Goal: Task Accomplishment & Management: Use online tool/utility

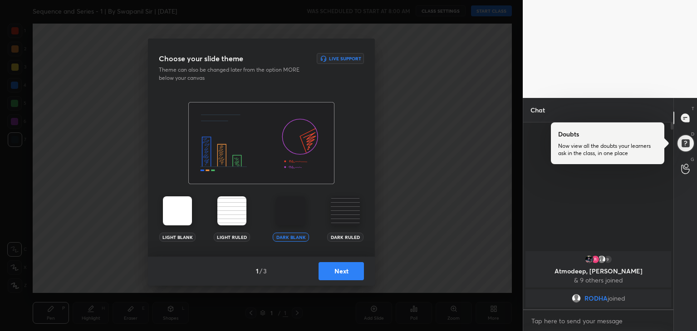
click at [339, 274] on button "Next" at bounding box center [340, 271] width 45 height 18
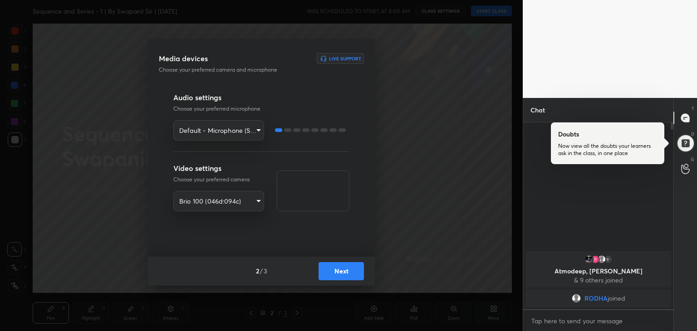
click at [347, 276] on button "Next" at bounding box center [340, 271] width 45 height 18
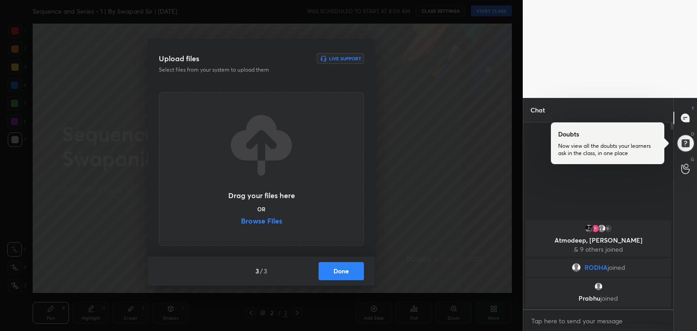
click at [261, 220] on label "Browse Files" at bounding box center [261, 222] width 41 height 10
click at [241, 220] on input "Browse Files" at bounding box center [241, 222] width 0 height 10
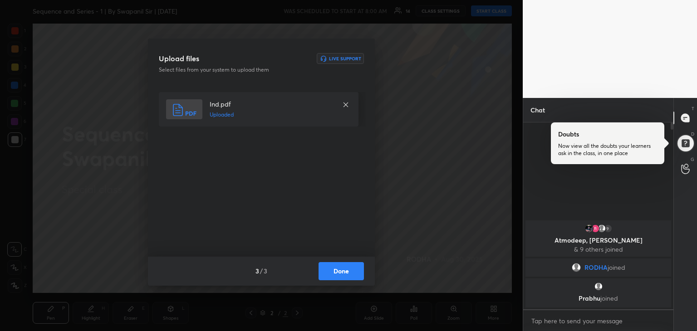
click at [346, 275] on button "Done" at bounding box center [340, 271] width 45 height 18
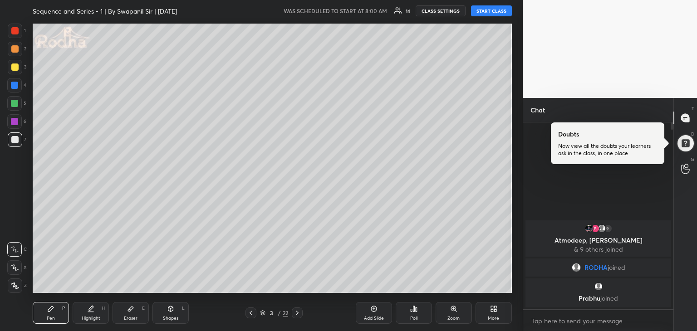
click at [490, 11] on button "START CLASS" at bounding box center [491, 10] width 41 height 11
click at [688, 144] on div at bounding box center [685, 143] width 18 height 18
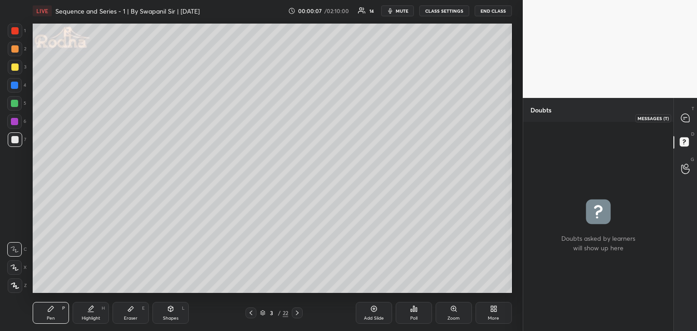
click at [686, 117] on icon at bounding box center [686, 118] width 10 height 10
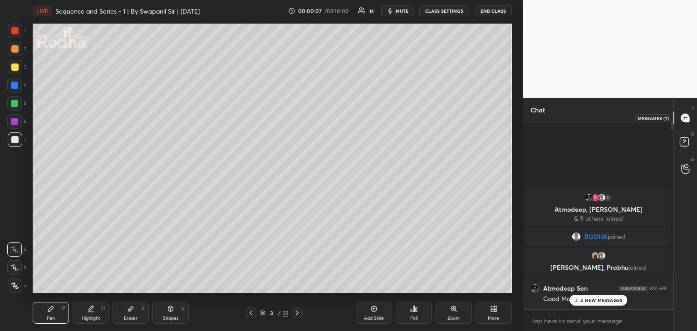
scroll to position [184, 147]
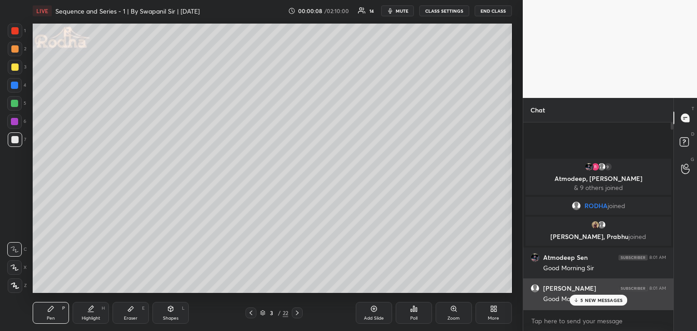
click at [587, 303] on div "5 NEW MESSAGES" at bounding box center [598, 300] width 58 height 11
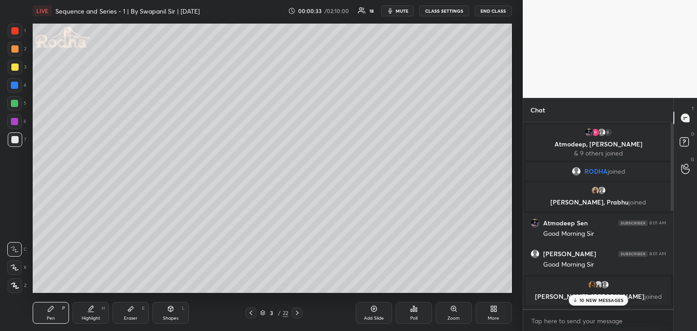
click at [592, 304] on div "10 NEW MESSAGES" at bounding box center [598, 300] width 60 height 11
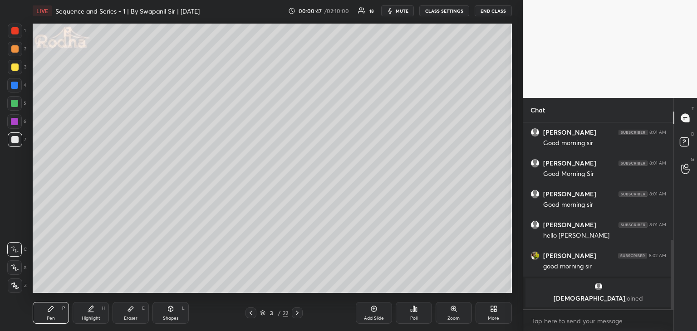
scroll to position [317, 0]
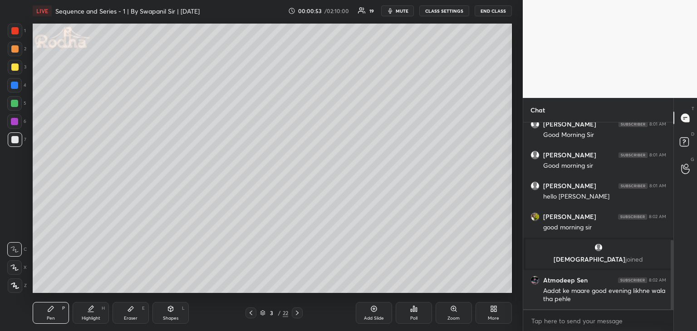
click at [16, 271] on div at bounding box center [14, 267] width 15 height 15
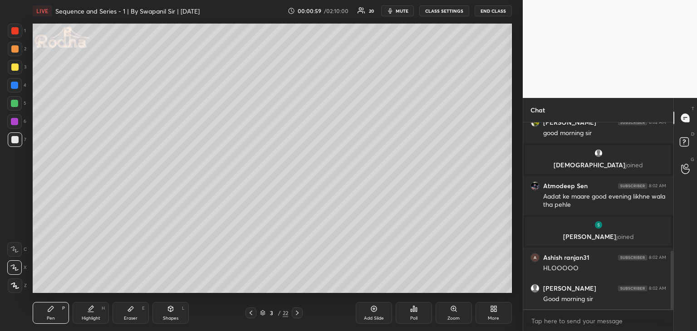
scroll to position [442, 0]
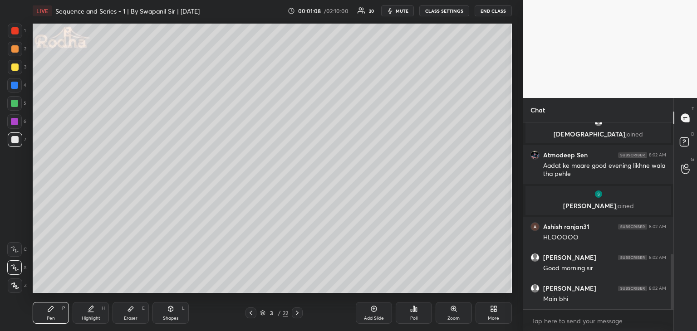
drag, startPoint x: 15, startPoint y: 49, endPoint x: 20, endPoint y: 48, distance: 5.3
click at [15, 49] on div at bounding box center [14, 48] width 7 height 7
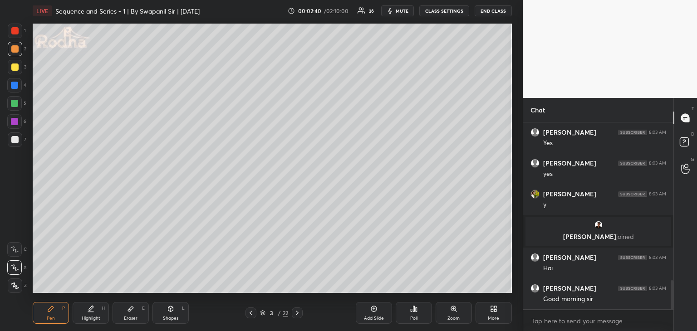
scroll to position [1010, 0]
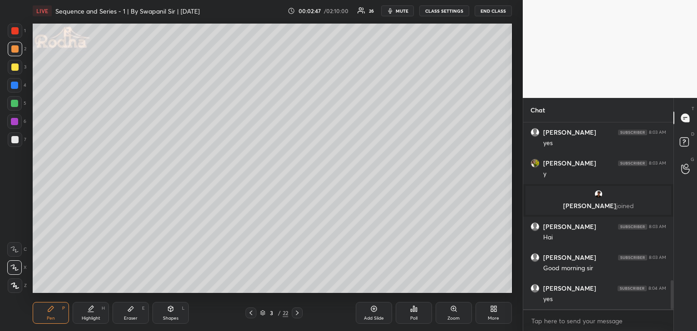
drag, startPoint x: 14, startPoint y: 87, endPoint x: 23, endPoint y: 86, distance: 8.7
click at [15, 88] on div at bounding box center [14, 85] width 7 height 7
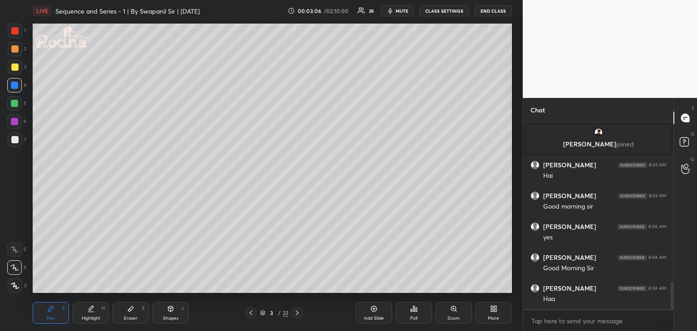
scroll to position [1104, 0]
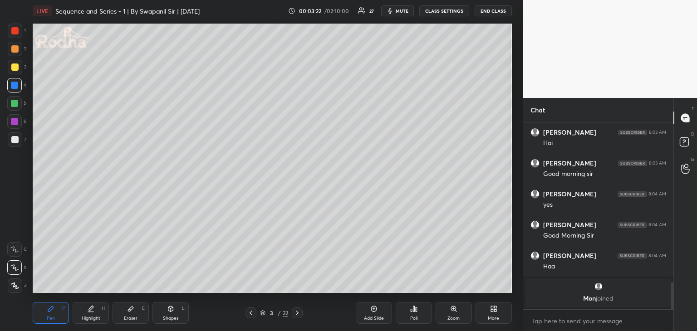
drag, startPoint x: 13, startPoint y: 106, endPoint x: 22, endPoint y: 103, distance: 9.6
click at [14, 106] on div at bounding box center [14, 103] width 7 height 7
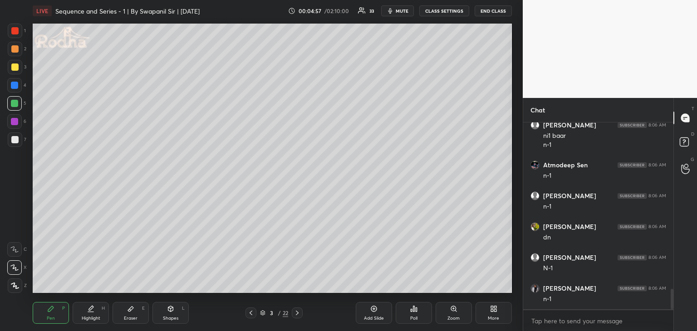
scroll to position [1539, 0]
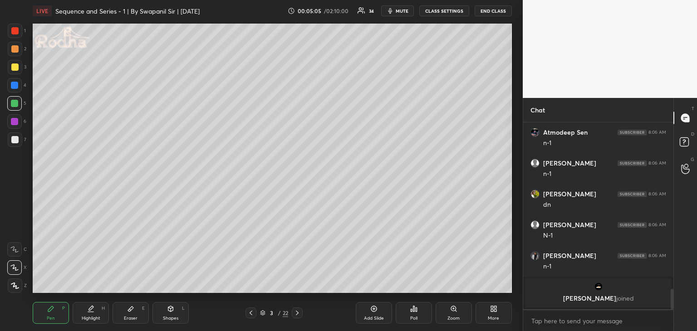
click at [177, 315] on div "Shapes L" at bounding box center [170, 313] width 36 height 22
click at [13, 29] on div at bounding box center [14, 30] width 7 height 7
click at [62, 314] on div "Pen P" at bounding box center [51, 313] width 36 height 22
click at [14, 65] on div at bounding box center [14, 67] width 7 height 7
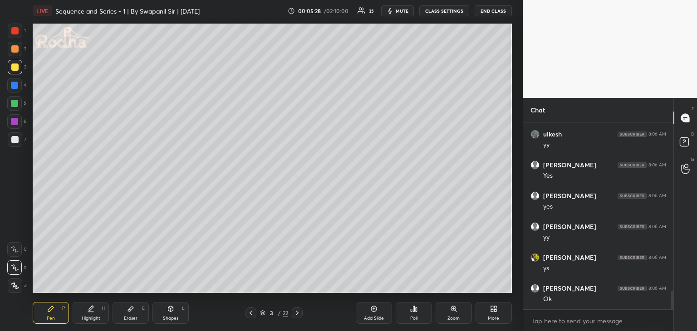
scroll to position [1739, 0]
click at [14, 83] on div at bounding box center [14, 85] width 7 height 7
click at [135, 314] on div "Eraser E" at bounding box center [131, 313] width 36 height 22
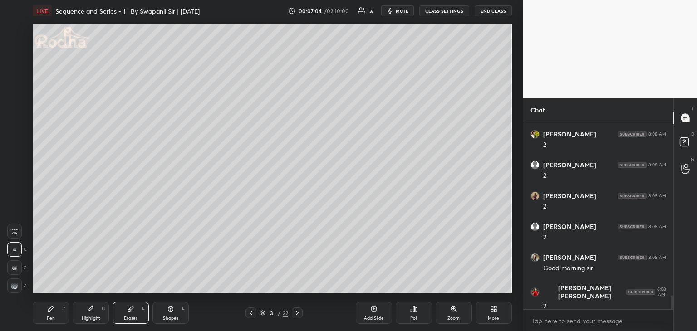
scroll to position [2316, 0]
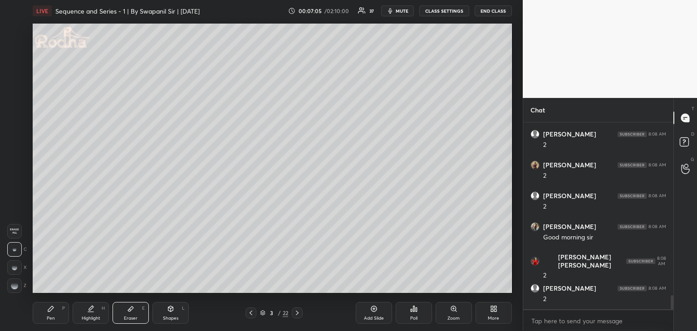
click at [54, 310] on icon at bounding box center [50, 308] width 7 height 7
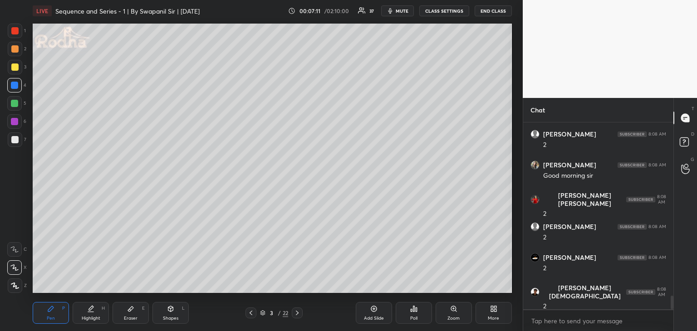
scroll to position [2408, 0]
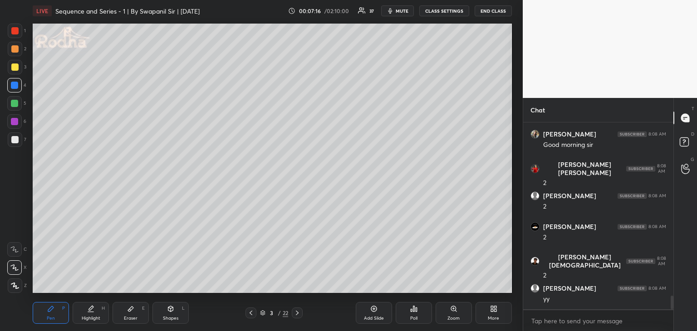
click at [132, 313] on div "Eraser E" at bounding box center [131, 313] width 36 height 22
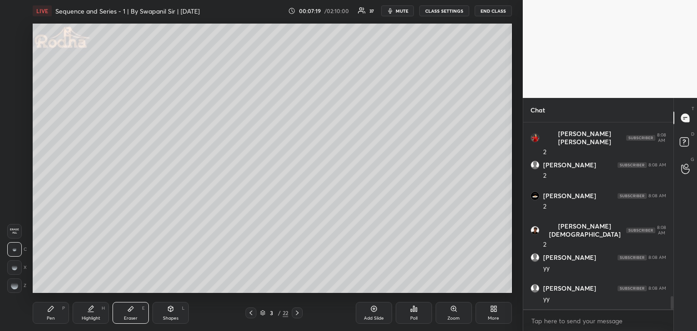
scroll to position [2501, 0]
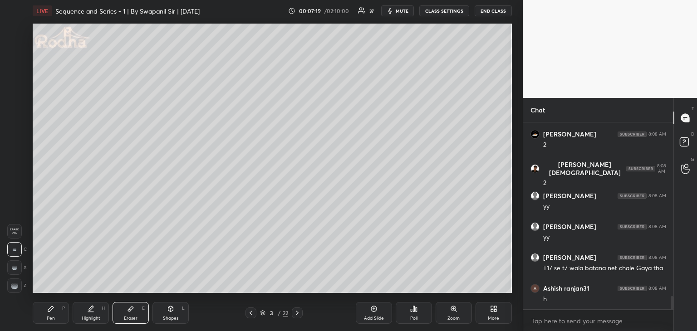
click at [56, 325] on div "Pen P Highlight H Eraser E Shapes L 3 / 22 Add Slide Poll Zoom More" at bounding box center [272, 313] width 479 height 36
click at [53, 316] on div "Pen" at bounding box center [51, 318] width 8 height 5
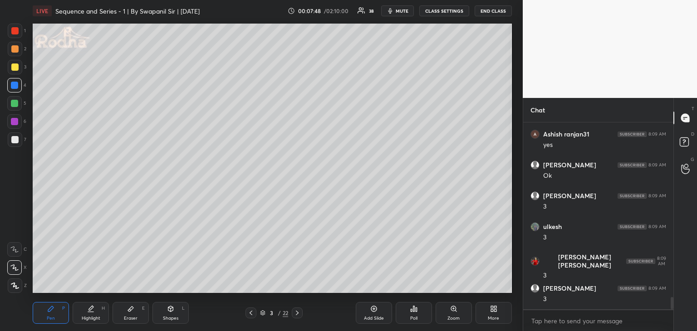
scroll to position [2717, 0]
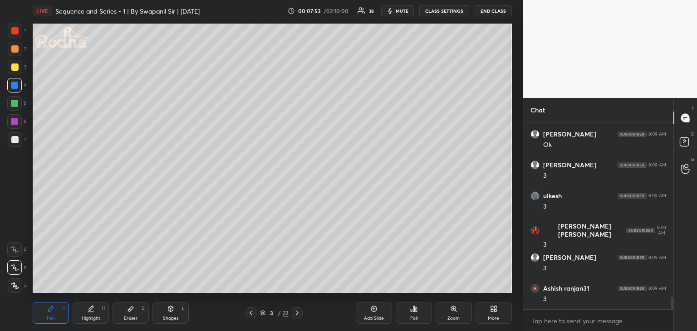
drag, startPoint x: 132, startPoint y: 317, endPoint x: 143, endPoint y: 302, distance: 19.1
click at [132, 316] on div "Eraser" at bounding box center [131, 318] width 14 height 5
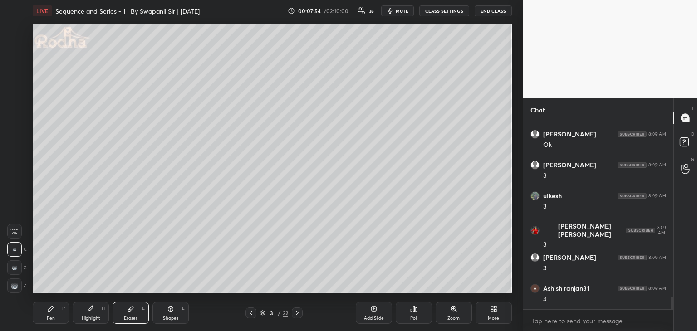
click at [49, 322] on div "Pen P" at bounding box center [51, 313] width 36 height 22
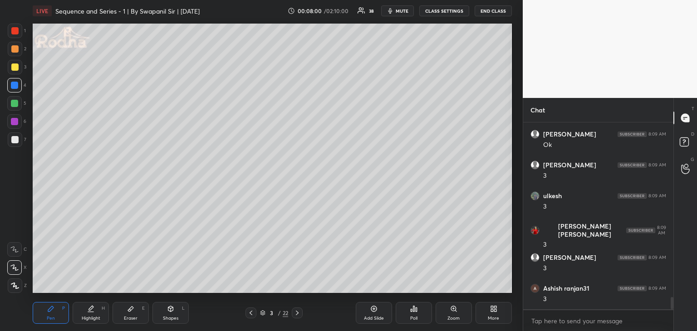
click at [133, 316] on div "Eraser" at bounding box center [131, 318] width 14 height 5
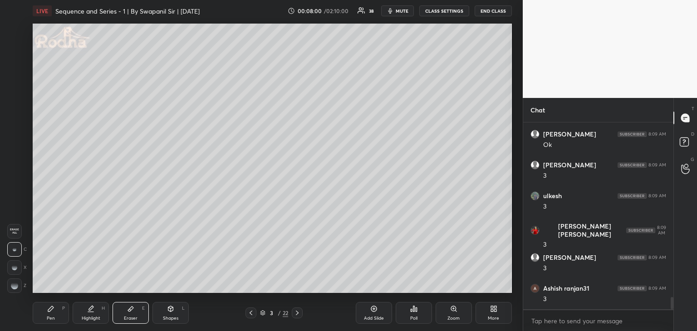
scroll to position [2747, 0]
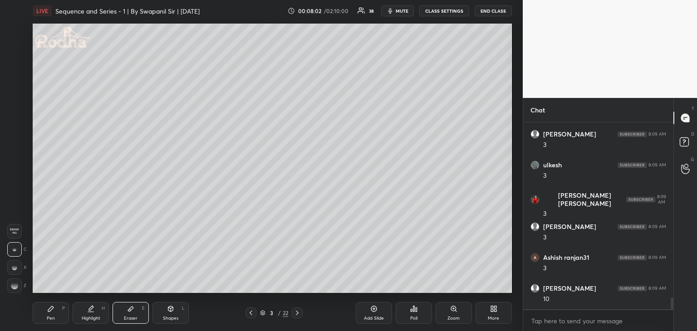
click at [43, 317] on div "Pen P" at bounding box center [51, 313] width 36 height 22
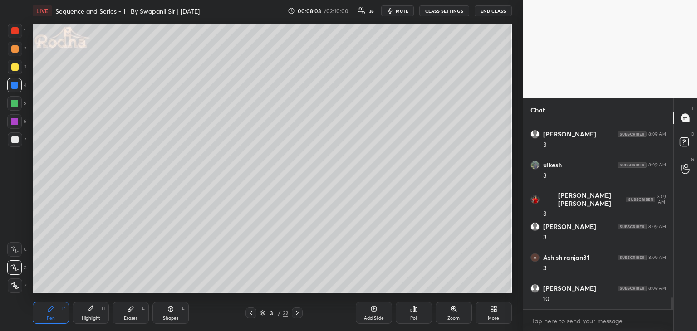
click at [129, 312] on div "Eraser E" at bounding box center [131, 313] width 36 height 22
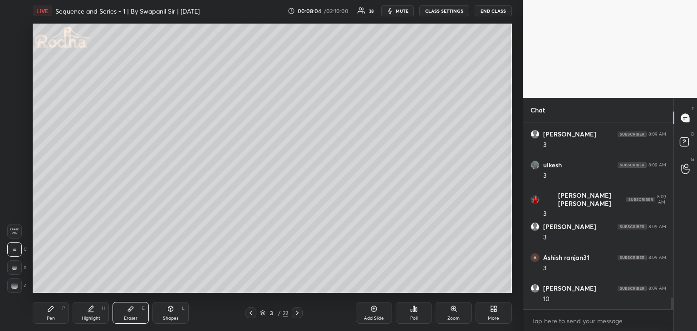
click at [37, 318] on div "Pen P" at bounding box center [51, 313] width 36 height 22
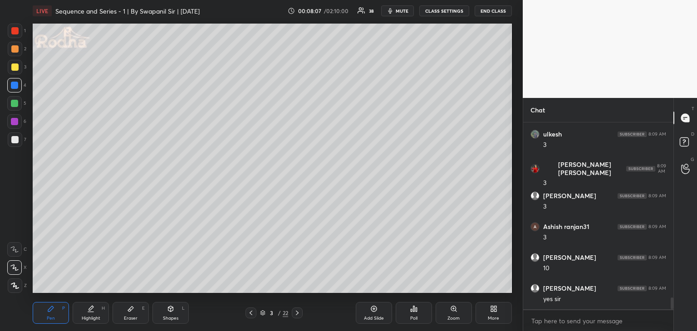
scroll to position [2809, 0]
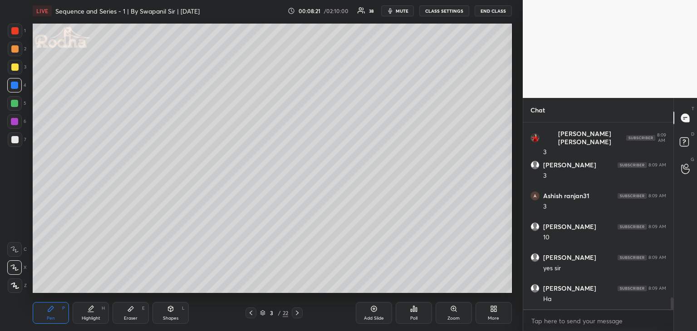
drag, startPoint x: 179, startPoint y: 319, endPoint x: 183, endPoint y: 318, distance: 4.7
click at [179, 319] on div "Shapes L" at bounding box center [170, 313] width 36 height 22
click at [16, 31] on div at bounding box center [14, 30] width 7 height 7
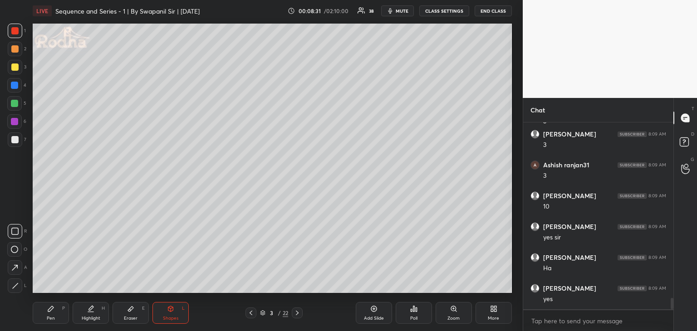
click at [54, 316] on div "Pen" at bounding box center [51, 318] width 8 height 5
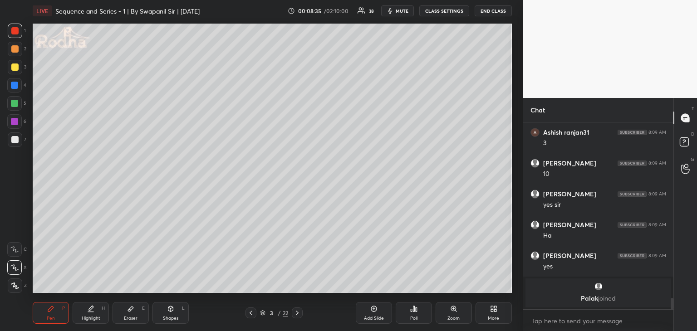
drag, startPoint x: 16, startPoint y: 34, endPoint x: 27, endPoint y: 49, distance: 18.5
click at [16, 34] on div at bounding box center [14, 30] width 7 height 7
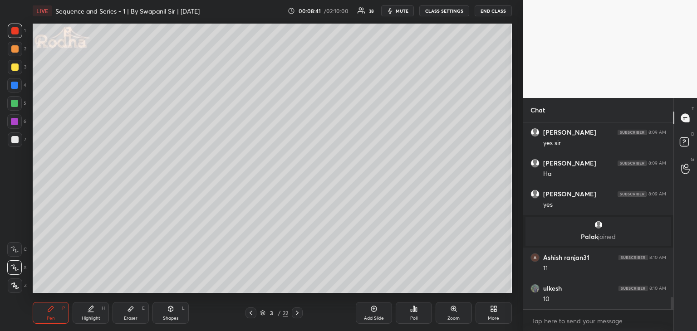
scroll to position [2731, 0]
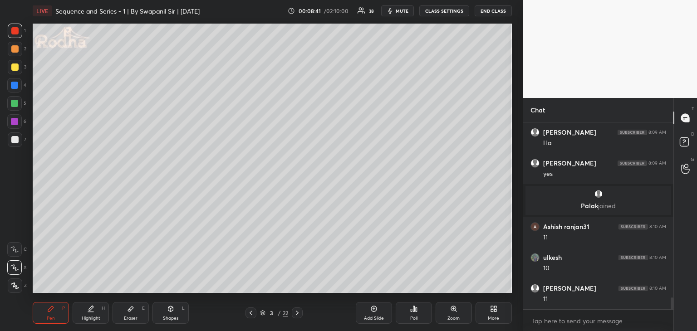
click at [15, 64] on div at bounding box center [14, 67] width 7 height 7
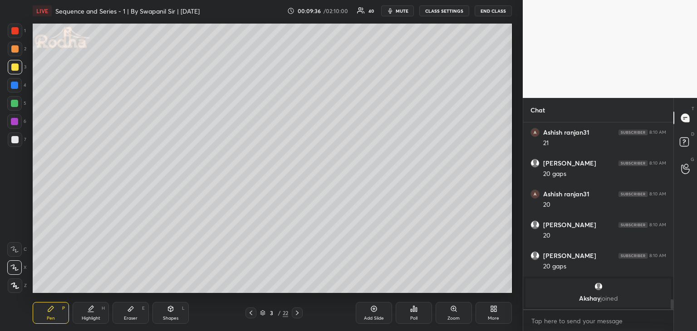
scroll to position [3216, 0]
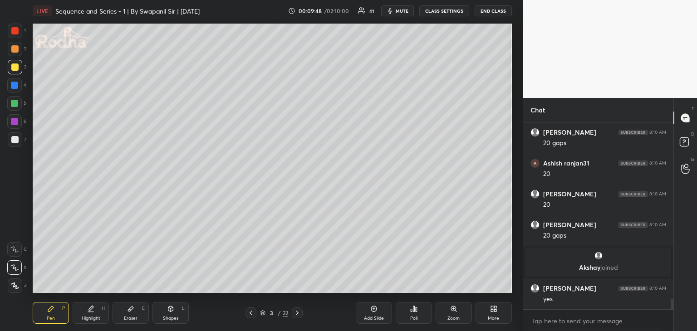
click at [296, 313] on icon at bounding box center [297, 312] width 7 height 7
drag, startPoint x: 13, startPoint y: 31, endPoint x: 24, endPoint y: 30, distance: 11.8
click at [13, 31] on div at bounding box center [14, 30] width 7 height 7
drag, startPoint x: 13, startPoint y: 121, endPoint x: 27, endPoint y: 103, distance: 22.6
click at [15, 120] on div at bounding box center [14, 121] width 7 height 7
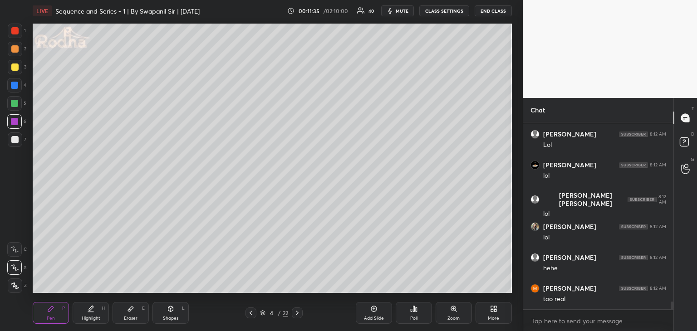
scroll to position [4243, 0]
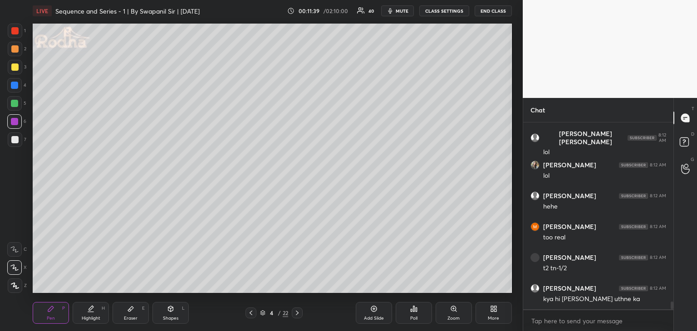
click at [134, 313] on div "Eraser E" at bounding box center [131, 313] width 36 height 22
click at [50, 316] on div "Pen" at bounding box center [51, 318] width 8 height 5
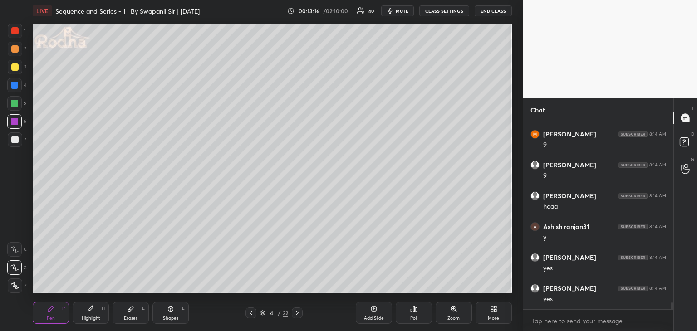
scroll to position [4931, 0]
click at [15, 37] on div at bounding box center [15, 31] width 15 height 15
click at [15, 87] on div at bounding box center [14, 85] width 7 height 7
click at [15, 47] on div at bounding box center [14, 48] width 7 height 7
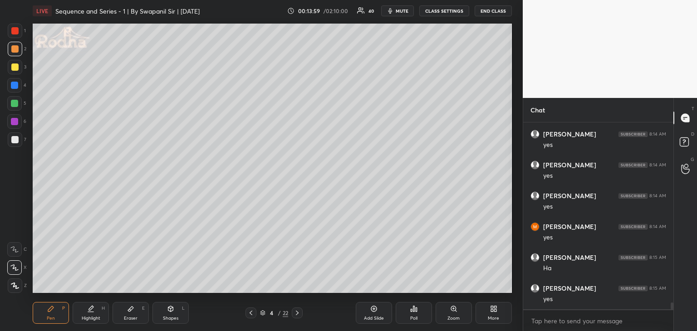
scroll to position [5116, 0]
drag, startPoint x: 133, startPoint y: 315, endPoint x: 150, endPoint y: 295, distance: 25.4
click at [134, 314] on div "Eraser E" at bounding box center [131, 313] width 36 height 22
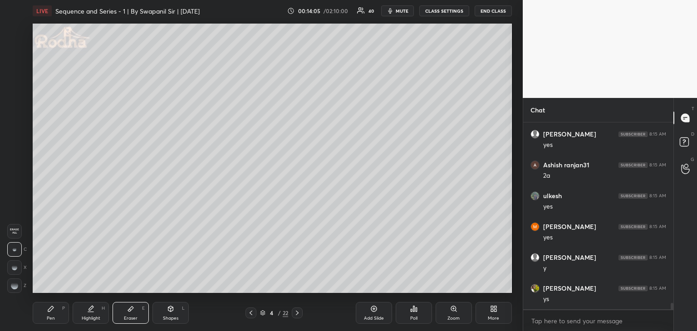
scroll to position [5239, 0]
click at [55, 311] on div "Pen P" at bounding box center [51, 313] width 36 height 22
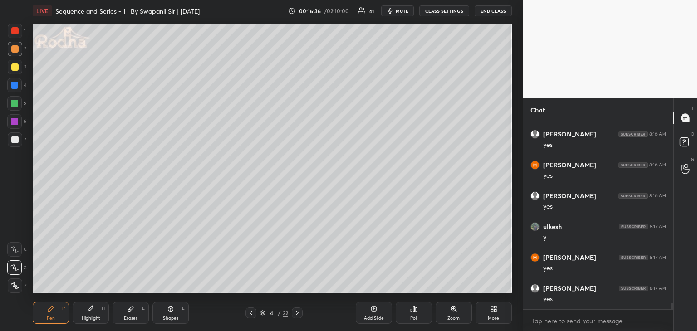
scroll to position [5373, 0]
click at [14, 30] on div at bounding box center [14, 30] width 7 height 7
click at [300, 313] on icon at bounding box center [297, 312] width 7 height 7
click at [15, 69] on div at bounding box center [14, 67] width 7 height 7
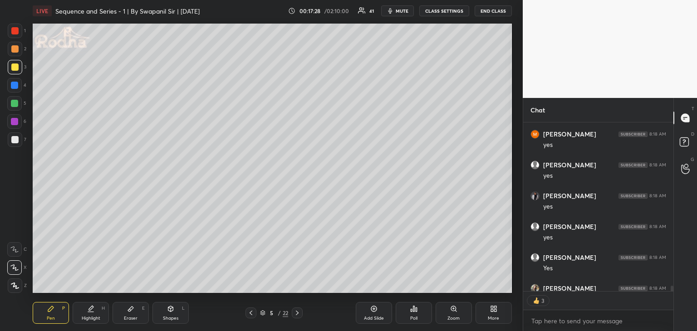
scroll to position [5744, 0]
click at [15, 89] on div at bounding box center [14, 85] width 15 height 15
drag, startPoint x: 133, startPoint y: 315, endPoint x: 138, endPoint y: 313, distance: 5.3
click at [135, 316] on div "Eraser" at bounding box center [131, 318] width 14 height 5
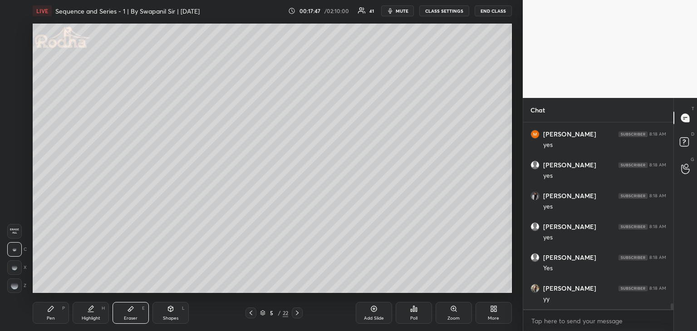
drag, startPoint x: 17, startPoint y: 285, endPoint x: 22, endPoint y: 276, distance: 10.4
click at [17, 284] on g at bounding box center [14, 285] width 7 height 7
click at [45, 309] on div "Pen P" at bounding box center [51, 313] width 36 height 22
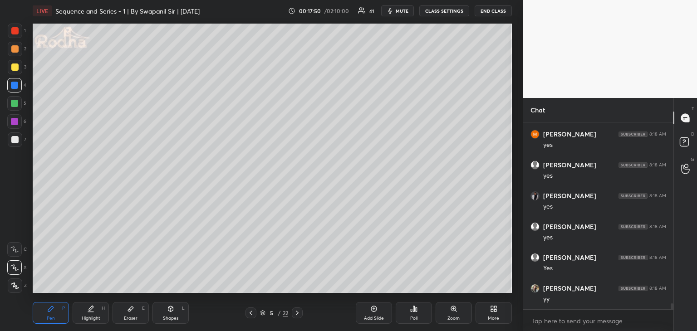
click at [15, 69] on div at bounding box center [14, 67] width 7 height 7
click at [15, 30] on div at bounding box center [14, 30] width 7 height 7
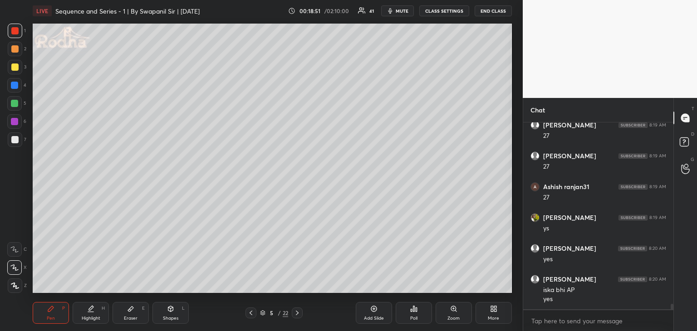
click at [16, 67] on div at bounding box center [14, 67] width 7 height 7
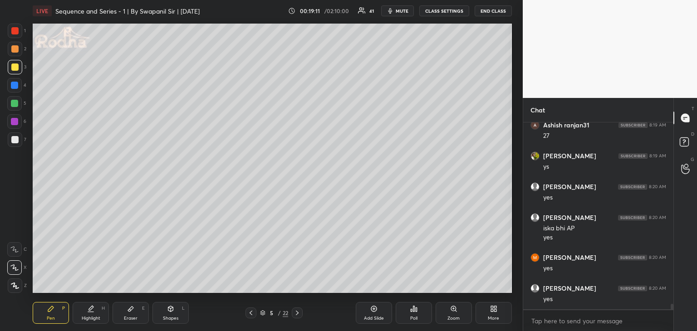
scroll to position [6339, 0]
click at [14, 88] on div at bounding box center [14, 85] width 7 height 7
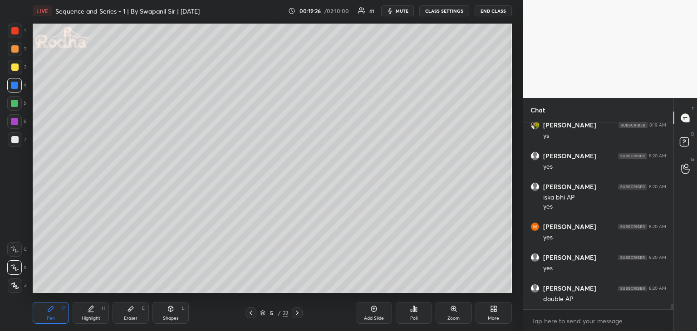
scroll to position [6348, 0]
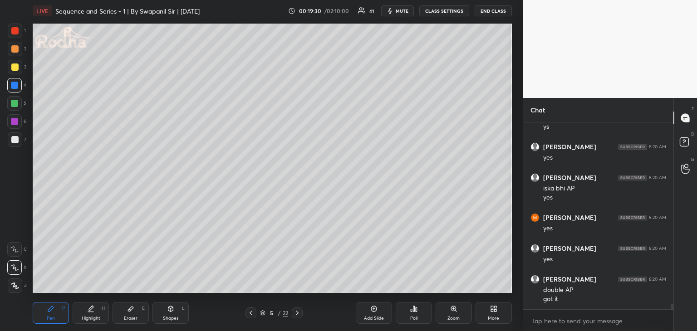
click at [15, 105] on div at bounding box center [14, 103] width 7 height 7
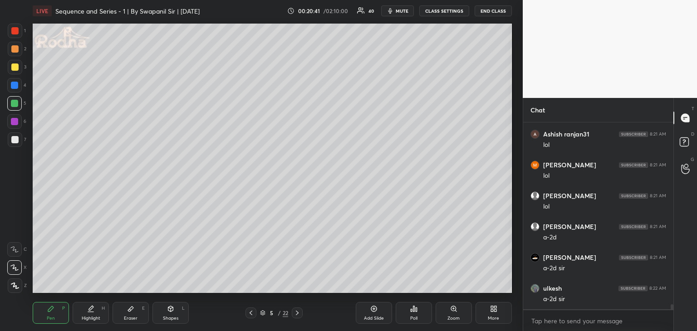
scroll to position [6644, 0]
click at [134, 311] on div "Eraser E" at bounding box center [131, 313] width 36 height 22
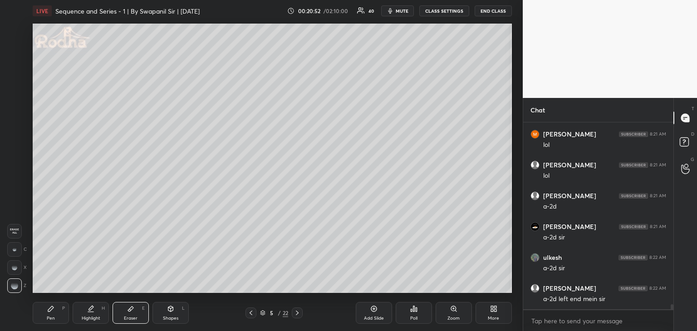
drag, startPoint x: 55, startPoint y: 313, endPoint x: 63, endPoint y: 304, distance: 11.3
click at [56, 313] on div "Pen P" at bounding box center [51, 313] width 36 height 22
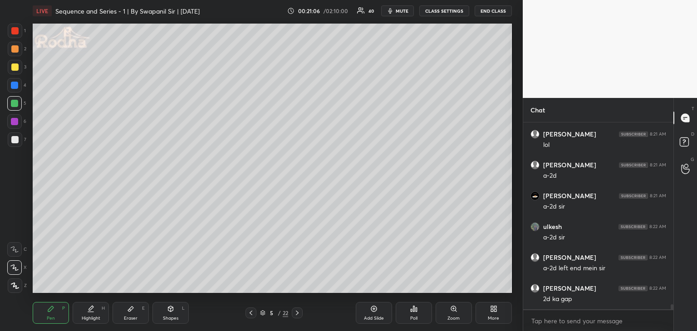
click at [15, 86] on div at bounding box center [14, 85] width 7 height 7
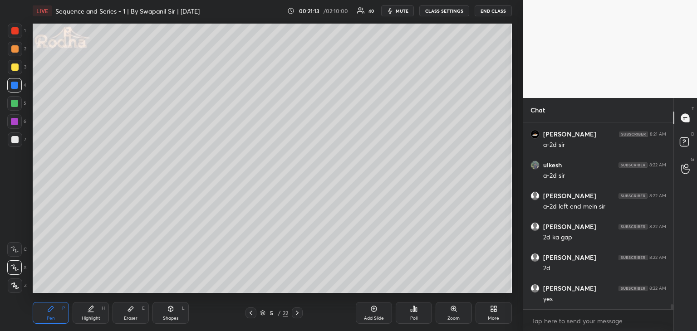
click at [15, 29] on div at bounding box center [14, 30] width 7 height 7
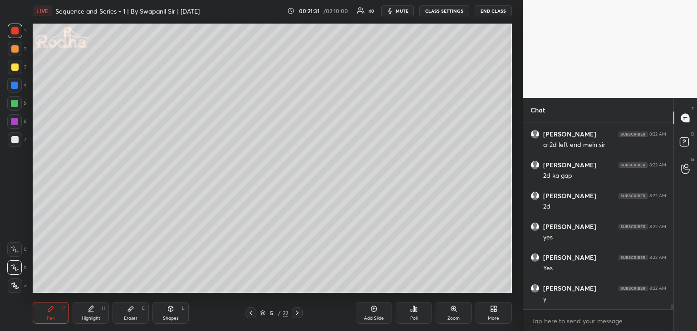
scroll to position [6829, 0]
click at [299, 314] on icon at bounding box center [297, 312] width 7 height 7
click at [16, 88] on div at bounding box center [14, 85] width 7 height 7
click at [248, 313] on icon at bounding box center [250, 312] width 7 height 7
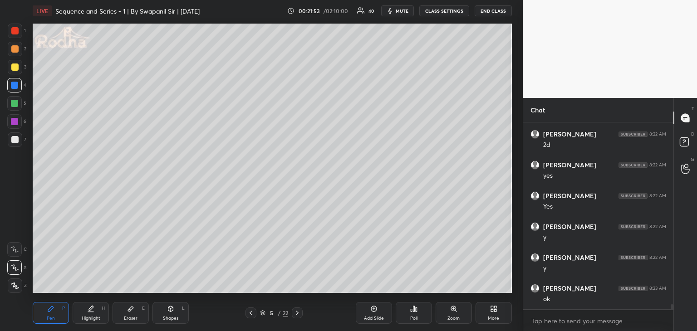
scroll to position [6890, 0]
drag, startPoint x: 15, startPoint y: 100, endPoint x: 29, endPoint y: 99, distance: 14.1
click at [15, 100] on div at bounding box center [14, 103] width 7 height 7
click at [296, 313] on icon at bounding box center [297, 312] width 7 height 7
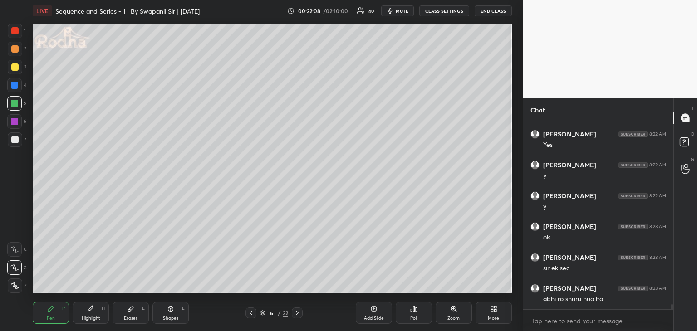
click at [250, 313] on icon at bounding box center [250, 312] width 7 height 7
click at [298, 313] on icon at bounding box center [297, 312] width 7 height 7
click at [16, 49] on div at bounding box center [14, 48] width 7 height 7
drag, startPoint x: 138, startPoint y: 310, endPoint x: 140, endPoint y: 299, distance: 11.9
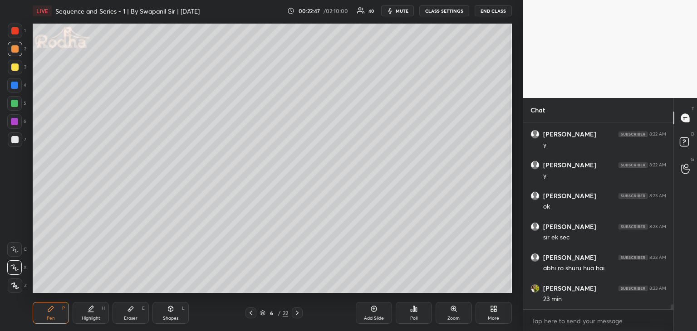
click at [138, 309] on div "Eraser E" at bounding box center [131, 313] width 36 height 22
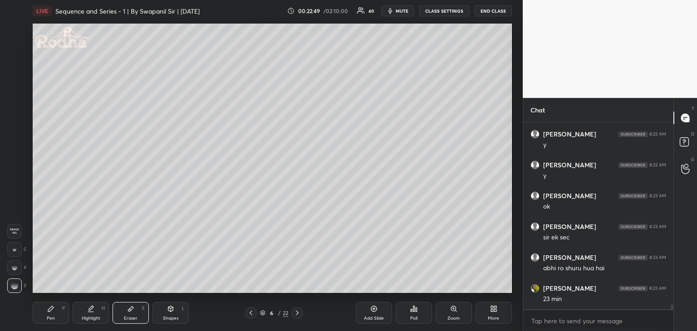
click at [56, 317] on div "Pen P" at bounding box center [51, 313] width 36 height 22
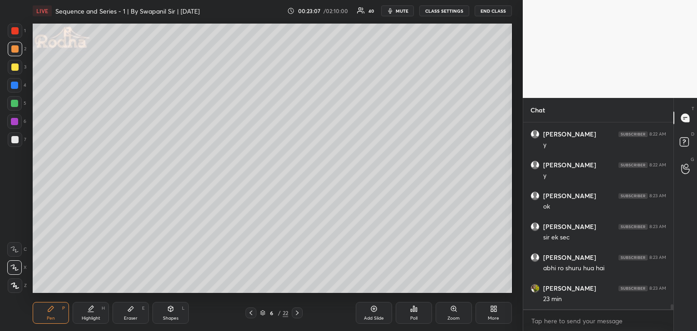
click at [130, 314] on div "Eraser E" at bounding box center [131, 313] width 36 height 22
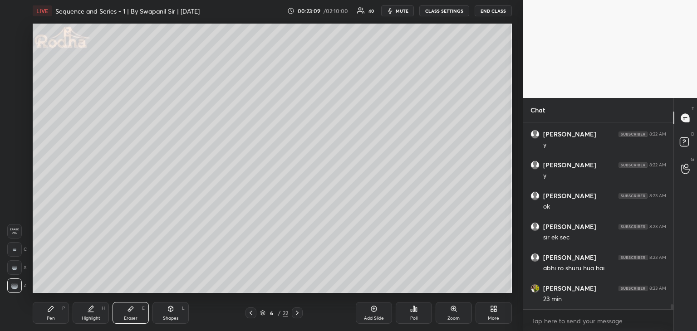
drag, startPoint x: 17, startPoint y: 250, endPoint x: 27, endPoint y: 244, distance: 11.5
click at [20, 249] on div at bounding box center [14, 249] width 15 height 15
drag, startPoint x: 42, startPoint y: 317, endPoint x: 54, endPoint y: 294, distance: 25.4
click at [43, 315] on div "Pen P" at bounding box center [51, 313] width 36 height 22
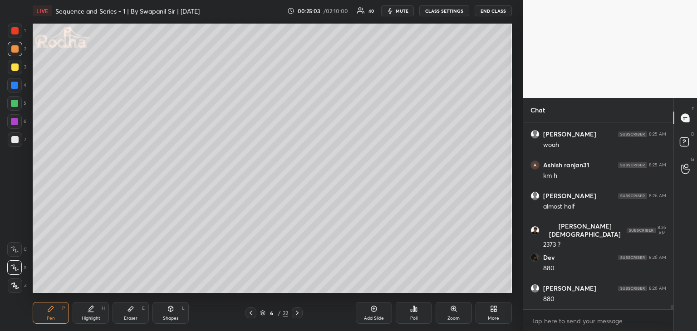
scroll to position [7507, 0]
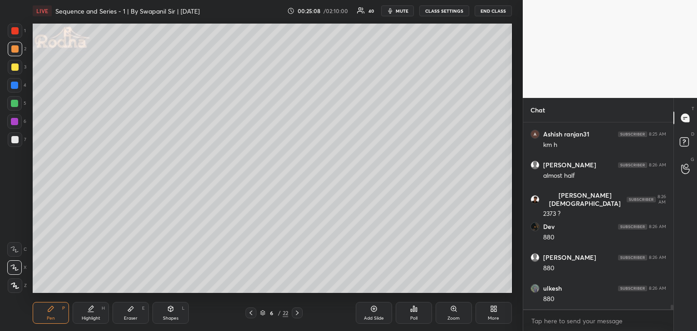
click at [181, 315] on div "Shapes L" at bounding box center [170, 313] width 36 height 22
drag, startPoint x: 12, startPoint y: 267, endPoint x: 15, endPoint y: 263, distance: 5.5
click at [13, 267] on icon at bounding box center [15, 268] width 10 height 10
click at [11, 136] on div at bounding box center [15, 139] width 15 height 15
click at [13, 137] on div at bounding box center [14, 139] width 7 height 7
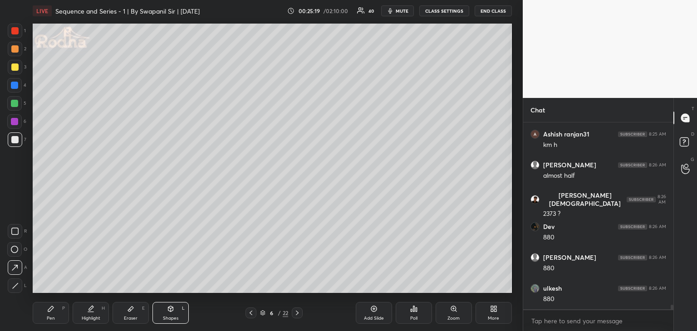
drag, startPoint x: 50, startPoint y: 312, endPoint x: 49, endPoint y: 308, distance: 4.7
click at [49, 312] on icon at bounding box center [50, 308] width 7 height 7
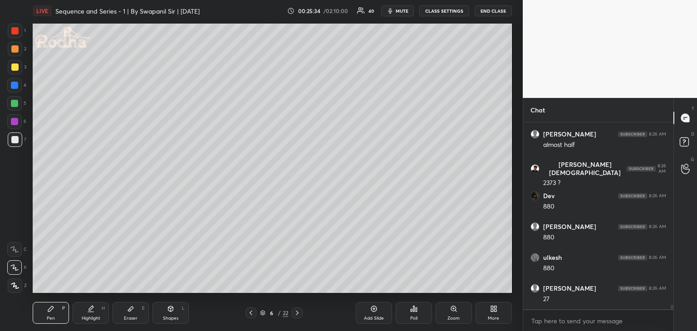
scroll to position [7569, 0]
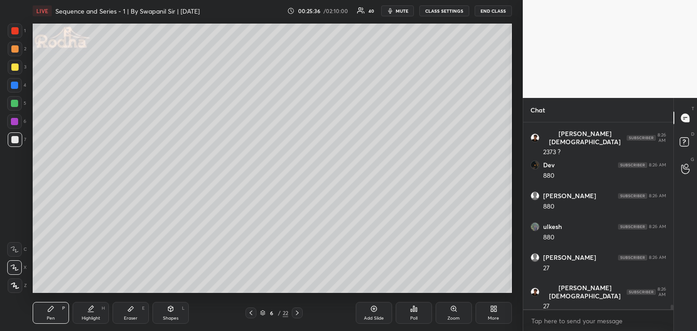
click at [174, 311] on div "Shapes L" at bounding box center [170, 313] width 36 height 22
click at [17, 269] on icon at bounding box center [15, 268] width 10 height 10
click at [62, 317] on div "Pen P" at bounding box center [51, 313] width 36 height 22
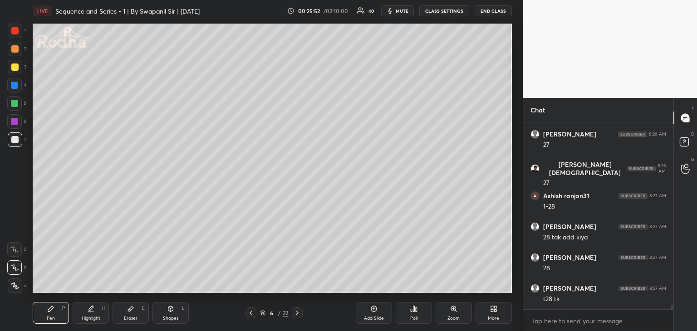
scroll to position [7723, 0]
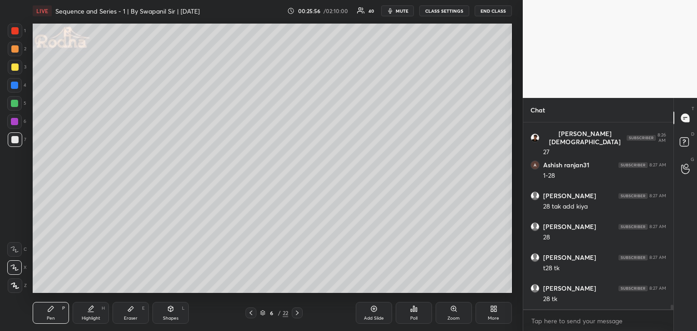
drag, startPoint x: 176, startPoint y: 308, endPoint x: 176, endPoint y: 302, distance: 5.5
click at [177, 307] on div "Shapes L" at bounding box center [170, 313] width 36 height 22
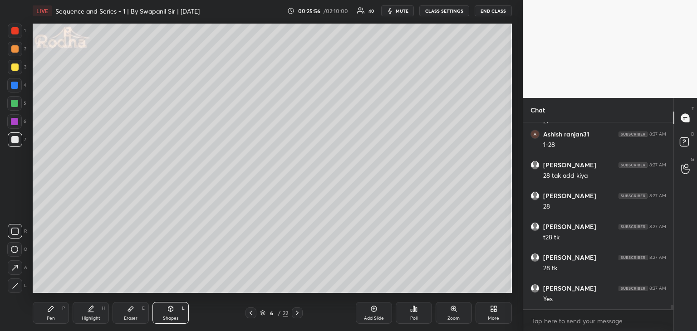
click at [17, 287] on icon at bounding box center [15, 286] width 7 height 7
drag, startPoint x: 54, startPoint y: 315, endPoint x: 57, endPoint y: 302, distance: 13.4
click at [54, 315] on div "Pen P" at bounding box center [51, 313] width 36 height 22
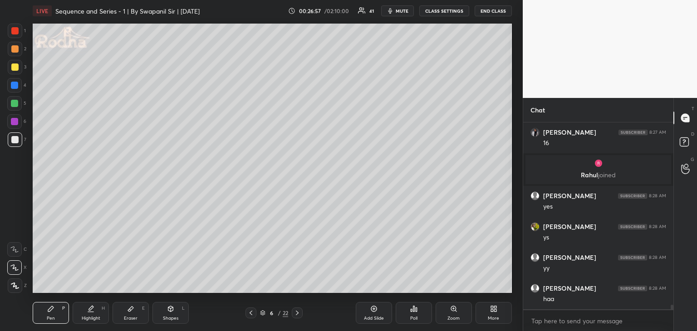
scroll to position [7375, 0]
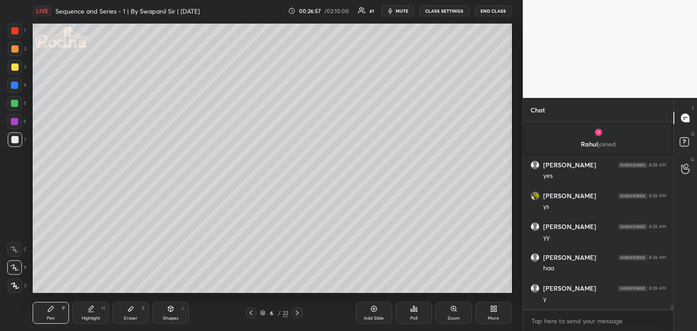
click at [13, 30] on div at bounding box center [14, 30] width 7 height 7
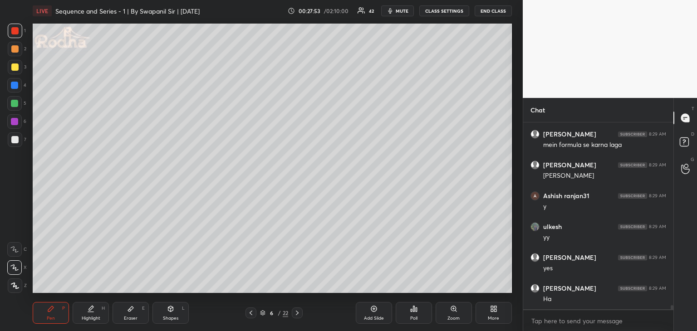
scroll to position [7951, 0]
click at [296, 316] on icon at bounding box center [297, 312] width 7 height 7
click at [14, 51] on div at bounding box center [14, 48] width 7 height 7
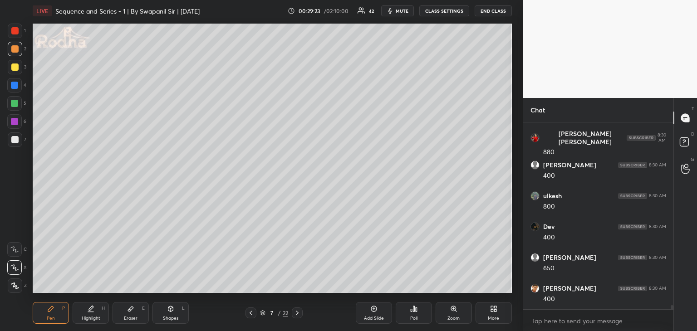
scroll to position [8352, 0]
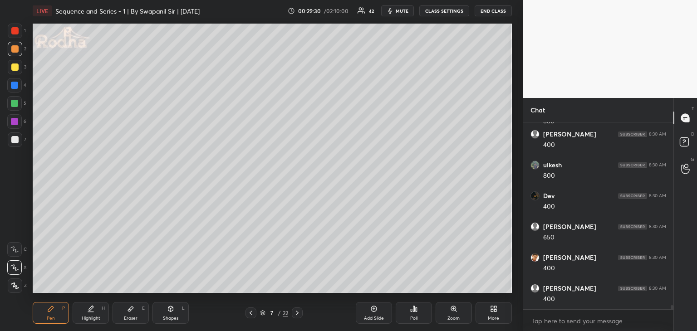
click at [15, 84] on div at bounding box center [14, 85] width 7 height 7
drag, startPoint x: 171, startPoint y: 313, endPoint x: 176, endPoint y: 307, distance: 8.1
click at [173, 313] on div "Shapes L" at bounding box center [170, 313] width 36 height 22
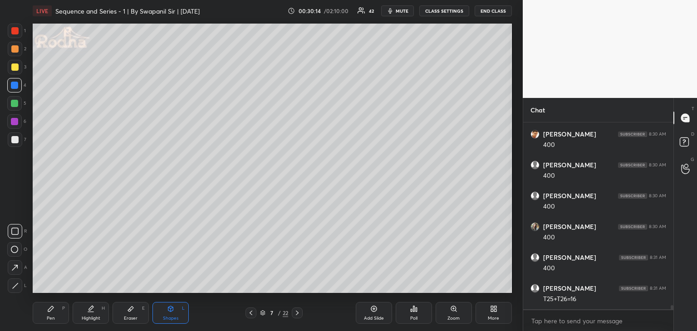
click at [15, 289] on div at bounding box center [15, 286] width 15 height 15
click at [51, 319] on div "Pen" at bounding box center [51, 318] width 8 height 5
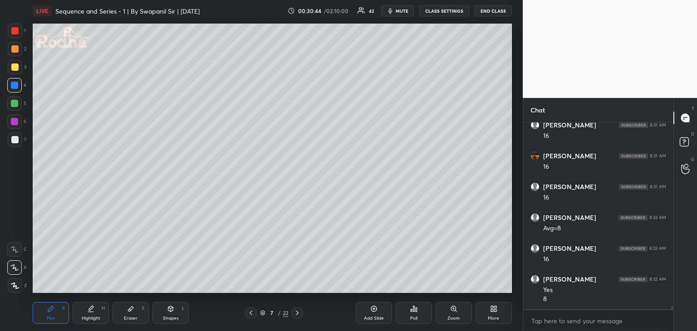
drag, startPoint x: 13, startPoint y: 68, endPoint x: 27, endPoint y: 79, distance: 18.4
click at [14, 68] on div at bounding box center [14, 67] width 7 height 7
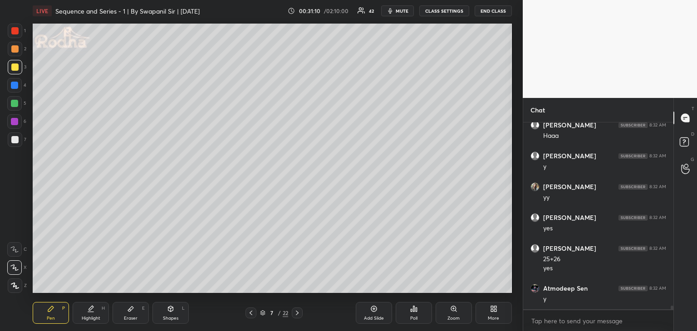
scroll to position [9276, 0]
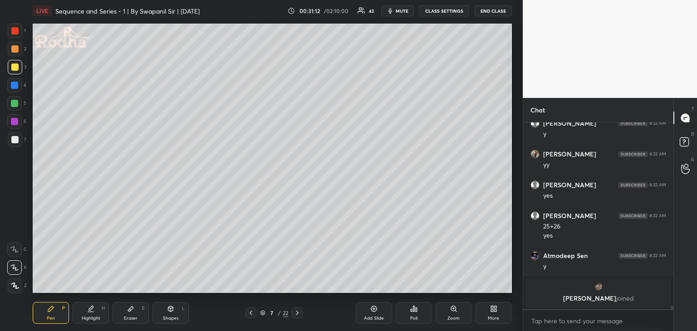
click at [12, 31] on div at bounding box center [14, 30] width 7 height 7
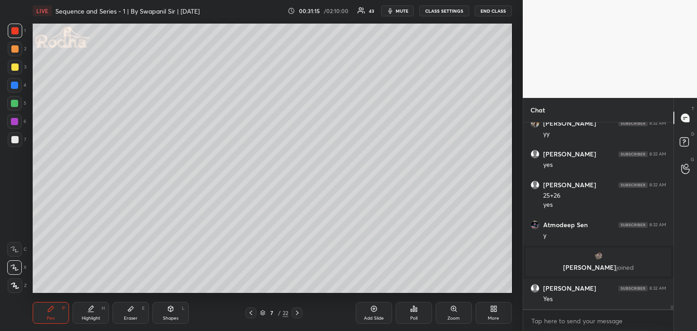
click at [134, 311] on div "Eraser E" at bounding box center [131, 313] width 36 height 22
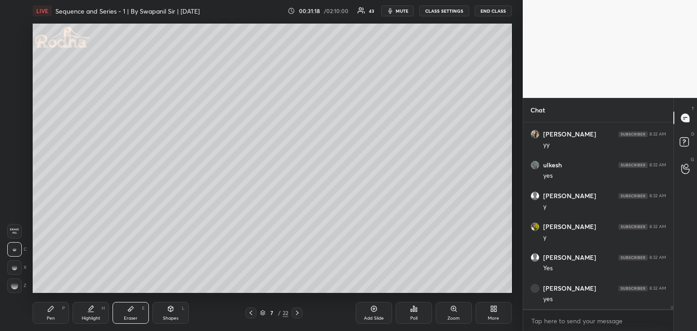
scroll to position [9060, 0]
click at [54, 311] on icon at bounding box center [50, 308] width 7 height 7
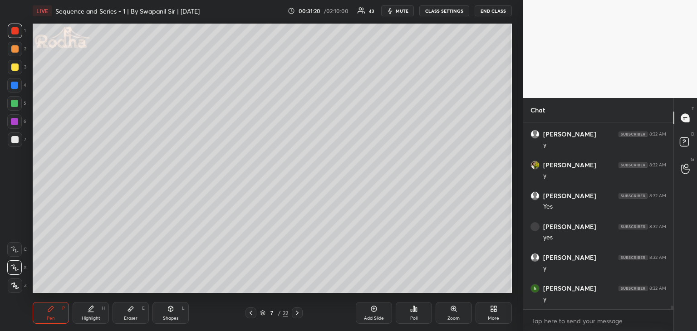
scroll to position [9122, 0]
click at [18, 66] on div at bounding box center [14, 67] width 7 height 7
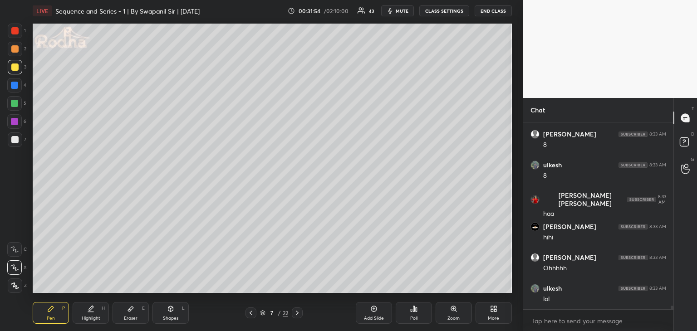
scroll to position [9615, 0]
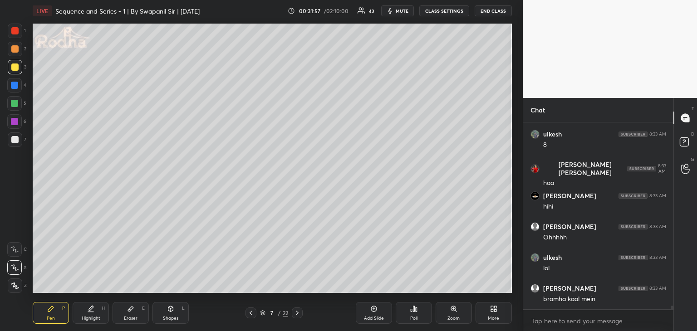
click at [12, 52] on div at bounding box center [14, 48] width 7 height 7
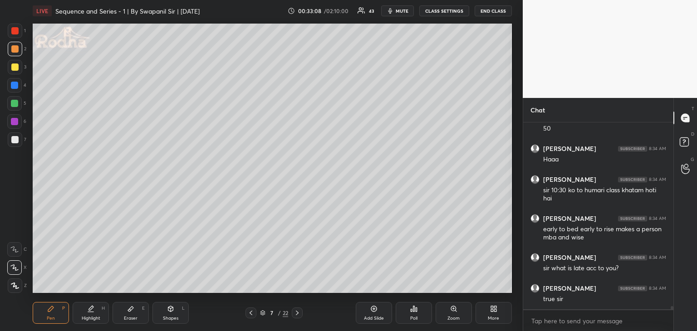
scroll to position [10257, 0]
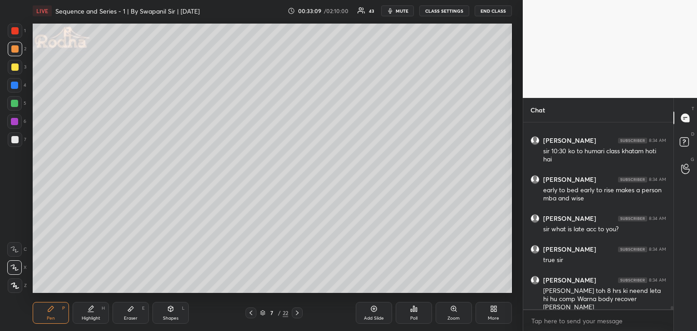
click at [15, 86] on div at bounding box center [14, 85] width 7 height 7
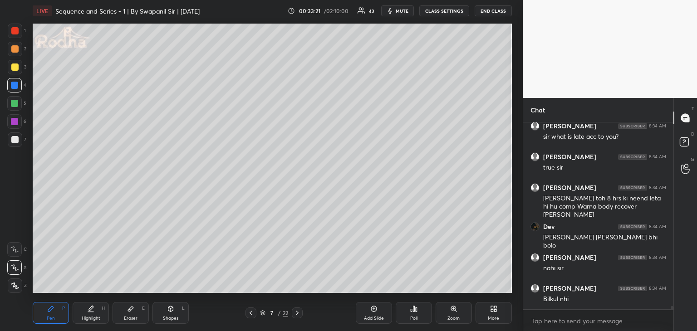
scroll to position [10380, 0]
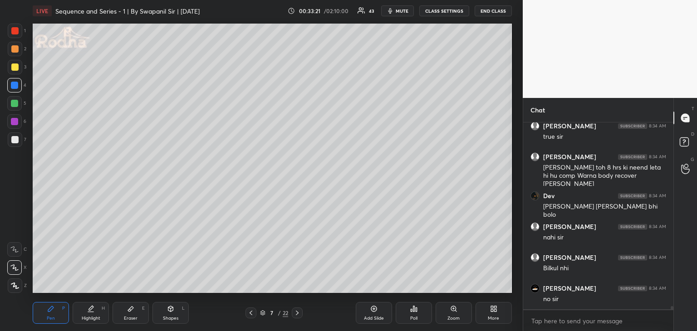
click at [299, 315] on icon at bounding box center [297, 312] width 7 height 7
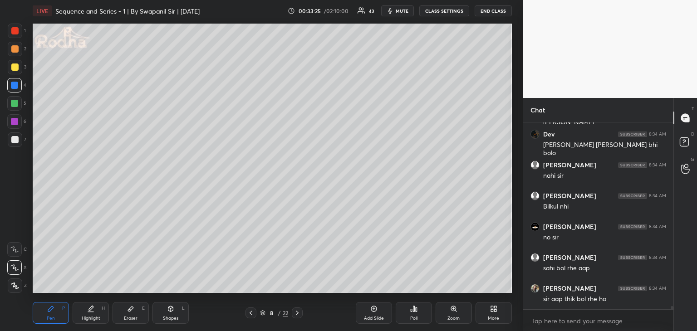
scroll to position [10473, 0]
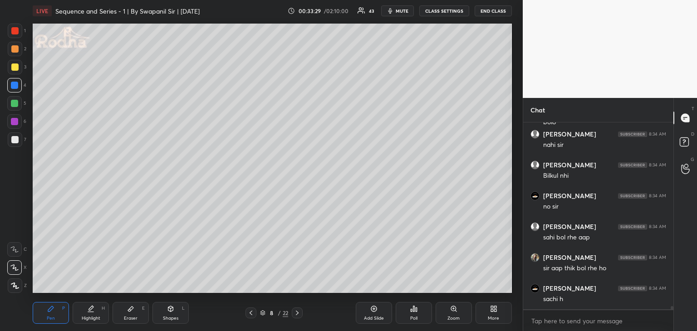
drag, startPoint x: 138, startPoint y: 314, endPoint x: 149, endPoint y: 294, distance: 22.7
click at [138, 314] on div "Eraser E" at bounding box center [131, 313] width 36 height 22
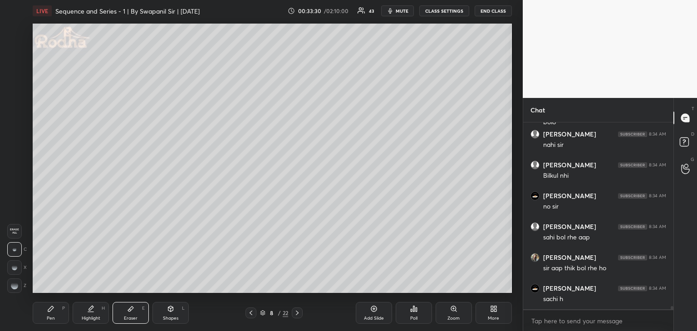
click at [16, 289] on div at bounding box center [14, 286] width 15 height 15
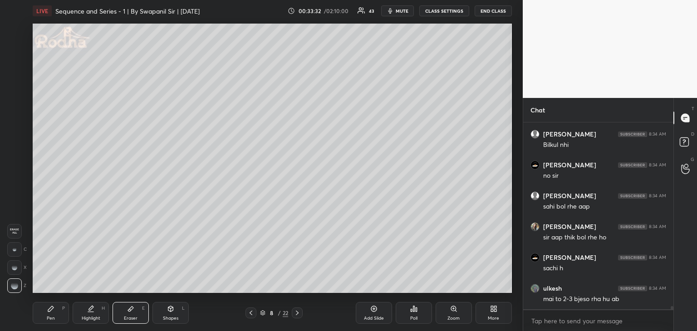
drag, startPoint x: 50, startPoint y: 314, endPoint x: 63, endPoint y: 296, distance: 21.8
click at [51, 314] on div "Pen P" at bounding box center [51, 313] width 36 height 22
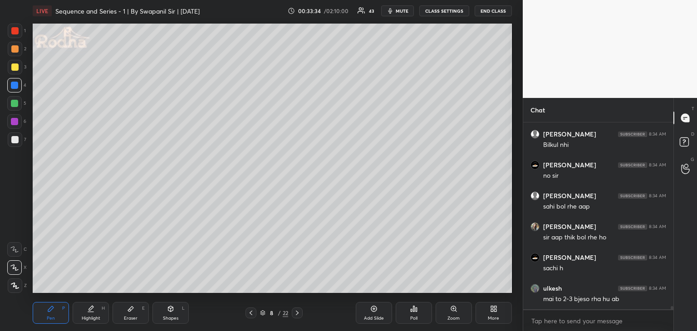
scroll to position [10534, 0]
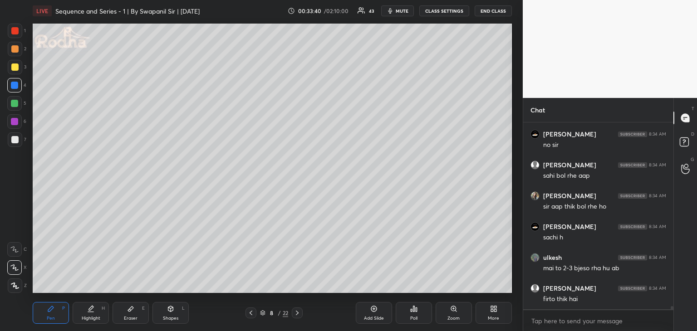
click at [13, 49] on div at bounding box center [14, 48] width 7 height 7
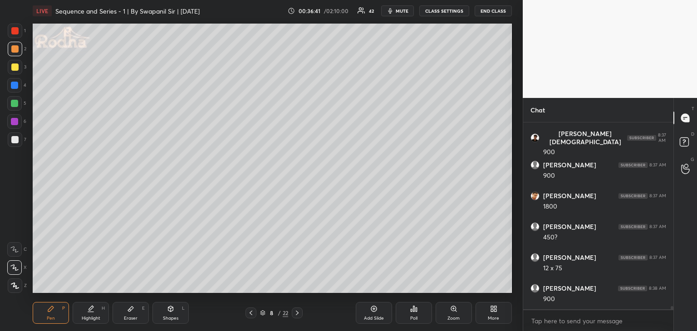
scroll to position [11036, 0]
click at [15, 87] on div at bounding box center [14, 85] width 7 height 7
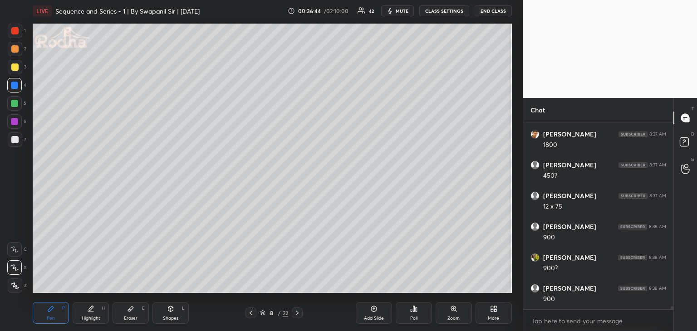
scroll to position [11098, 0]
click at [11, 104] on div at bounding box center [14, 103] width 7 height 7
click at [13, 32] on div at bounding box center [14, 30] width 7 height 7
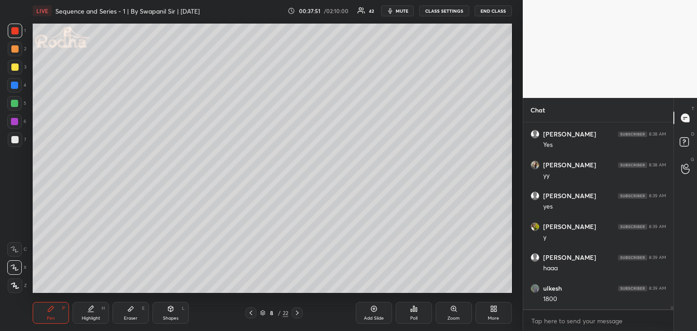
click at [12, 85] on div at bounding box center [14, 85] width 7 height 7
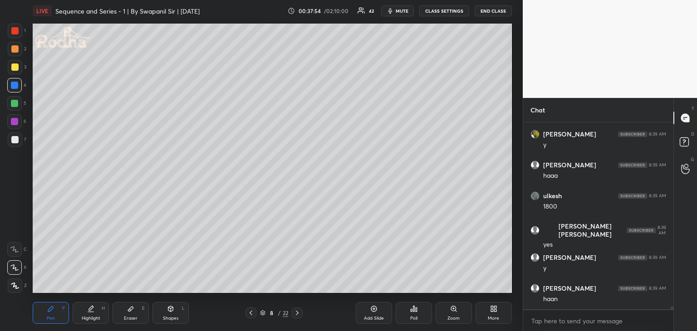
scroll to position [11653, 0]
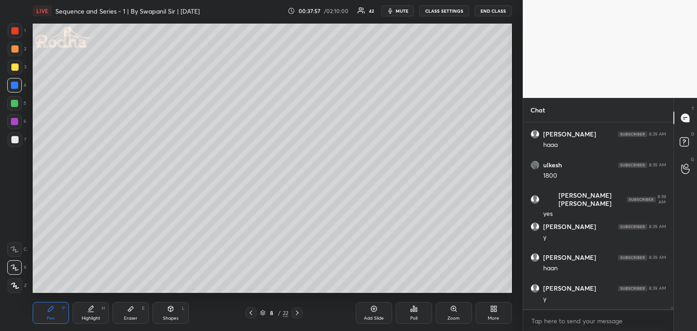
click at [16, 140] on div at bounding box center [14, 139] width 7 height 7
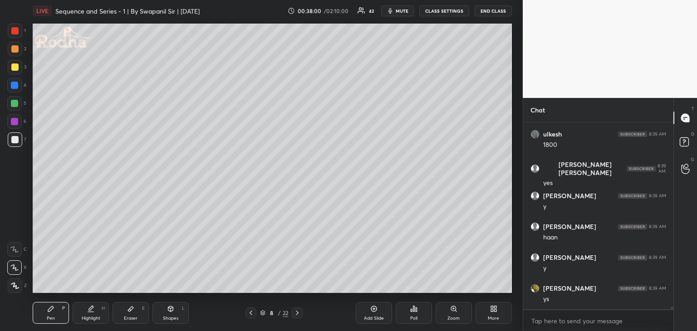
scroll to position [11715, 0]
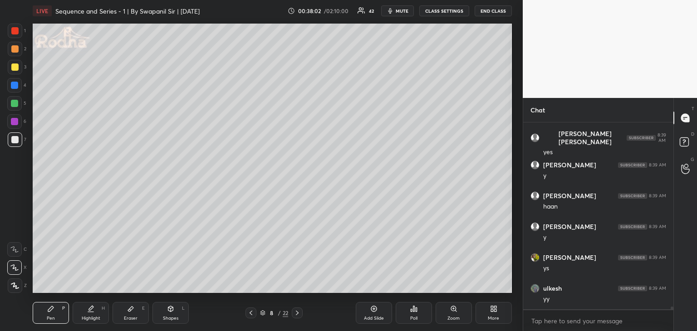
click at [14, 124] on div at bounding box center [14, 121] width 7 height 7
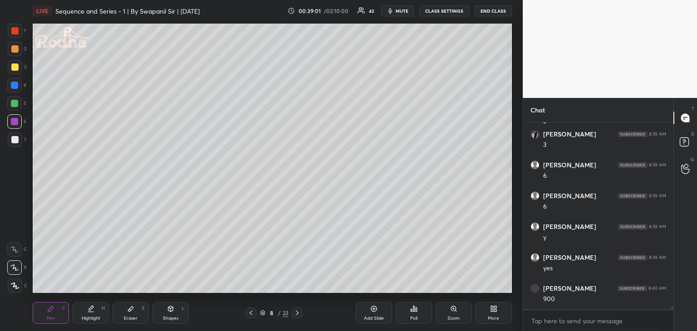
click at [15, 140] on div at bounding box center [14, 139] width 7 height 7
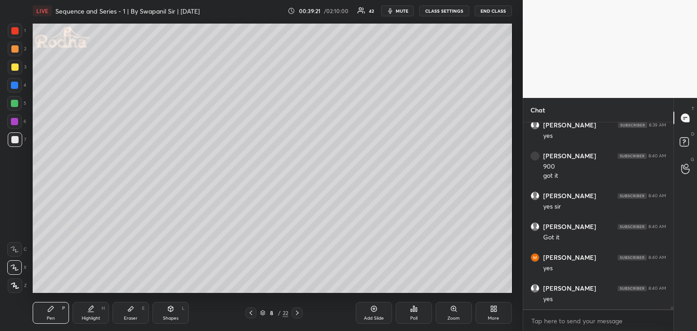
scroll to position [12187, 0]
click at [14, 123] on div at bounding box center [14, 121] width 7 height 7
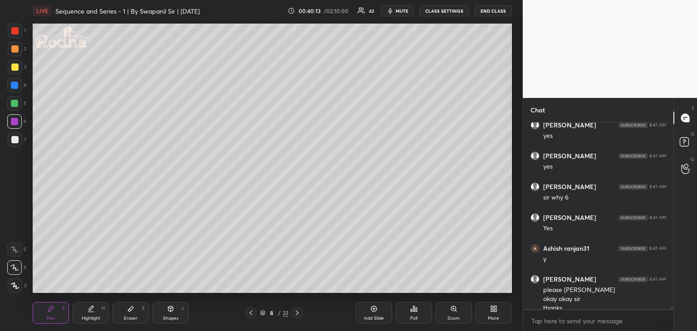
scroll to position [12390, 0]
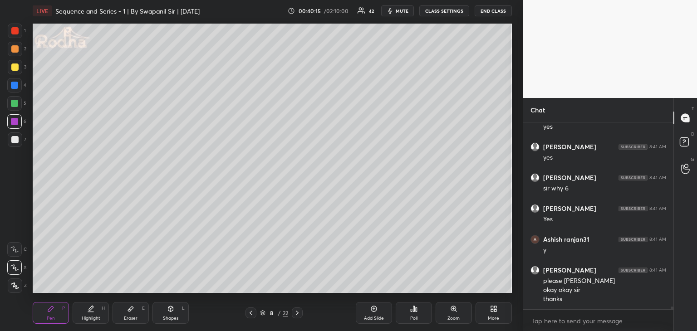
click at [133, 318] on div "Eraser" at bounding box center [131, 318] width 14 height 5
click at [298, 308] on div at bounding box center [297, 313] width 11 height 11
click at [49, 317] on div "Pen" at bounding box center [51, 318] width 8 height 5
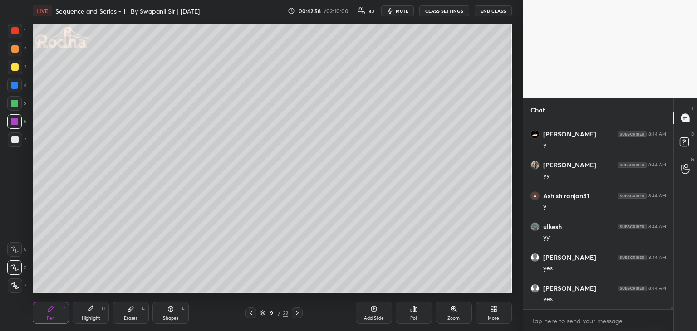
scroll to position [12137, 0]
drag, startPoint x: 13, startPoint y: 35, endPoint x: 24, endPoint y: 40, distance: 12.8
click at [13, 34] on div at bounding box center [15, 31] width 15 height 15
click at [16, 137] on div at bounding box center [14, 139] width 7 height 7
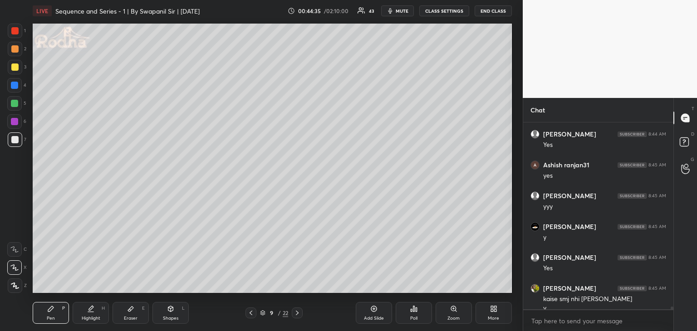
scroll to position [12485, 0]
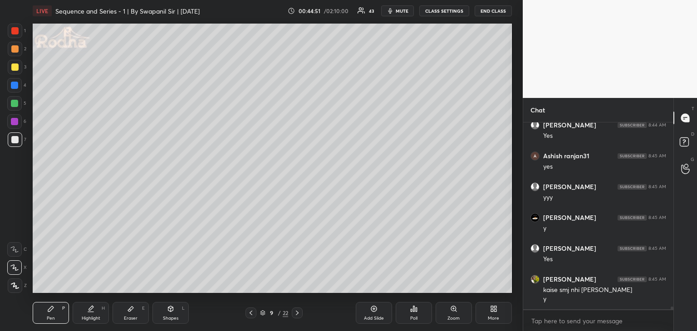
drag, startPoint x: 12, startPoint y: 33, endPoint x: 27, endPoint y: 37, distance: 15.0
click at [13, 34] on div at bounding box center [14, 30] width 7 height 7
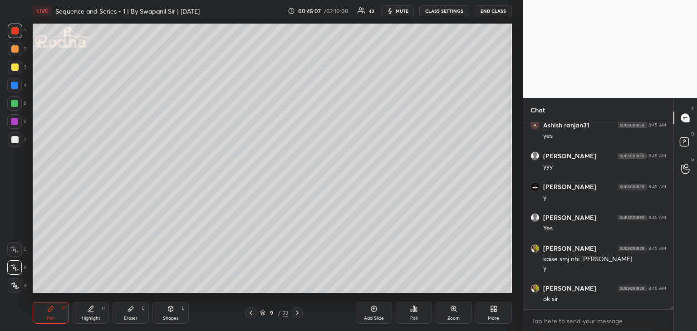
click at [13, 49] on div at bounding box center [14, 48] width 7 height 7
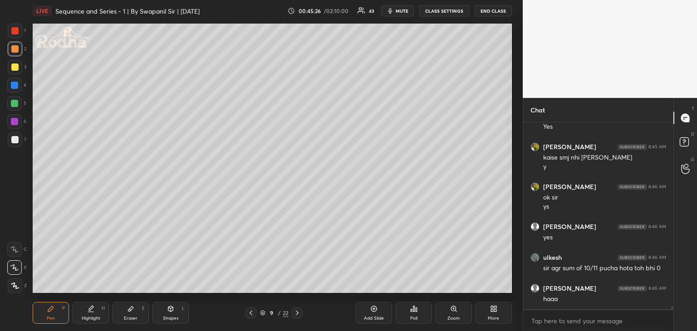
scroll to position [12649, 0]
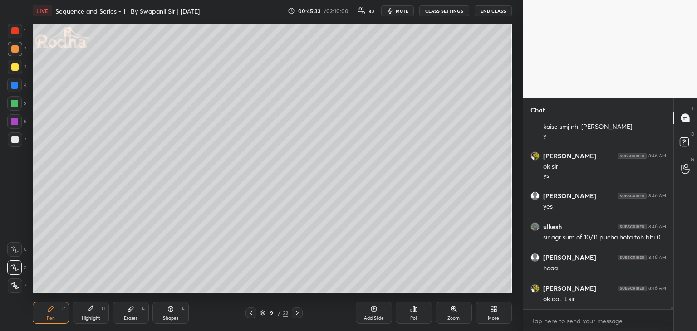
drag, startPoint x: 14, startPoint y: 69, endPoint x: 27, endPoint y: 71, distance: 13.4
click at [15, 69] on div at bounding box center [14, 67] width 7 height 7
click at [20, 289] on div at bounding box center [15, 286] width 15 height 15
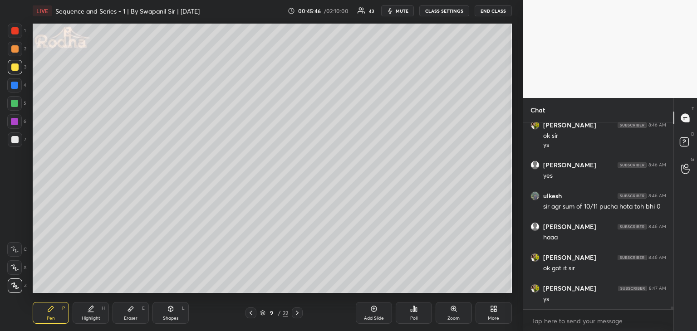
click at [17, 33] on div at bounding box center [14, 30] width 7 height 7
click at [134, 313] on div "Eraser E" at bounding box center [131, 313] width 36 height 22
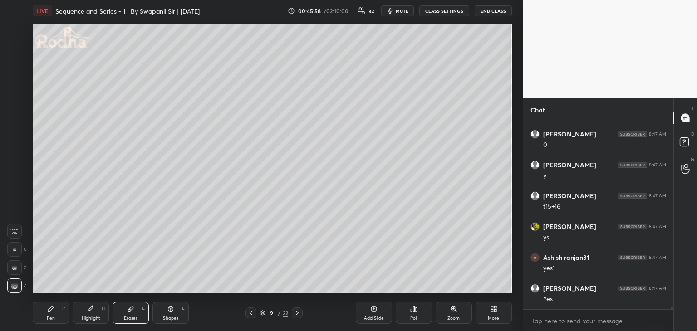
scroll to position [12895, 0]
click at [53, 318] on div "Pen" at bounding box center [51, 318] width 8 height 5
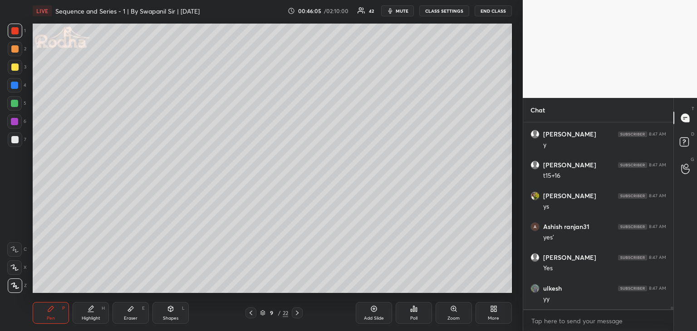
click at [15, 267] on icon at bounding box center [14, 267] width 8 height 6
click at [131, 316] on div "Eraser" at bounding box center [131, 318] width 14 height 5
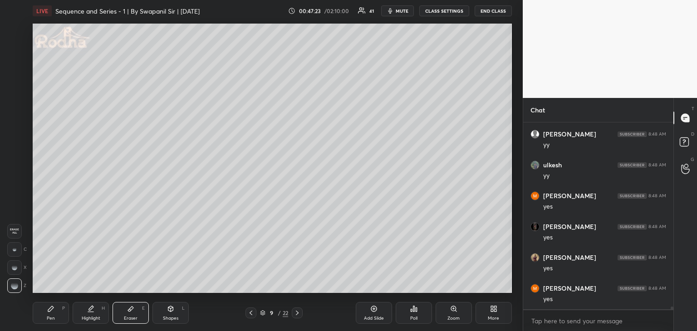
scroll to position [13512, 0]
click at [54, 320] on div "Pen" at bounding box center [51, 318] width 8 height 5
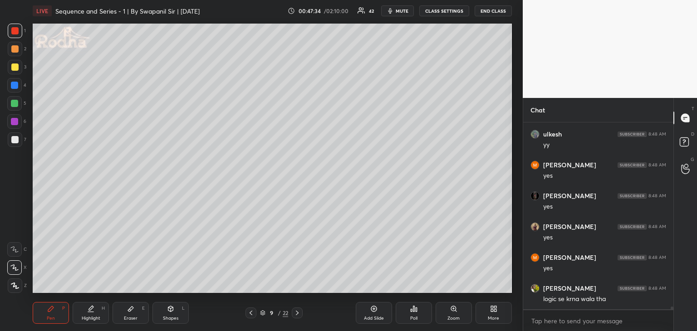
click at [16, 104] on div at bounding box center [14, 103] width 7 height 7
click at [14, 28] on div at bounding box center [14, 30] width 7 height 7
click at [13, 73] on div at bounding box center [15, 67] width 15 height 15
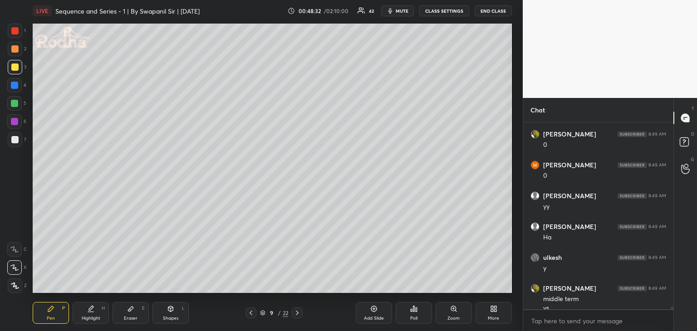
scroll to position [13768, 0]
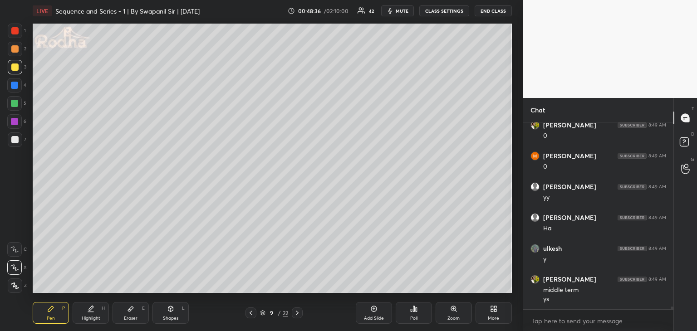
click at [299, 313] on icon at bounding box center [297, 312] width 7 height 7
click at [247, 314] on icon at bounding box center [250, 312] width 7 height 7
click at [295, 314] on icon at bounding box center [297, 312] width 7 height 7
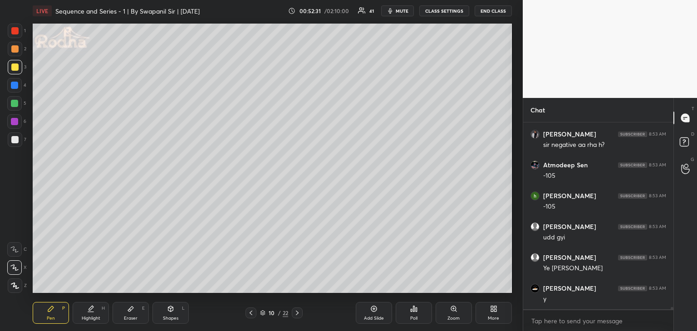
scroll to position [14293, 0]
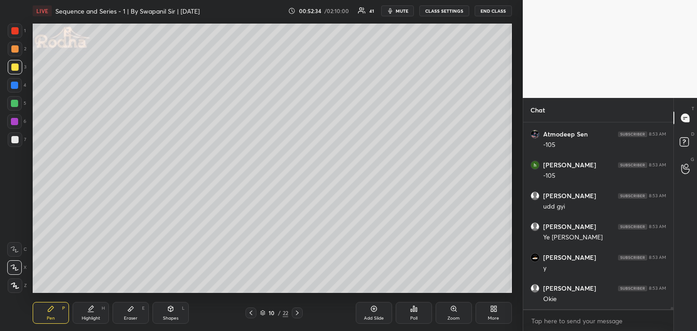
click at [250, 312] on icon at bounding box center [250, 312] width 7 height 7
click at [250, 314] on icon at bounding box center [251, 313] width 3 height 5
click at [296, 313] on icon at bounding box center [297, 312] width 7 height 7
click at [297, 315] on icon at bounding box center [297, 312] width 7 height 7
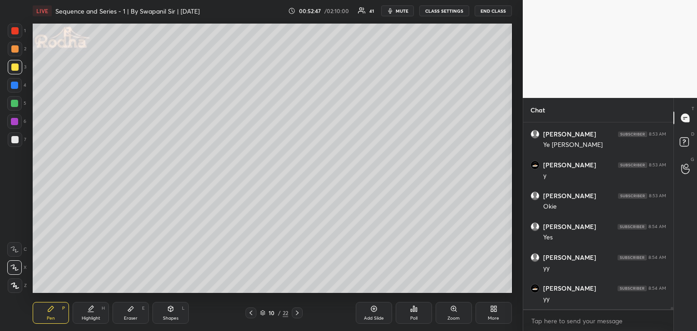
click at [16, 105] on div at bounding box center [14, 103] width 7 height 7
click at [15, 88] on div at bounding box center [14, 85] width 7 height 7
click at [164, 317] on div "Shapes" at bounding box center [170, 318] width 15 height 5
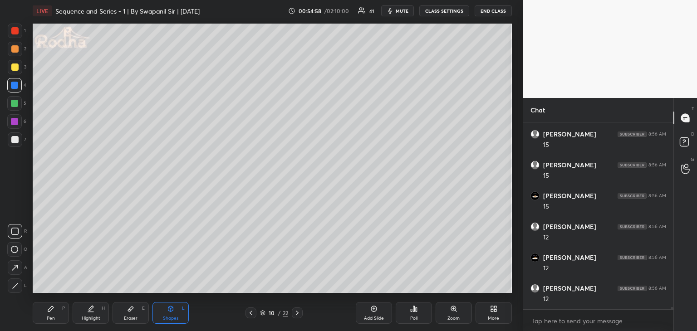
click at [15, 269] on icon at bounding box center [15, 268] width 10 height 10
drag, startPoint x: 52, startPoint y: 313, endPoint x: 70, endPoint y: 307, distance: 19.1
click at [53, 313] on div "Pen P" at bounding box center [51, 313] width 36 height 22
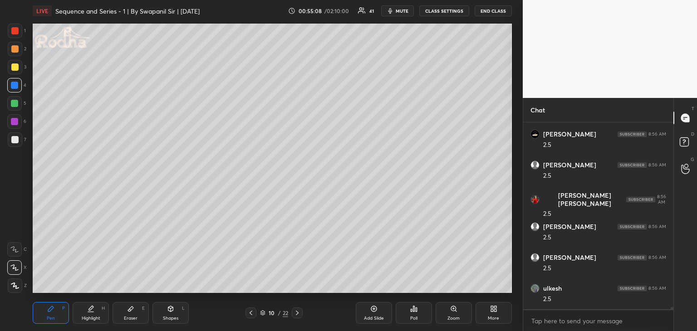
scroll to position [15743, 0]
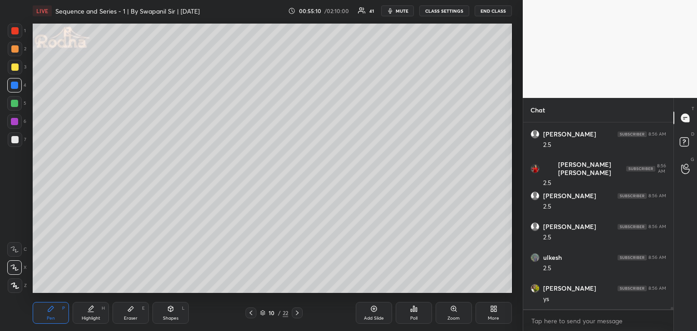
click at [166, 318] on div "Shapes" at bounding box center [170, 318] width 15 height 5
click at [54, 314] on div "Pen P" at bounding box center [51, 313] width 36 height 22
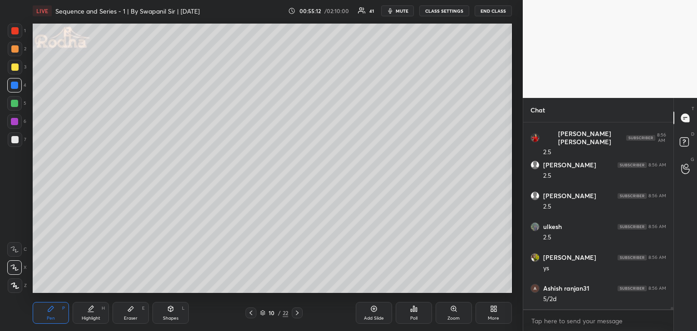
click at [15, 125] on div at bounding box center [14, 121] width 15 height 15
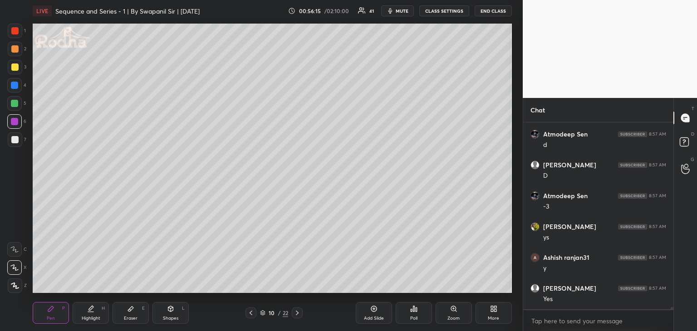
scroll to position [16193, 0]
drag, startPoint x: 15, startPoint y: 104, endPoint x: 20, endPoint y: 103, distance: 4.7
click at [16, 104] on div at bounding box center [14, 103] width 7 height 7
click at [14, 139] on div at bounding box center [14, 139] width 7 height 7
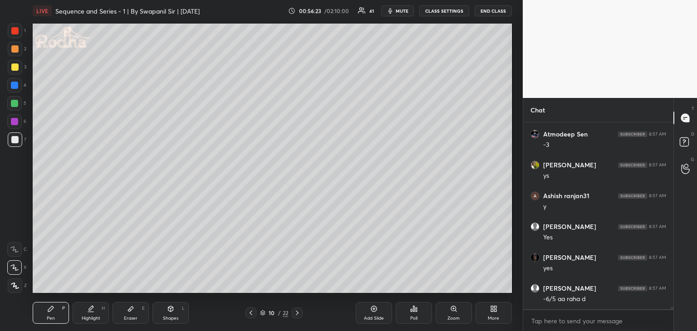
click at [16, 124] on div at bounding box center [14, 121] width 7 height 7
click at [165, 316] on div "Shapes" at bounding box center [170, 318] width 15 height 5
click at [16, 269] on icon at bounding box center [15, 268] width 10 height 10
click at [50, 315] on div "Pen P" at bounding box center [51, 313] width 36 height 22
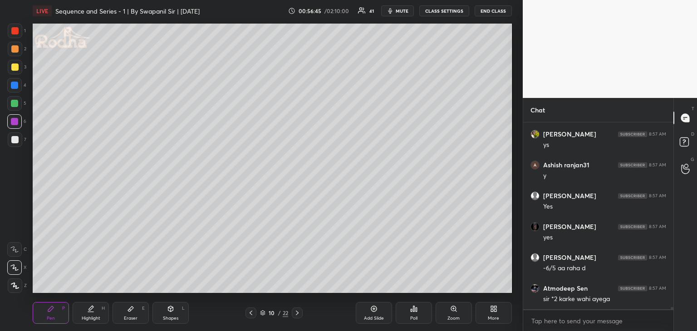
click at [17, 29] on div at bounding box center [14, 30] width 7 height 7
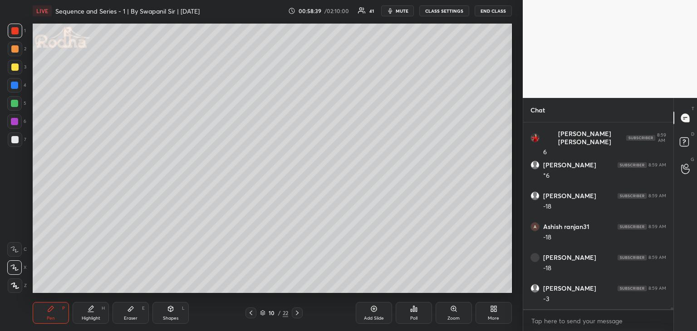
scroll to position [17149, 0]
click at [16, 140] on div at bounding box center [14, 139] width 7 height 7
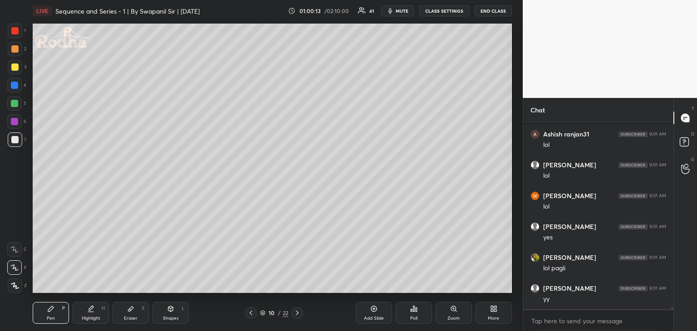
scroll to position [18105, 0]
click at [298, 315] on icon at bounding box center [297, 312] width 7 height 7
click at [17, 86] on div at bounding box center [14, 85] width 7 height 7
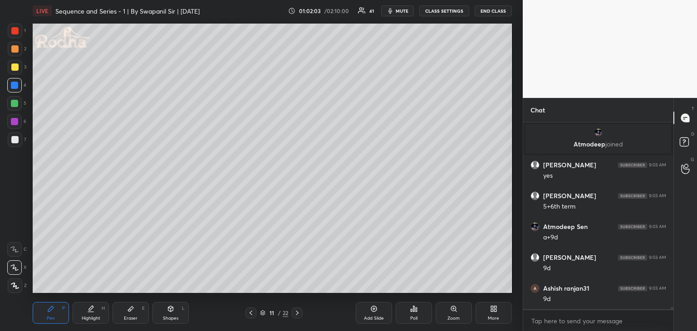
scroll to position [16820, 0]
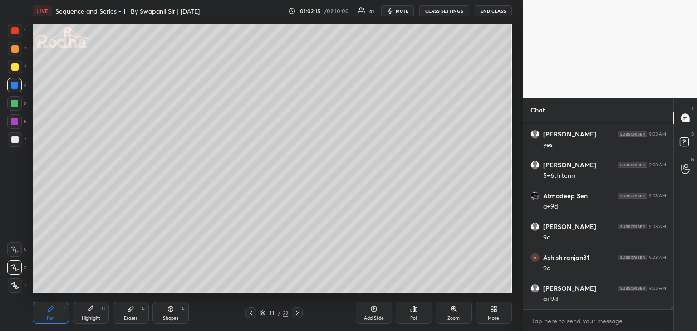
drag, startPoint x: 165, startPoint y: 309, endPoint x: 163, endPoint y: 296, distance: 12.4
click at [165, 307] on div "Shapes L" at bounding box center [170, 313] width 36 height 22
click at [13, 29] on div at bounding box center [15, 31] width 15 height 15
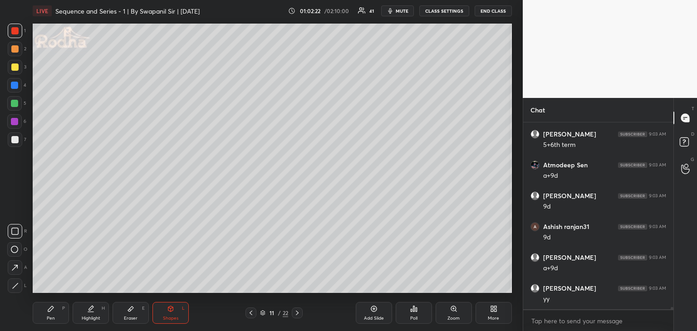
click at [65, 309] on div "Pen P" at bounding box center [51, 313] width 36 height 22
click at [17, 29] on div at bounding box center [14, 30] width 7 height 7
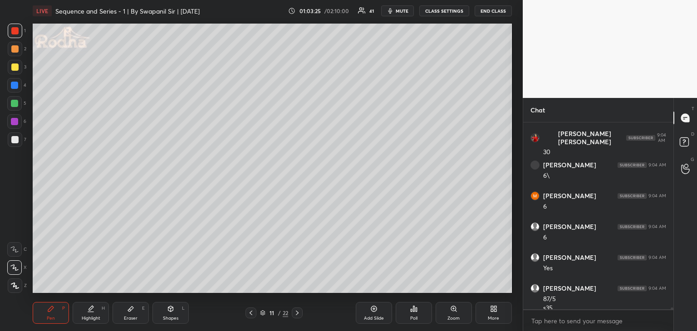
scroll to position [17208, 0]
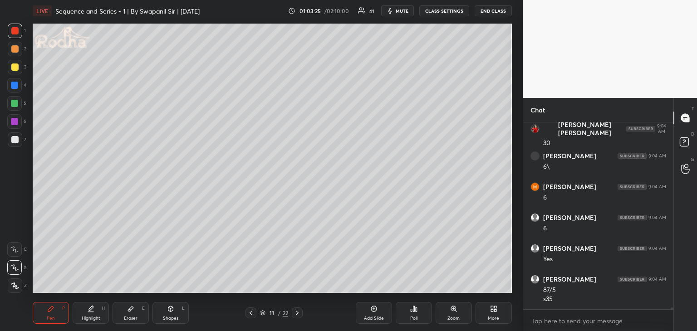
click at [254, 313] on div at bounding box center [250, 313] width 11 height 11
click at [297, 313] on icon at bounding box center [297, 312] width 7 height 7
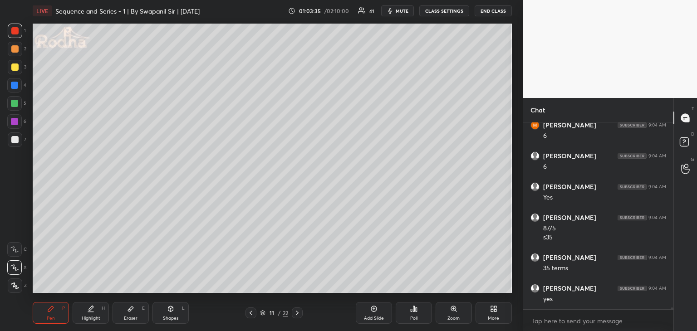
scroll to position [17301, 0]
click at [14, 103] on div at bounding box center [14, 103] width 7 height 7
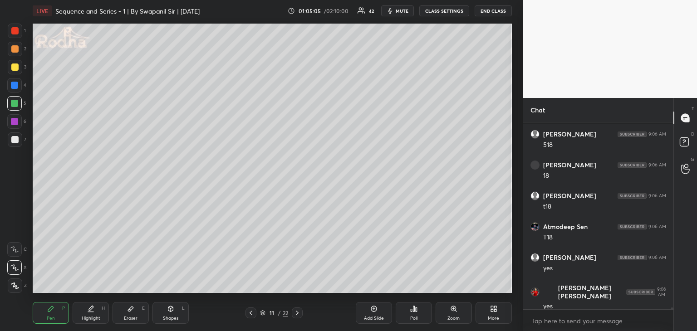
scroll to position [17431, 0]
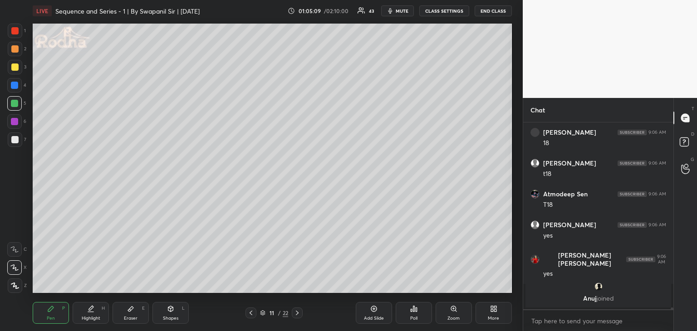
drag, startPoint x: 132, startPoint y: 314, endPoint x: 183, endPoint y: 293, distance: 55.1
click at [132, 314] on div "Eraser E" at bounding box center [131, 313] width 36 height 22
drag, startPoint x: 51, startPoint y: 313, endPoint x: 139, endPoint y: 294, distance: 90.2
click at [51, 313] on div "Pen P" at bounding box center [51, 313] width 36 height 22
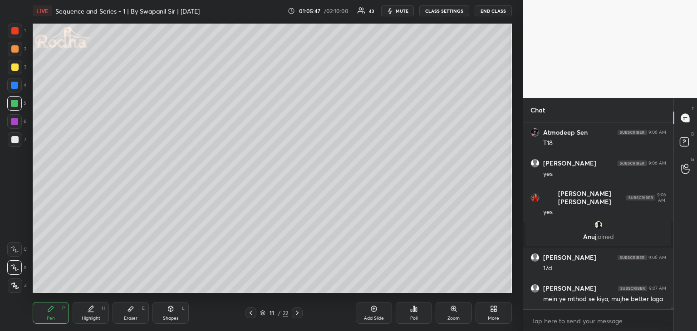
scroll to position [17441, 0]
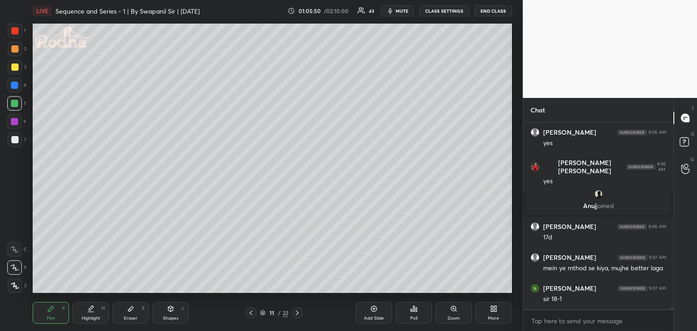
click at [129, 318] on div "Eraser" at bounding box center [131, 318] width 14 height 5
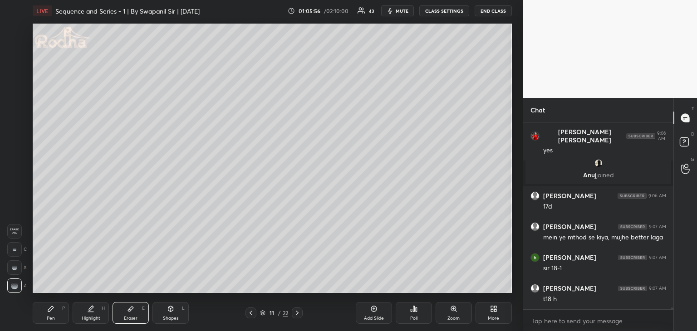
click at [49, 313] on div "Pen P" at bounding box center [51, 313] width 36 height 22
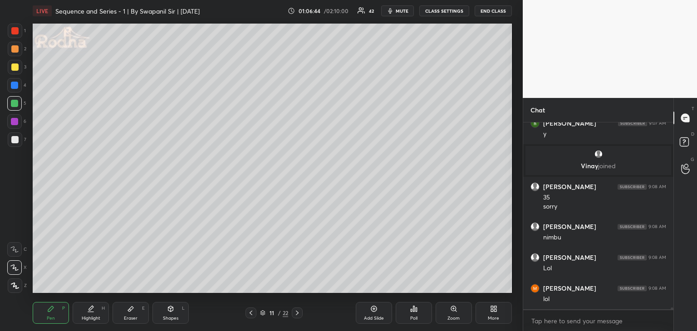
scroll to position [17752, 0]
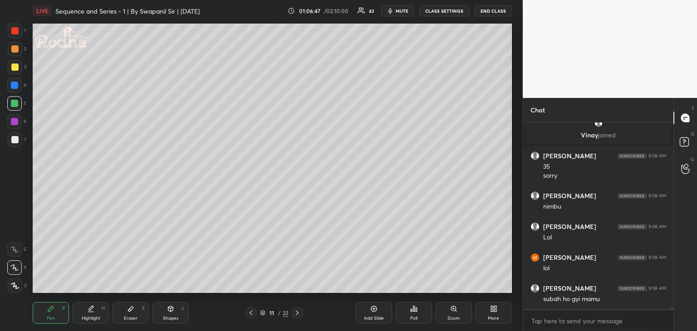
drag, startPoint x: 296, startPoint y: 316, endPoint x: 309, endPoint y: 309, distance: 13.8
click at [299, 316] on icon at bounding box center [297, 312] width 7 height 7
click at [16, 66] on div at bounding box center [14, 67] width 7 height 7
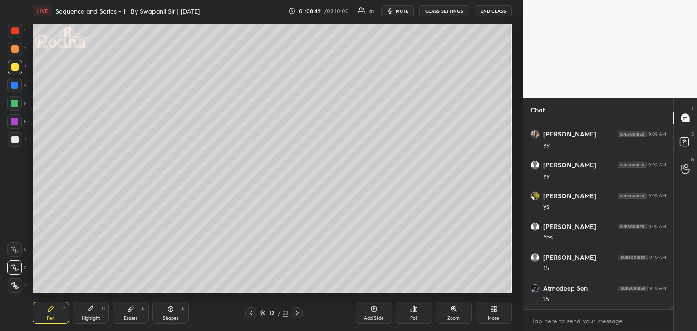
scroll to position [18678, 0]
click at [137, 317] on div "Eraser E" at bounding box center [131, 313] width 36 height 22
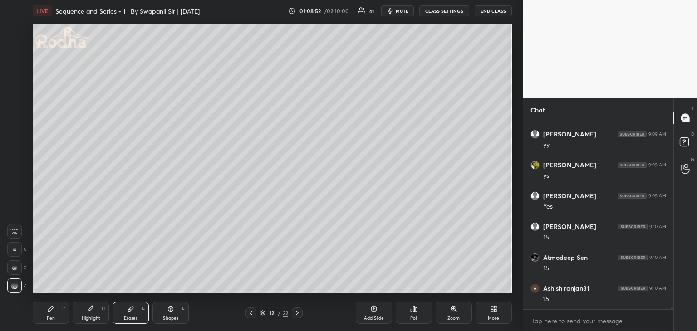
click at [52, 312] on icon at bounding box center [50, 308] width 7 height 7
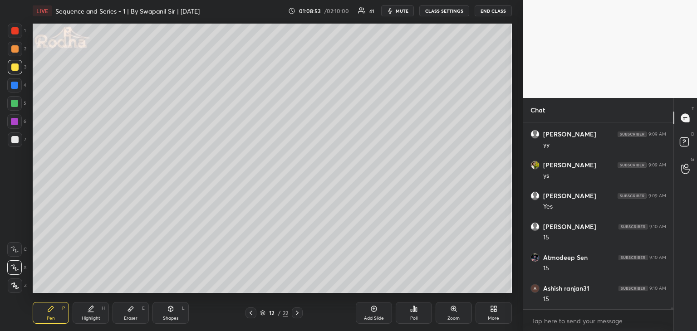
drag, startPoint x: 15, startPoint y: 36, endPoint x: 25, endPoint y: 36, distance: 10.0
click at [15, 34] on div at bounding box center [15, 31] width 15 height 15
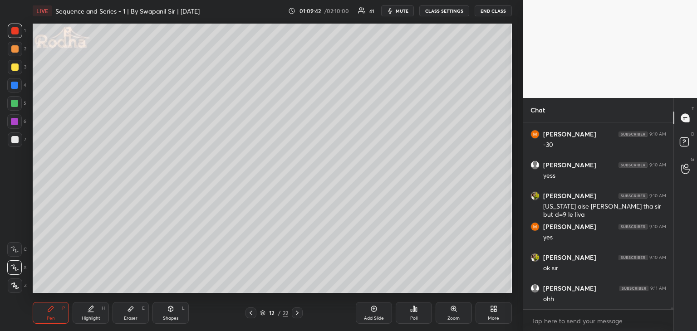
scroll to position [19202, 0]
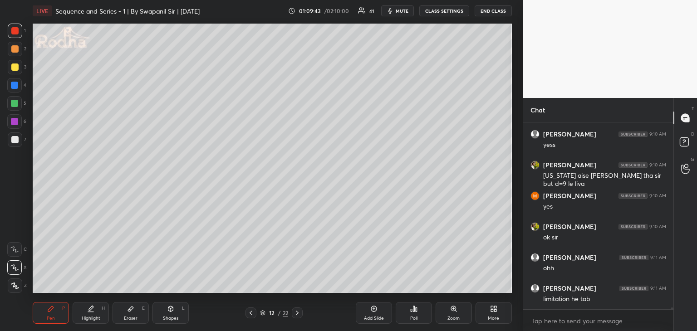
click at [15, 84] on div at bounding box center [14, 85] width 7 height 7
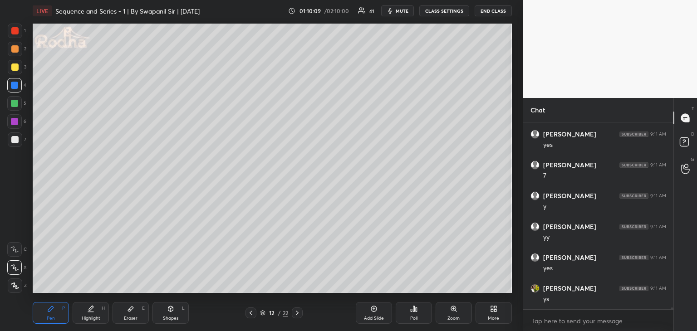
scroll to position [19480, 0]
click at [136, 314] on div "Eraser E" at bounding box center [131, 313] width 36 height 22
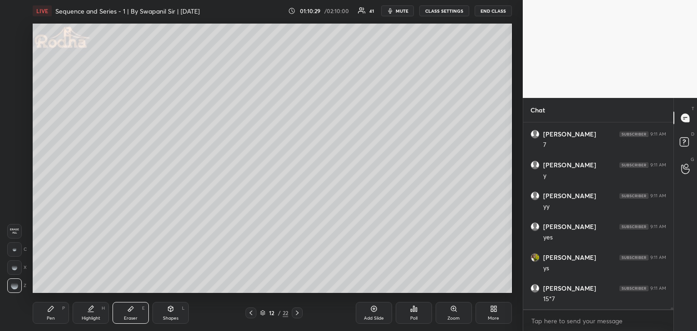
click at [58, 312] on div "Pen P" at bounding box center [51, 313] width 36 height 22
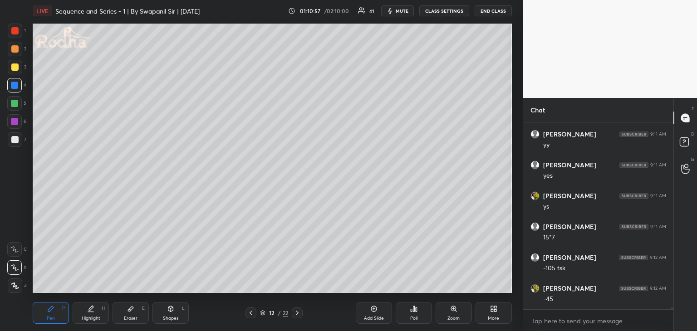
scroll to position [19551, 0]
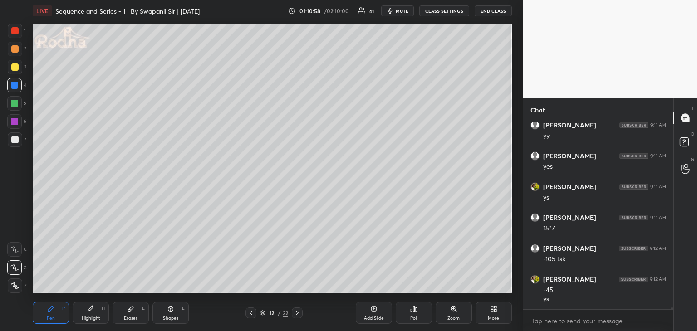
drag, startPoint x: 14, startPoint y: 140, endPoint x: 32, endPoint y: 142, distance: 18.7
click at [15, 141] on div at bounding box center [14, 139] width 7 height 7
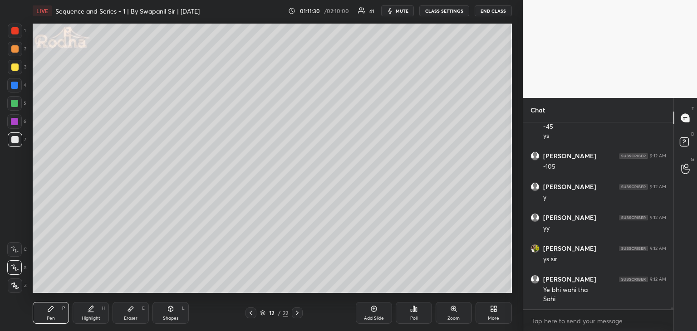
scroll to position [19745, 0]
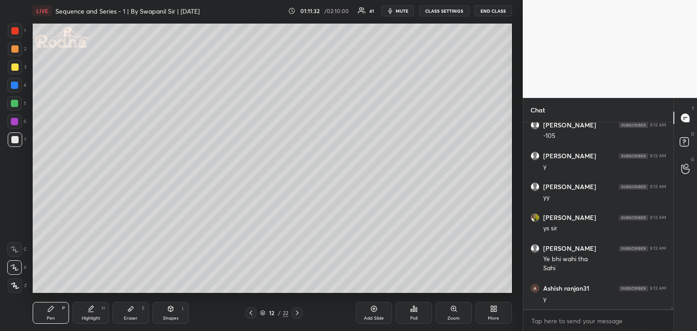
click at [251, 313] on icon at bounding box center [250, 312] width 7 height 7
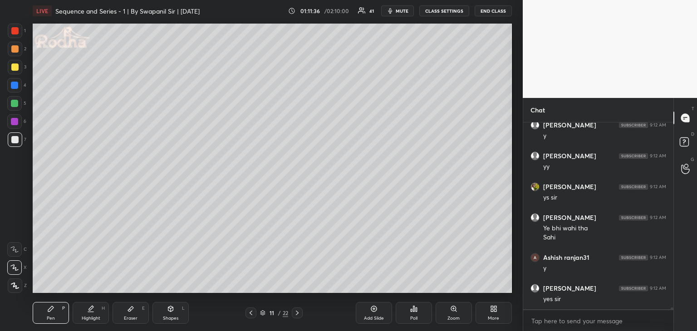
drag, startPoint x: 16, startPoint y: 142, endPoint x: 27, endPoint y: 136, distance: 12.8
click at [15, 141] on div at bounding box center [14, 139] width 7 height 7
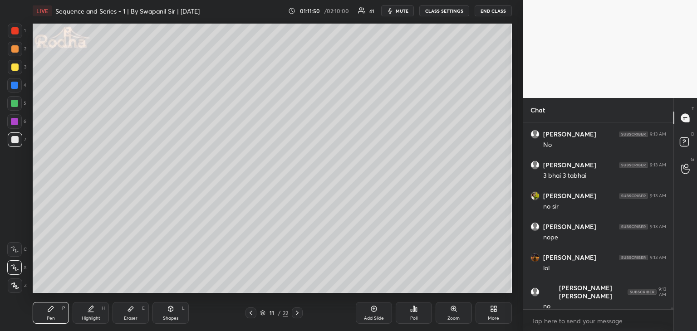
scroll to position [20023, 0]
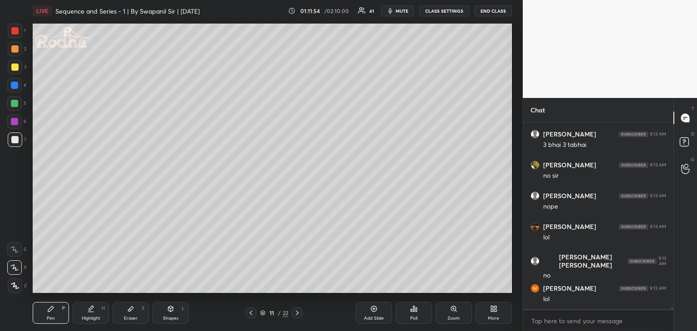
click at [298, 316] on icon at bounding box center [297, 312] width 7 height 7
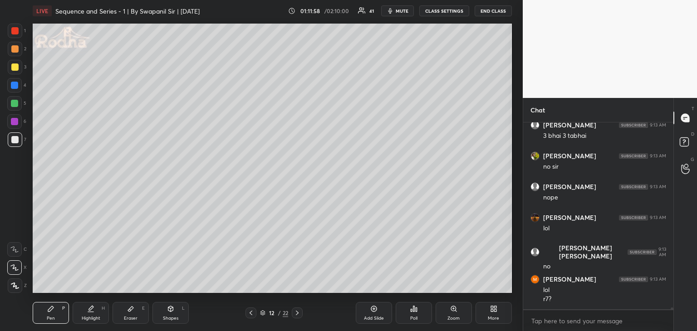
click at [296, 313] on icon at bounding box center [297, 312] width 7 height 7
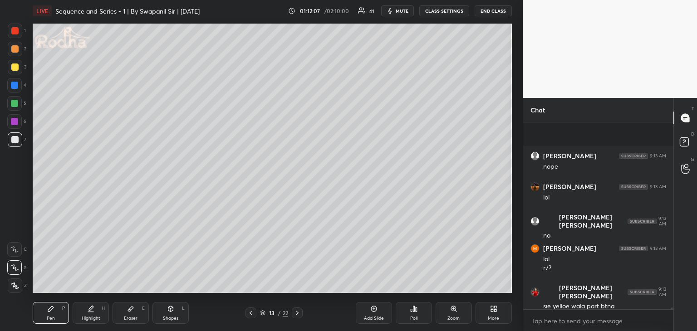
scroll to position [20124, 0]
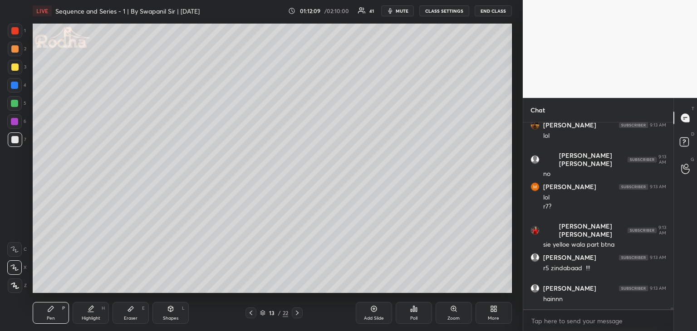
drag, startPoint x: 245, startPoint y: 313, endPoint x: 250, endPoint y: 313, distance: 5.0
click at [246, 313] on div "13 / 22" at bounding box center [274, 313] width 78 height 11
click at [250, 313] on icon at bounding box center [250, 312] width 7 height 7
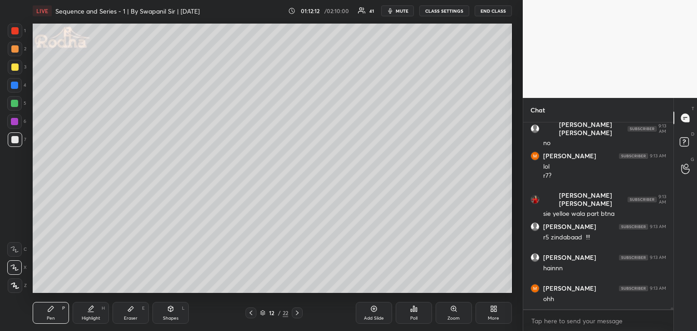
scroll to position [20194, 0]
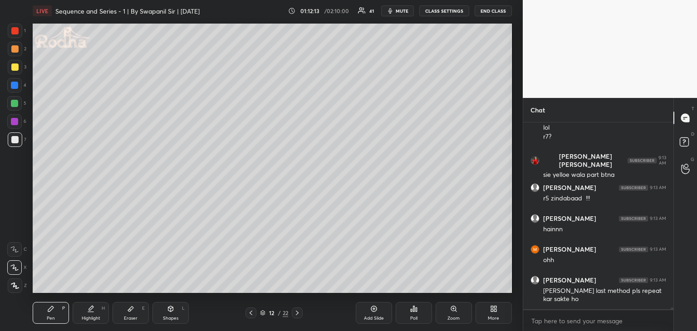
click at [250, 313] on icon at bounding box center [251, 313] width 3 height 5
click at [250, 314] on icon at bounding box center [250, 312] width 7 height 7
click at [250, 314] on icon at bounding box center [251, 313] width 3 height 5
click at [250, 315] on icon at bounding box center [250, 312] width 7 height 7
click at [250, 316] on icon at bounding box center [250, 312] width 7 height 7
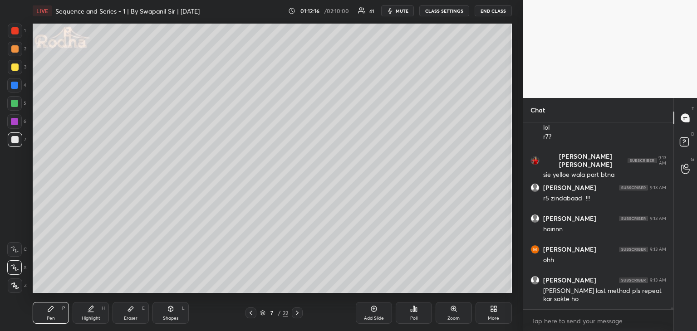
scroll to position [20225, 0]
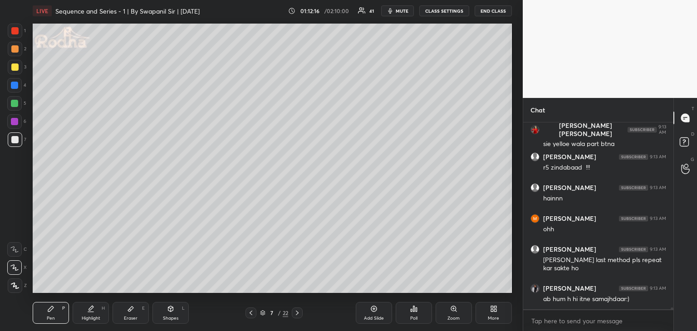
click at [252, 316] on icon at bounding box center [250, 312] width 7 height 7
click at [252, 315] on icon at bounding box center [250, 312] width 7 height 7
click at [13, 89] on div at bounding box center [14, 85] width 15 height 15
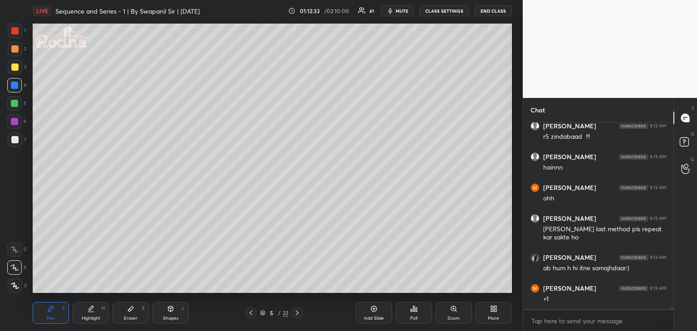
scroll to position [20287, 0]
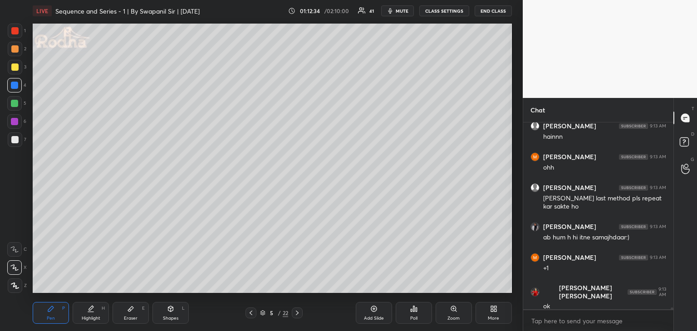
click at [15, 100] on div at bounding box center [14, 103] width 7 height 7
click at [297, 313] on icon at bounding box center [297, 312] width 7 height 7
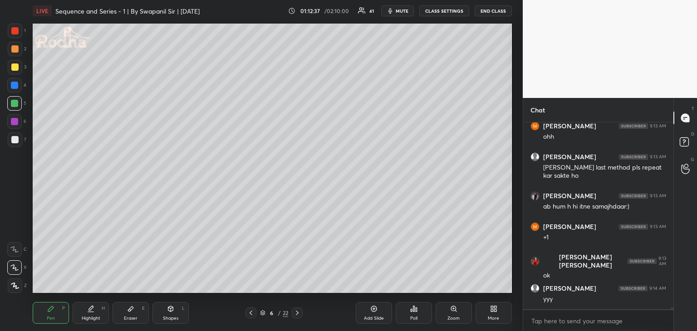
click at [296, 313] on icon at bounding box center [297, 312] width 7 height 7
click at [298, 313] on icon at bounding box center [297, 312] width 7 height 7
click at [299, 313] on icon at bounding box center [297, 312] width 7 height 7
click at [299, 312] on icon at bounding box center [297, 312] width 7 height 7
click at [299, 311] on icon at bounding box center [297, 312] width 7 height 7
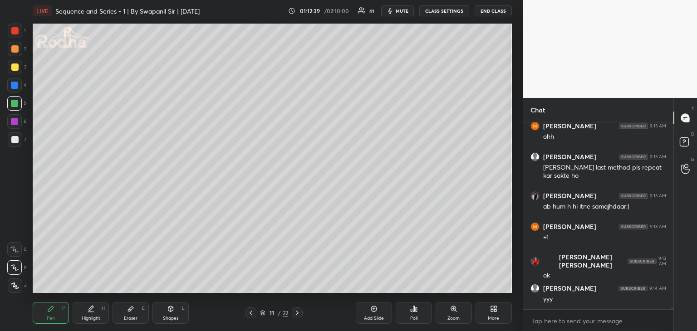
click at [299, 312] on icon at bounding box center [297, 312] width 7 height 7
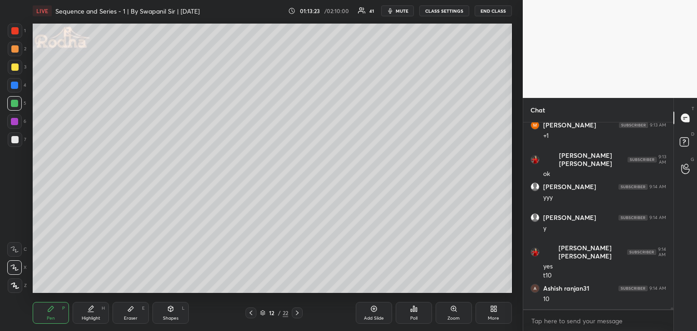
scroll to position [20450, 0]
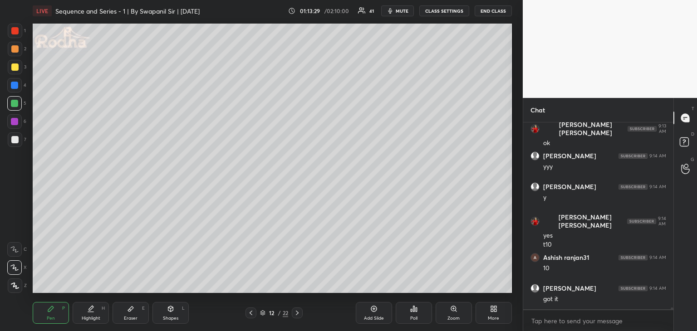
drag, startPoint x: 253, startPoint y: 311, endPoint x: 260, endPoint y: 302, distance: 11.6
click at [254, 311] on icon at bounding box center [250, 312] width 7 height 7
click at [249, 314] on icon at bounding box center [250, 312] width 7 height 7
click at [301, 313] on icon at bounding box center [297, 312] width 7 height 7
click at [300, 314] on icon at bounding box center [297, 312] width 7 height 7
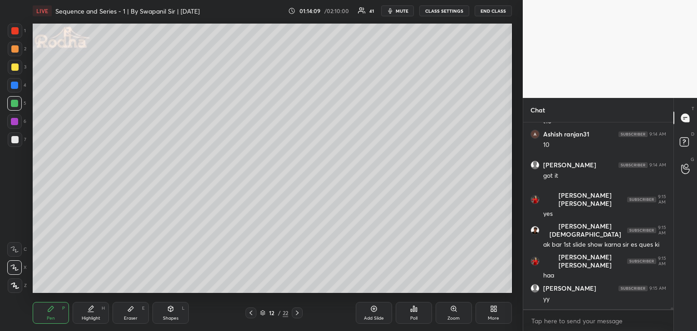
scroll to position [20604, 0]
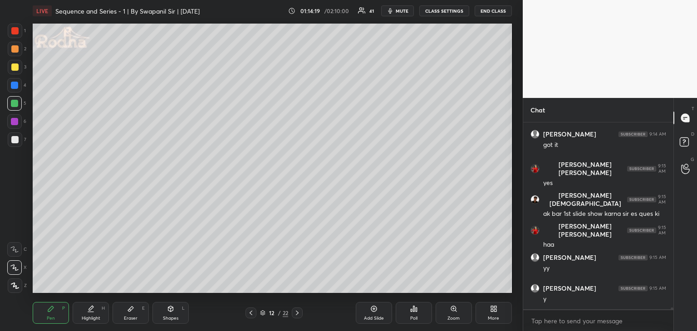
click at [249, 313] on icon at bounding box center [250, 312] width 7 height 7
click at [250, 312] on icon at bounding box center [250, 312] width 7 height 7
click at [252, 311] on icon at bounding box center [250, 312] width 7 height 7
click at [297, 313] on icon at bounding box center [297, 312] width 7 height 7
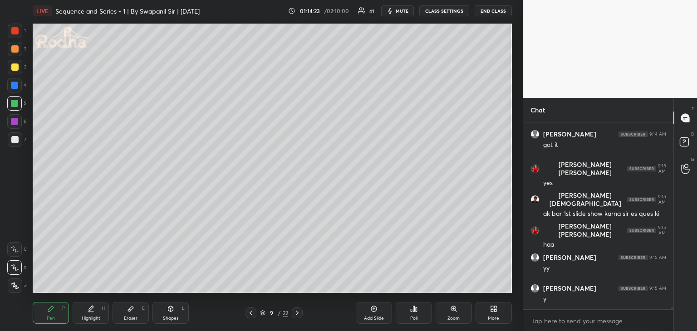
scroll to position [20635, 0]
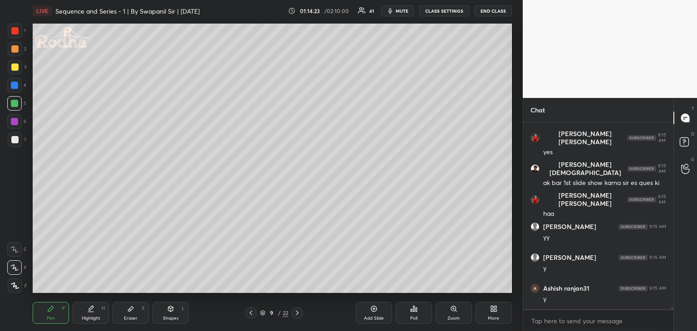
click at [299, 313] on icon at bounding box center [297, 312] width 7 height 7
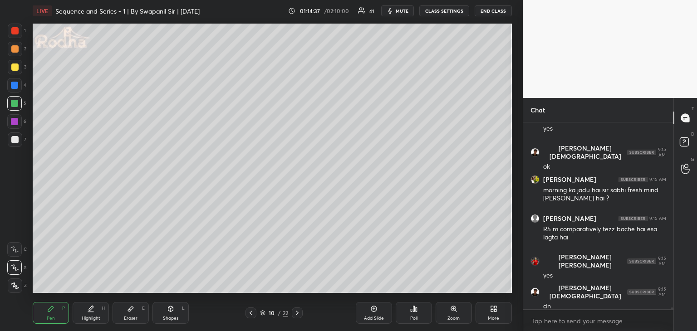
scroll to position [20875, 0]
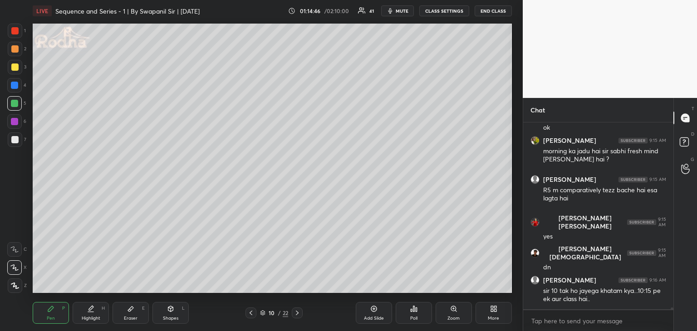
click at [295, 314] on icon at bounding box center [297, 312] width 7 height 7
click at [299, 314] on icon at bounding box center [297, 312] width 7 height 7
click at [300, 311] on icon at bounding box center [297, 312] width 7 height 7
click at [249, 316] on icon at bounding box center [250, 312] width 7 height 7
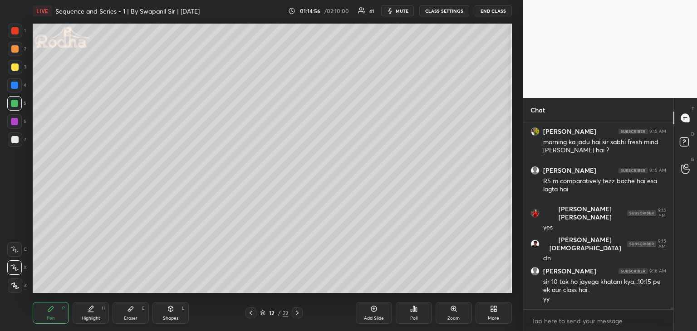
click at [296, 314] on icon at bounding box center [297, 312] width 7 height 7
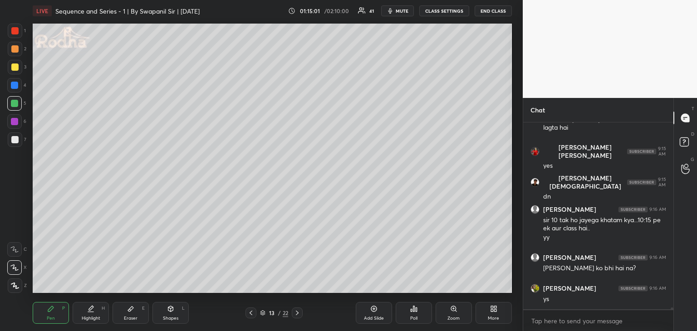
scroll to position [20977, 0]
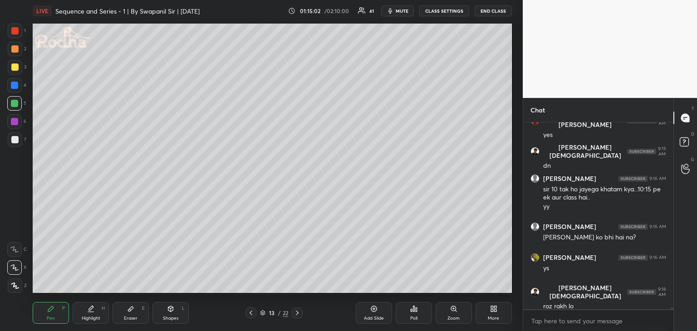
drag, startPoint x: 15, startPoint y: 30, endPoint x: 25, endPoint y: 29, distance: 10.0
click at [16, 30] on div at bounding box center [14, 30] width 7 height 7
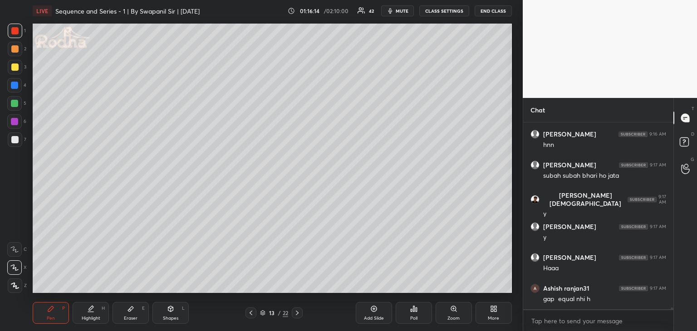
scroll to position [21471, 0]
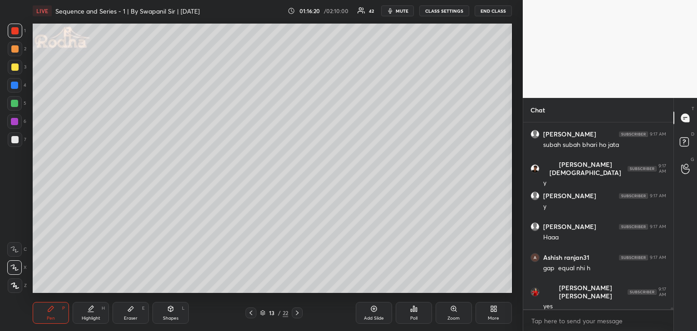
click at [132, 315] on div "Eraser E" at bounding box center [131, 313] width 36 height 22
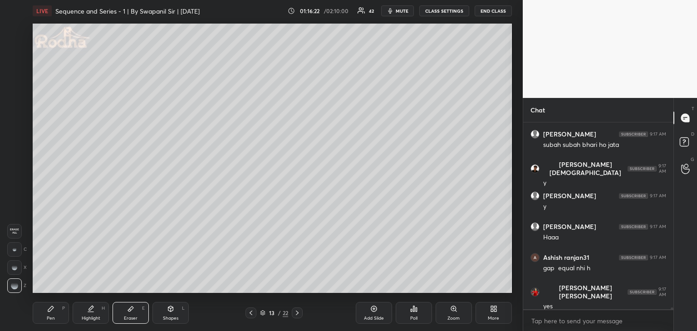
drag, startPoint x: 54, startPoint y: 312, endPoint x: 69, endPoint y: 294, distance: 23.5
click at [55, 311] on div "Pen P" at bounding box center [51, 313] width 36 height 22
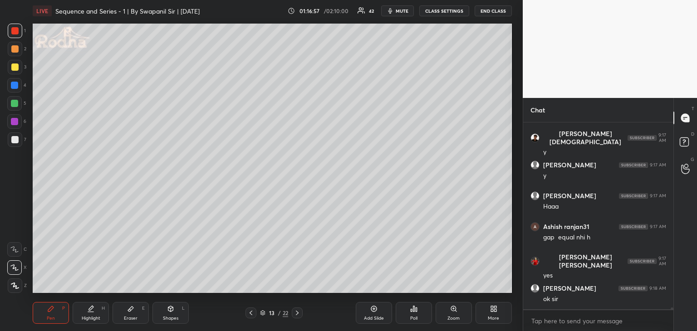
scroll to position [21534, 0]
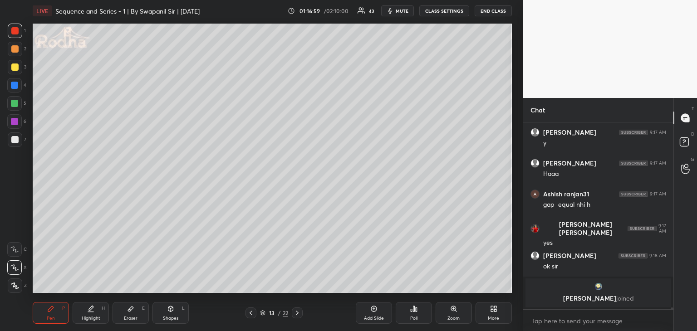
drag, startPoint x: 399, startPoint y: 10, endPoint x: 405, endPoint y: 6, distance: 6.5
click at [401, 11] on span "mute" at bounding box center [402, 11] width 13 height 6
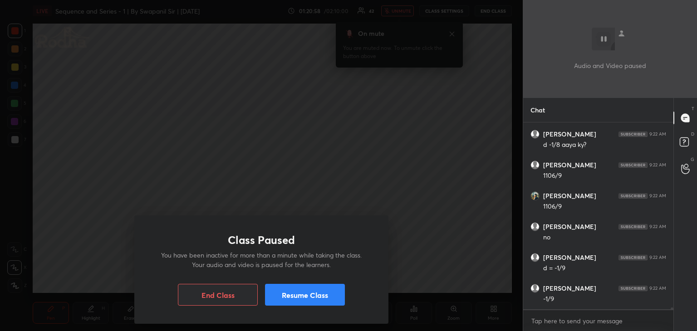
scroll to position [20739, 0]
drag, startPoint x: 316, startPoint y: 289, endPoint x: 320, endPoint y: 289, distance: 4.6
click at [316, 289] on button "Resume Class" at bounding box center [305, 295] width 80 height 22
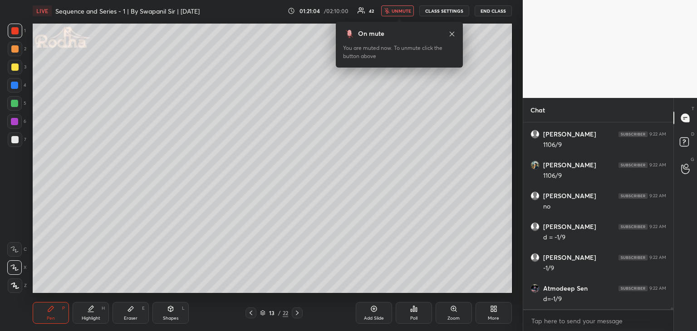
drag, startPoint x: 397, startPoint y: 10, endPoint x: 405, endPoint y: 8, distance: 7.9
click at [396, 10] on span "unmute" at bounding box center [402, 11] width 20 height 6
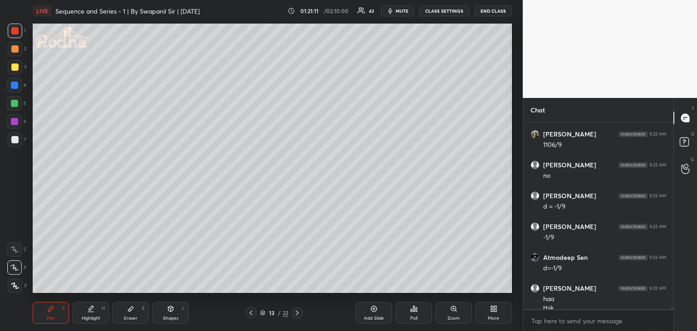
scroll to position [20779, 0]
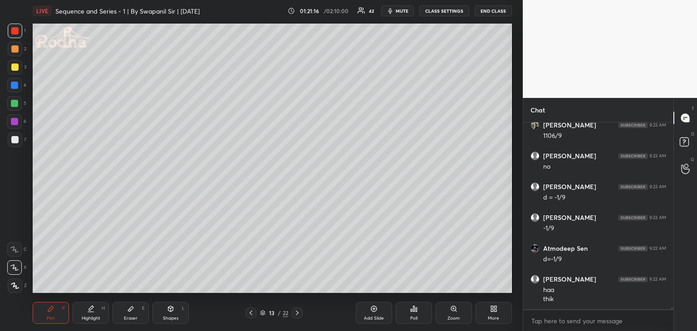
click at [13, 66] on div at bounding box center [14, 67] width 7 height 7
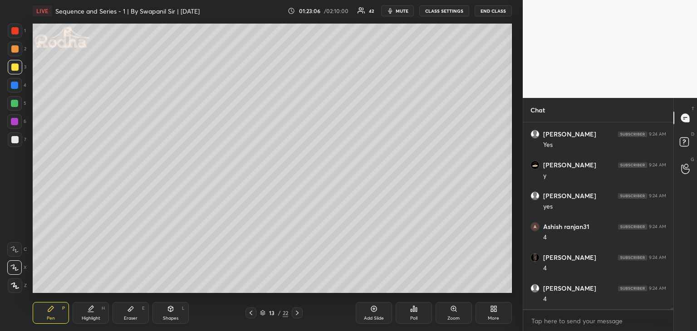
scroll to position [21859, 0]
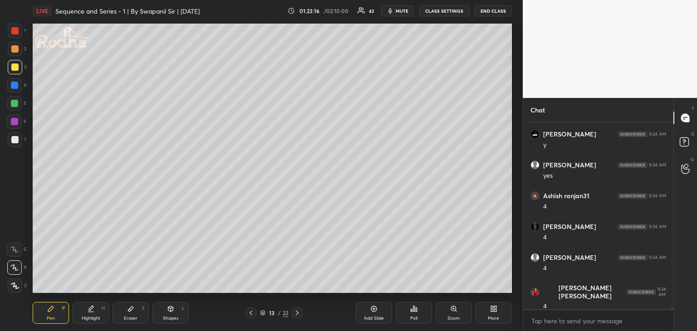
click at [13, 123] on div at bounding box center [14, 121] width 7 height 7
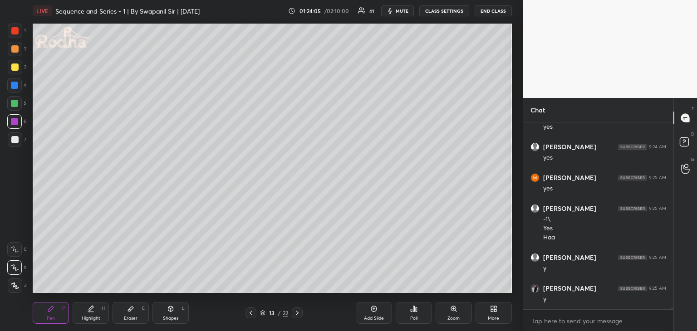
scroll to position [22093, 0]
click at [17, 105] on div at bounding box center [14, 103] width 7 height 7
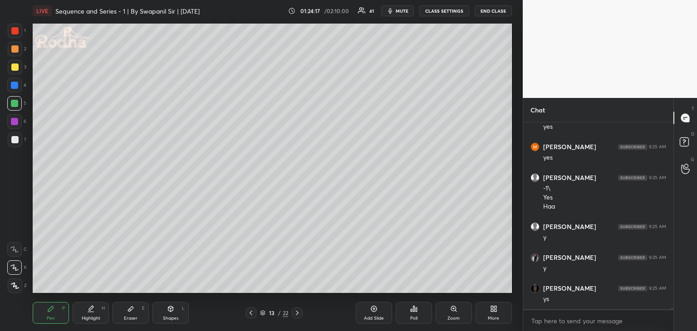
scroll to position [22124, 0]
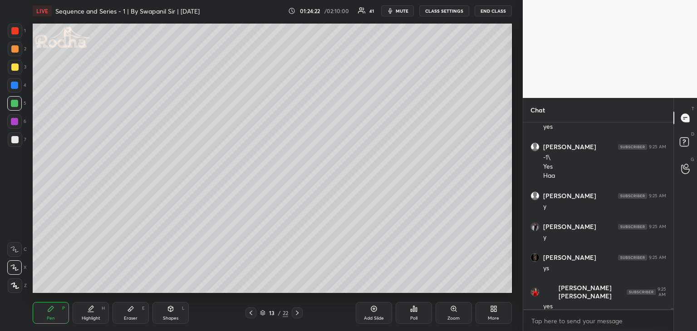
click at [15, 87] on div at bounding box center [14, 85] width 7 height 7
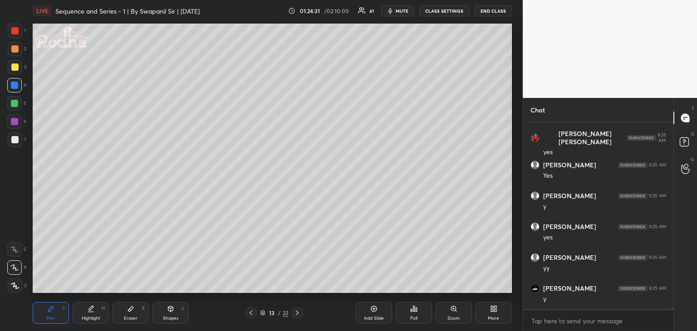
scroll to position [22309, 0]
click at [16, 105] on div at bounding box center [14, 103] width 7 height 7
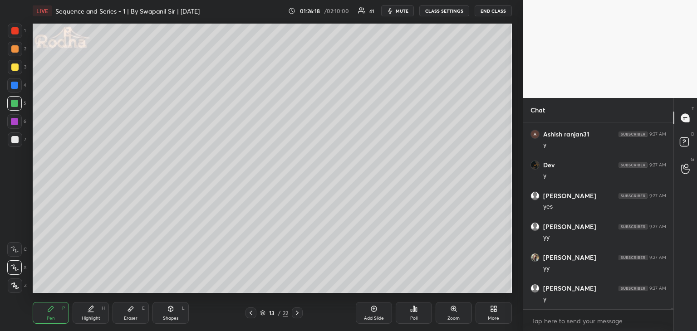
scroll to position [22935, 0]
click at [177, 317] on div "Shapes" at bounding box center [170, 318] width 15 height 5
click at [15, 33] on div at bounding box center [14, 30] width 7 height 7
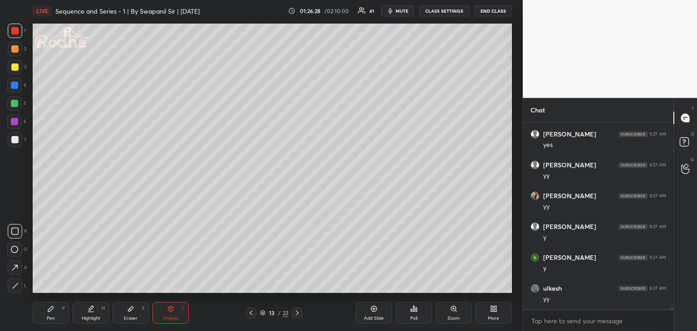
scroll to position [22997, 0]
click at [15, 29] on div at bounding box center [14, 30] width 7 height 7
click at [49, 308] on icon at bounding box center [50, 308] width 7 height 7
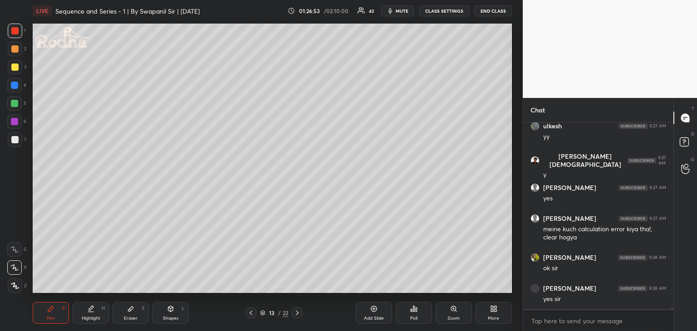
scroll to position [23159, 0]
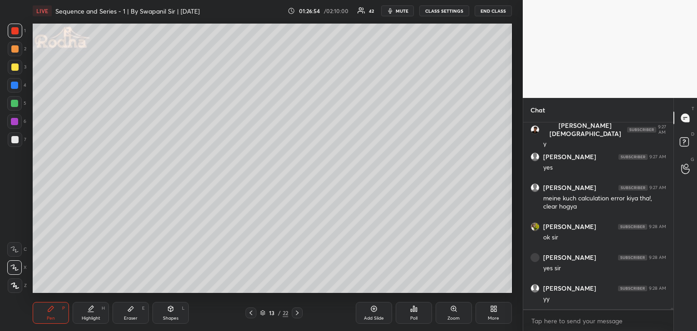
drag, startPoint x: 299, startPoint y: 314, endPoint x: 308, endPoint y: 308, distance: 10.7
click at [299, 314] on icon at bounding box center [297, 312] width 7 height 7
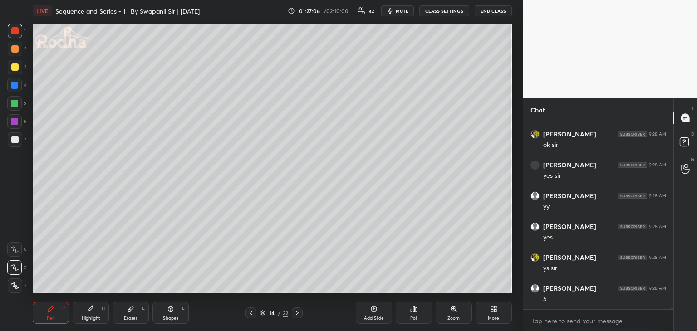
scroll to position [23283, 0]
click at [248, 313] on icon at bounding box center [250, 312] width 7 height 7
click at [299, 316] on icon at bounding box center [297, 312] width 7 height 7
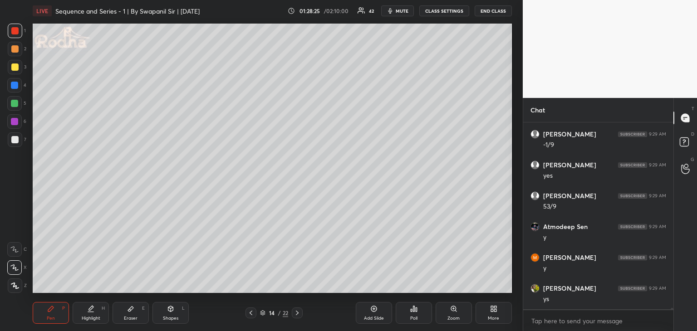
click at [145, 316] on div "Eraser E" at bounding box center [131, 313] width 36 height 22
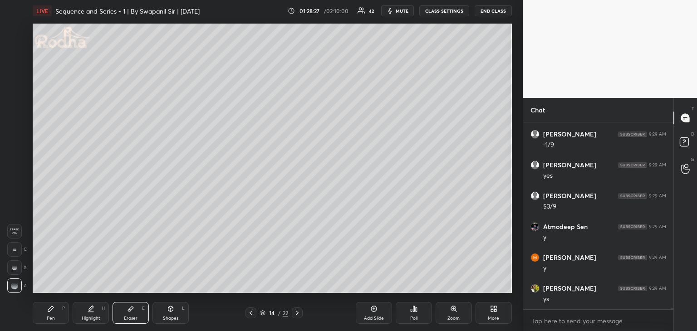
click at [51, 318] on div "Pen" at bounding box center [51, 318] width 8 height 5
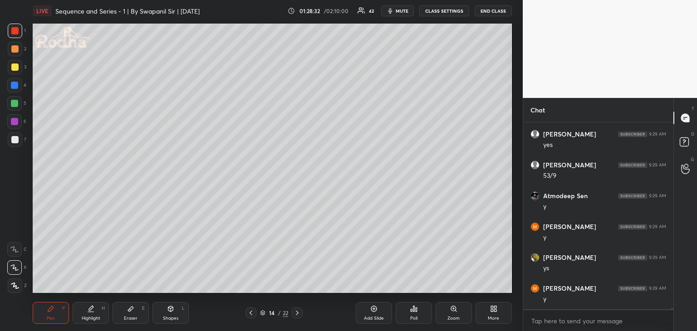
scroll to position [23785, 0]
click at [247, 316] on div at bounding box center [250, 313] width 11 height 11
click at [297, 314] on icon at bounding box center [297, 313] width 3 height 5
click at [134, 314] on div "Eraser E" at bounding box center [131, 313] width 36 height 22
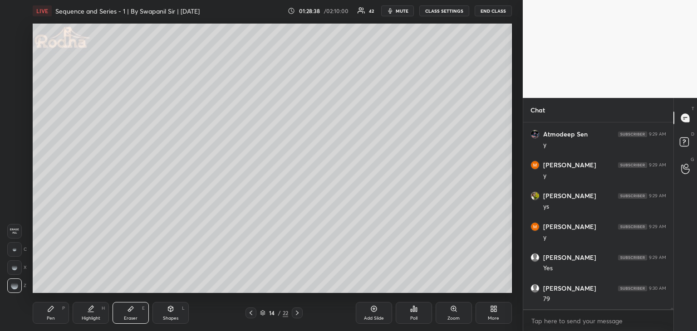
click at [53, 309] on icon at bounding box center [50, 308] width 7 height 7
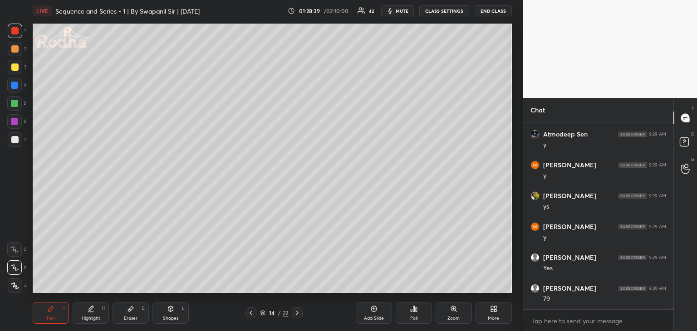
drag, startPoint x: 9, startPoint y: 104, endPoint x: 16, endPoint y: 103, distance: 6.9
click at [10, 104] on div at bounding box center [14, 103] width 15 height 15
drag, startPoint x: 123, startPoint y: 312, endPoint x: 140, endPoint y: 299, distance: 21.1
click at [125, 311] on div "Eraser E" at bounding box center [131, 313] width 36 height 22
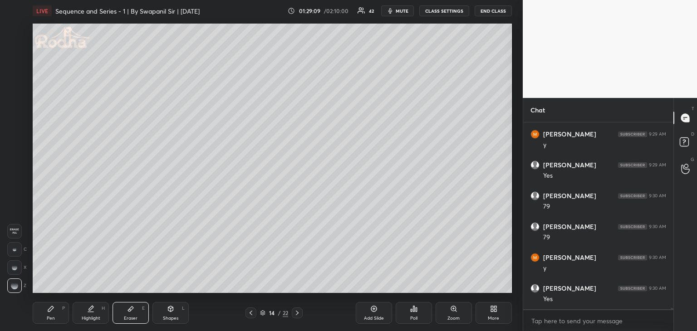
drag, startPoint x: 16, startPoint y: 249, endPoint x: 24, endPoint y: 245, distance: 8.8
click at [19, 249] on div at bounding box center [14, 249] width 15 height 15
drag, startPoint x: 53, startPoint y: 309, endPoint x: 75, endPoint y: 294, distance: 26.6
click at [54, 308] on icon at bounding box center [50, 308] width 7 height 7
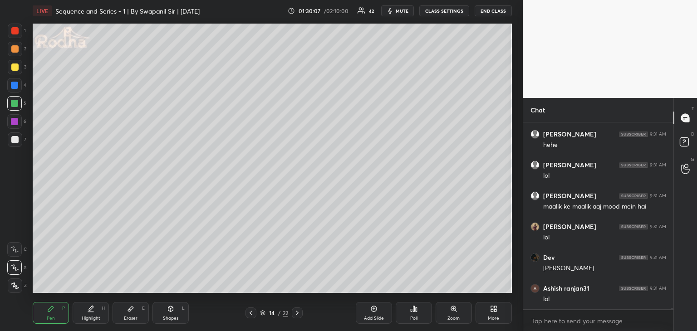
scroll to position [24217, 0]
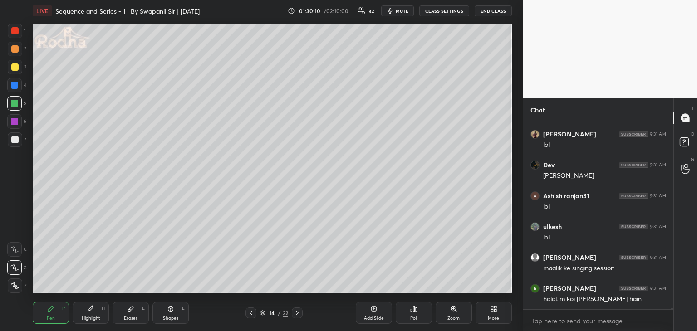
click at [244, 307] on div "Pen P Highlight H Eraser E Shapes L 14 / 22 Add Slide Poll Zoom More" at bounding box center [272, 313] width 479 height 36
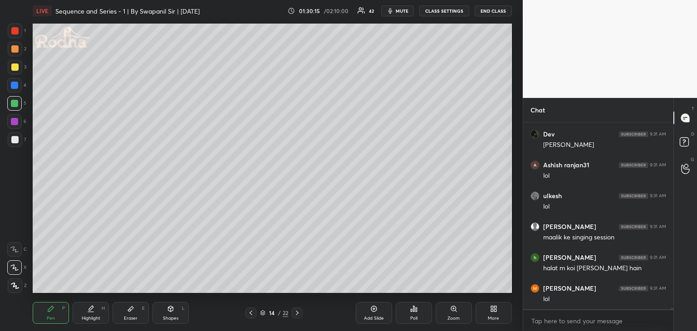
click at [135, 314] on div "Eraser E" at bounding box center [131, 313] width 36 height 22
click at [51, 318] on div "Pen" at bounding box center [51, 318] width 8 height 5
click at [123, 319] on div "Eraser E" at bounding box center [131, 313] width 36 height 22
click at [52, 314] on div "Pen P" at bounding box center [51, 313] width 36 height 22
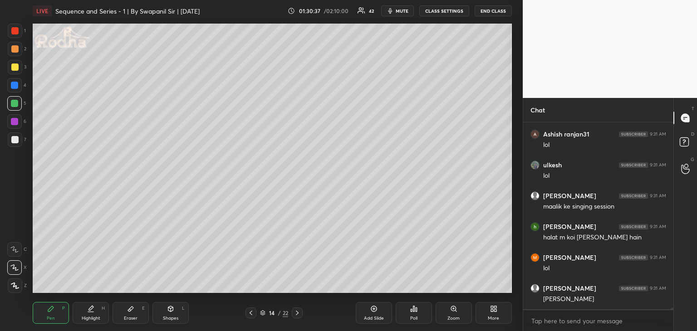
click at [11, 33] on div at bounding box center [15, 31] width 15 height 15
click at [298, 314] on icon at bounding box center [297, 312] width 7 height 7
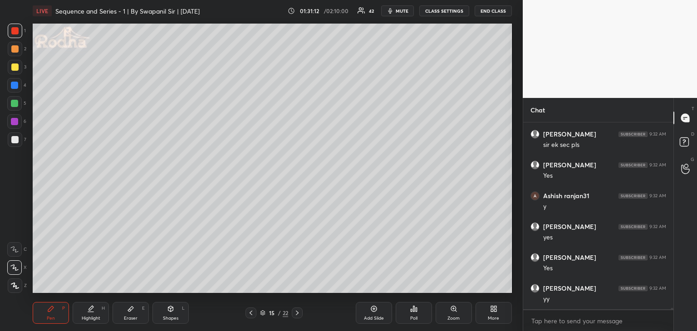
scroll to position [24557, 0]
click at [252, 312] on icon at bounding box center [250, 312] width 7 height 7
drag, startPoint x: 14, startPoint y: 106, endPoint x: 23, endPoint y: 106, distance: 9.5
click at [14, 107] on div at bounding box center [14, 103] width 7 height 7
click at [301, 315] on icon at bounding box center [297, 312] width 7 height 7
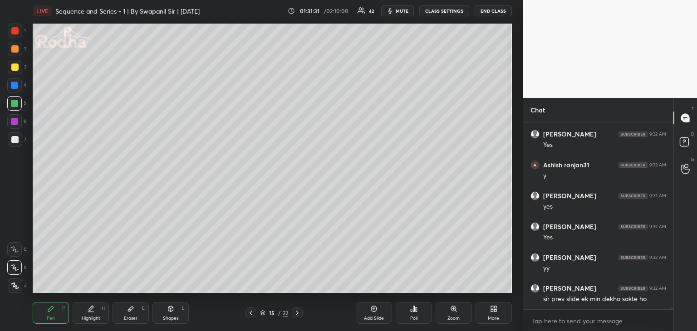
scroll to position [24566, 0]
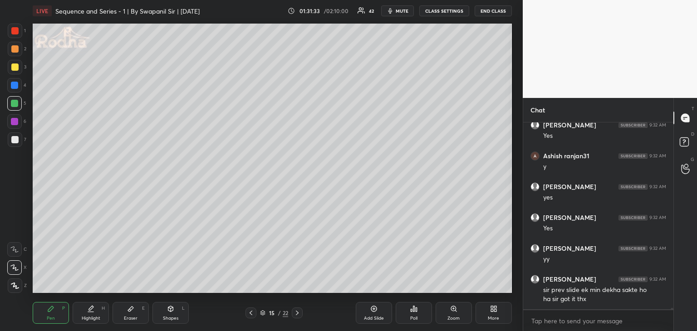
click at [132, 320] on div "Eraser" at bounding box center [131, 318] width 14 height 5
click at [57, 323] on div "Pen P" at bounding box center [51, 313] width 36 height 22
click at [15, 31] on div at bounding box center [14, 30] width 7 height 7
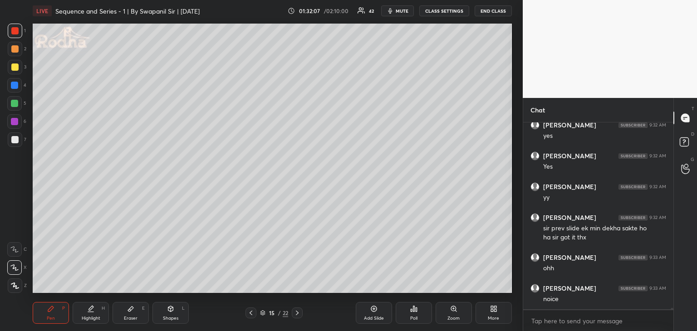
scroll to position [24660, 0]
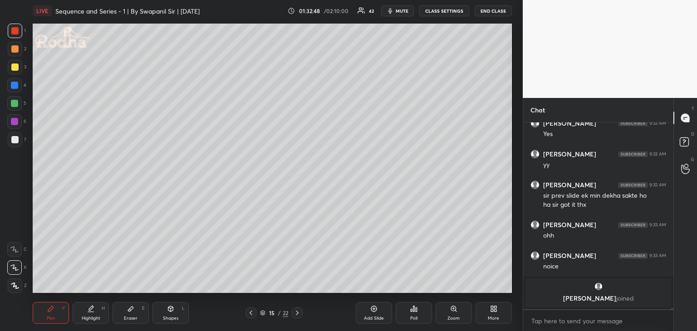
click at [136, 316] on div "Eraser" at bounding box center [131, 318] width 14 height 5
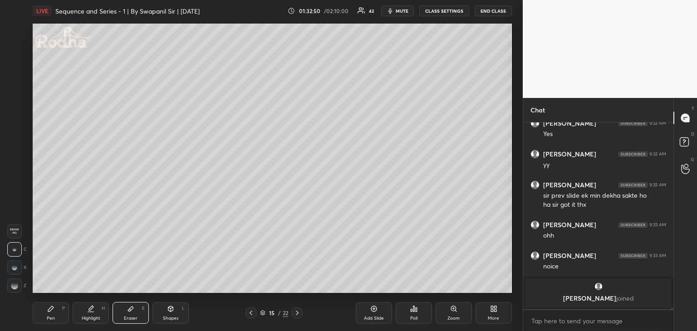
click at [54, 316] on div "Pen" at bounding box center [51, 318] width 8 height 5
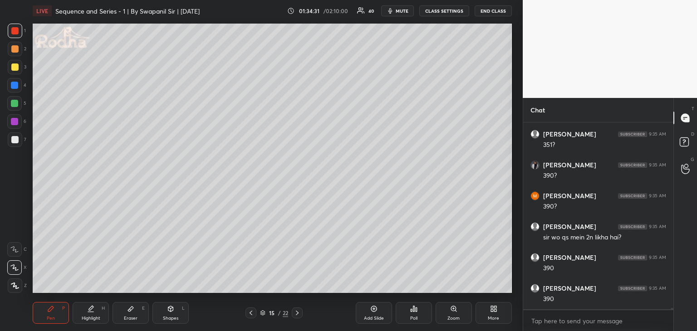
scroll to position [23794, 0]
click at [14, 140] on div at bounding box center [14, 139] width 7 height 7
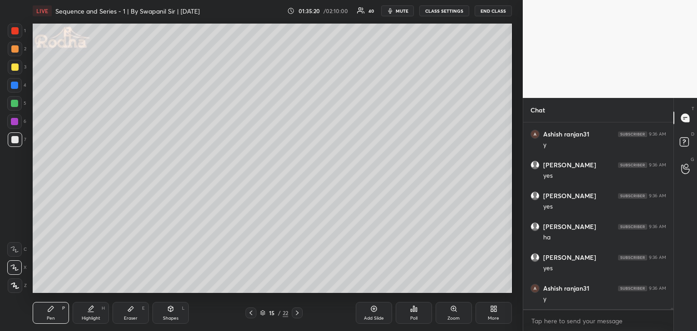
click at [14, 104] on div at bounding box center [14, 103] width 7 height 7
drag, startPoint x: 11, startPoint y: 30, endPoint x: 30, endPoint y: 34, distance: 19.8
click at [13, 30] on div at bounding box center [14, 30] width 7 height 7
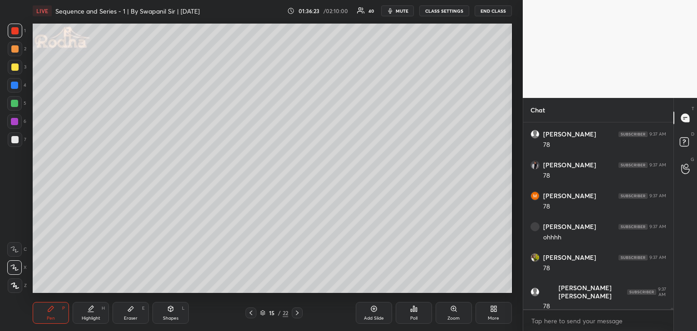
scroll to position [24812, 0]
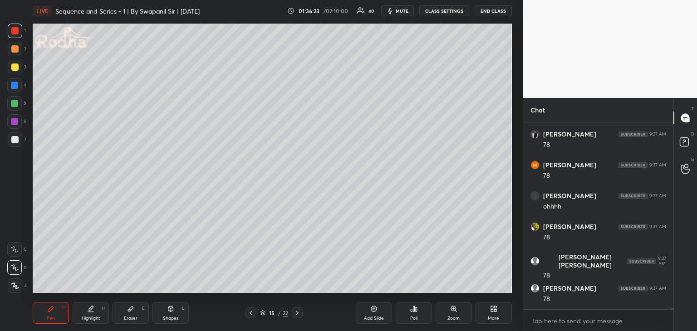
click at [13, 68] on div at bounding box center [14, 67] width 7 height 7
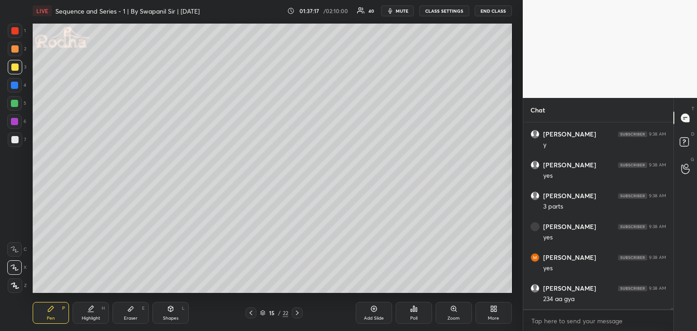
scroll to position [25059, 0]
click at [15, 122] on div at bounding box center [14, 121] width 7 height 7
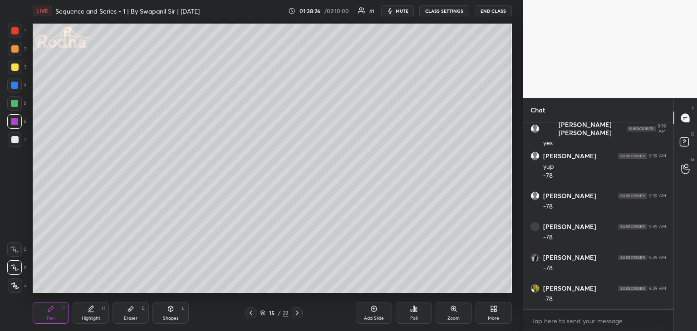
scroll to position [25531, 0]
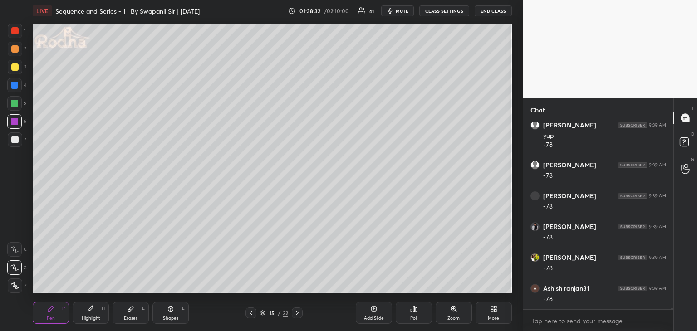
click at [15, 49] on div at bounding box center [14, 48] width 7 height 7
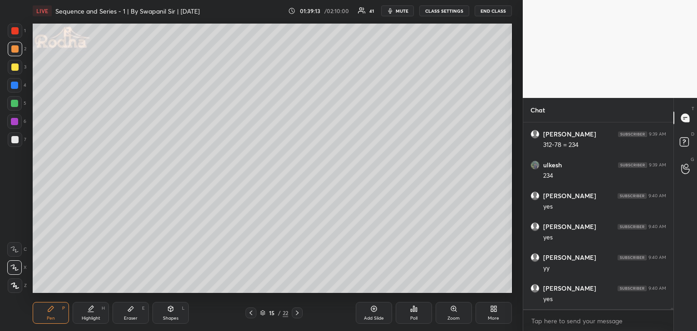
scroll to position [25778, 0]
drag, startPoint x: 175, startPoint y: 314, endPoint x: 173, endPoint y: 305, distance: 9.3
click at [175, 314] on div "Shapes L" at bounding box center [170, 313] width 36 height 22
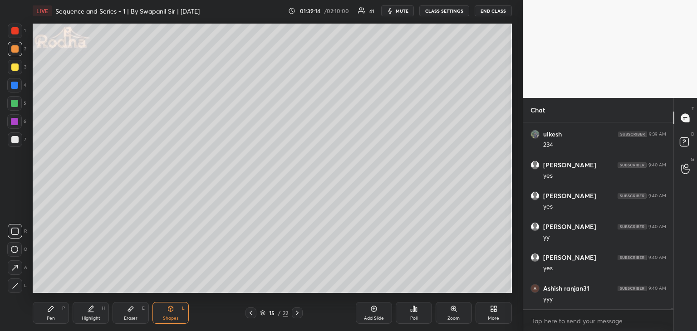
scroll to position [25809, 0]
click at [17, 267] on icon at bounding box center [15, 268] width 10 height 10
click at [14, 101] on div at bounding box center [14, 103] width 7 height 7
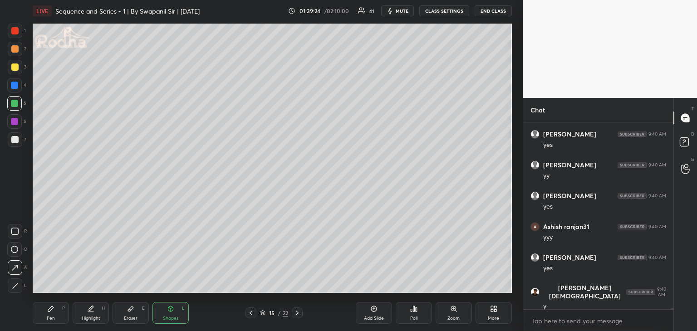
scroll to position [25870, 0]
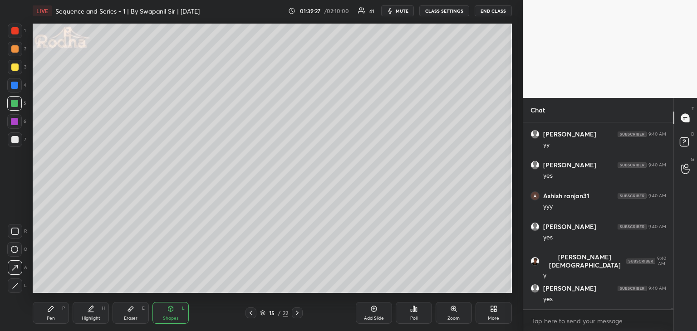
click at [15, 267] on icon at bounding box center [15, 268] width 10 height 10
click at [298, 313] on icon at bounding box center [297, 312] width 7 height 7
click at [56, 311] on div "Pen P" at bounding box center [51, 313] width 36 height 22
drag, startPoint x: 134, startPoint y: 315, endPoint x: 146, endPoint y: 298, distance: 20.6
click at [135, 314] on div "Eraser E" at bounding box center [131, 313] width 36 height 22
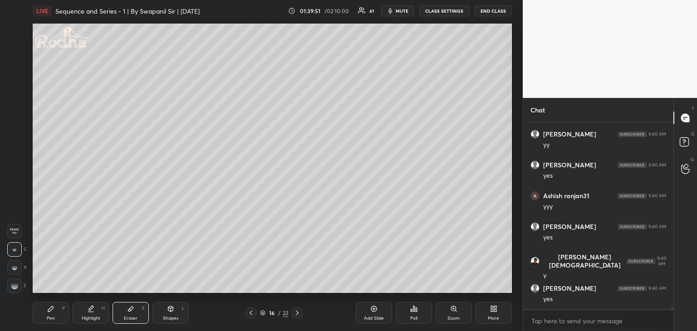
click at [53, 309] on div "Pen P" at bounding box center [51, 313] width 36 height 22
click at [135, 314] on div "Eraser E" at bounding box center [131, 313] width 36 height 22
click at [62, 315] on div "Pen P" at bounding box center [51, 313] width 36 height 22
click at [134, 309] on div "Eraser E" at bounding box center [131, 313] width 36 height 22
click at [48, 311] on div "Pen P" at bounding box center [51, 313] width 36 height 22
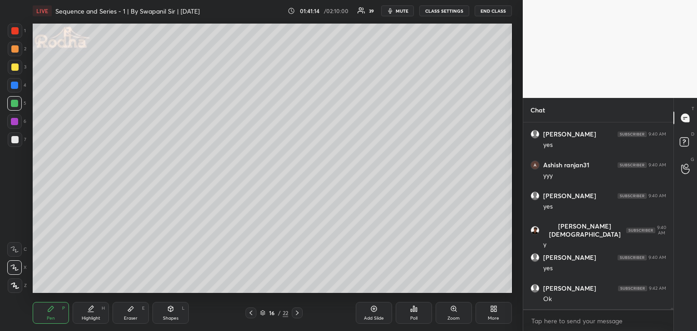
scroll to position [25932, 0]
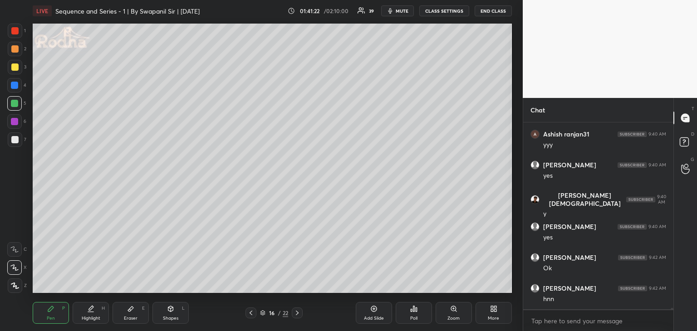
click at [15, 49] on div at bounding box center [14, 48] width 7 height 7
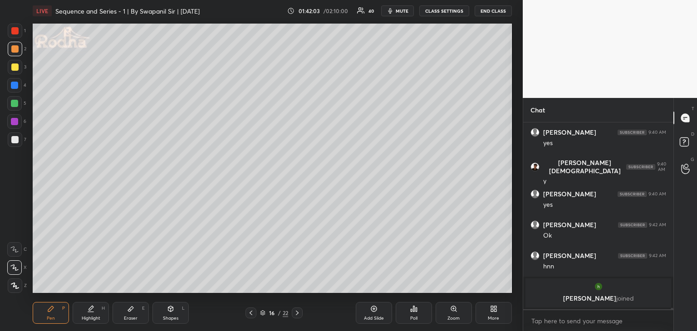
scroll to position [25331, 0]
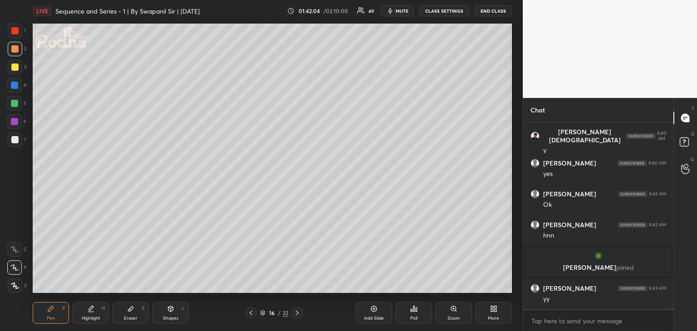
click at [161, 313] on div "Shapes L" at bounding box center [170, 313] width 36 height 22
click at [16, 288] on icon at bounding box center [15, 286] width 7 height 7
drag, startPoint x: 49, startPoint y: 317, endPoint x: 62, endPoint y: 294, distance: 26.2
click at [47, 316] on div "Pen" at bounding box center [51, 318] width 8 height 5
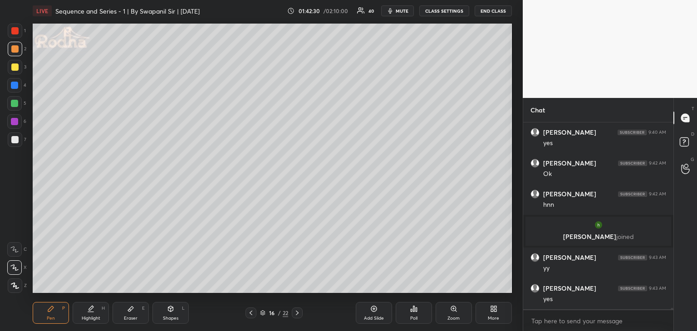
scroll to position [25392, 0]
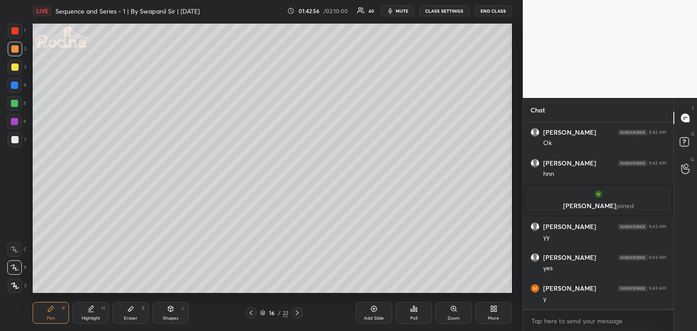
click at [15, 84] on div at bounding box center [14, 85] width 7 height 7
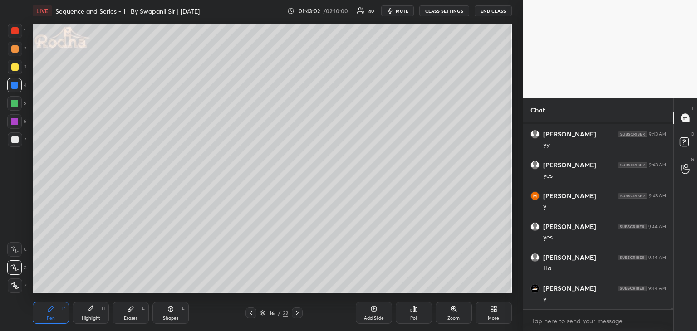
scroll to position [25516, 0]
click at [130, 318] on div "Eraser" at bounding box center [131, 318] width 14 height 5
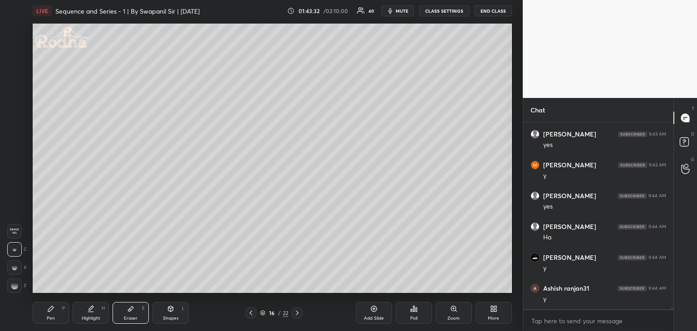
click at [13, 287] on rect at bounding box center [13, 287] width 1 height 1
click at [51, 320] on div "Pen" at bounding box center [51, 318] width 8 height 5
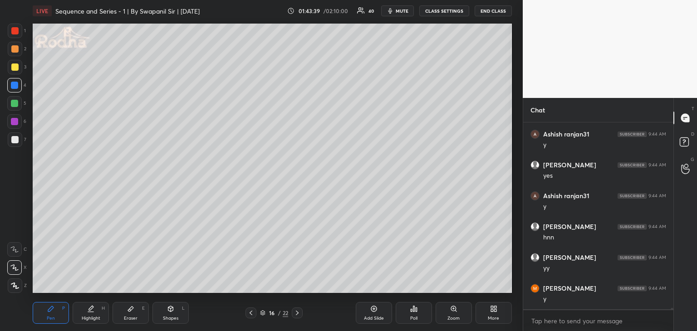
click at [19, 122] on div at bounding box center [14, 121] width 15 height 15
click at [18, 122] on div at bounding box center [14, 121] width 15 height 15
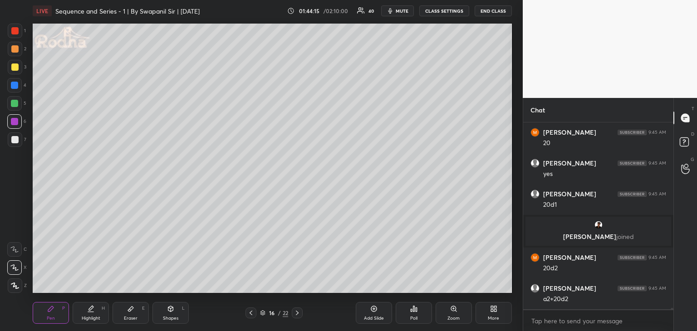
scroll to position [25757, 0]
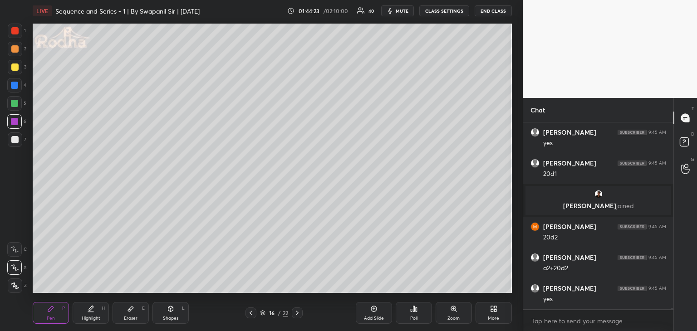
click at [15, 69] on div at bounding box center [14, 67] width 7 height 7
click at [93, 317] on div "Highlight" at bounding box center [91, 318] width 19 height 5
drag, startPoint x: 15, startPoint y: 142, endPoint x: 28, endPoint y: 134, distance: 15.3
click at [15, 141] on div at bounding box center [14, 139] width 7 height 7
click at [53, 322] on div "Pen P" at bounding box center [51, 313] width 36 height 22
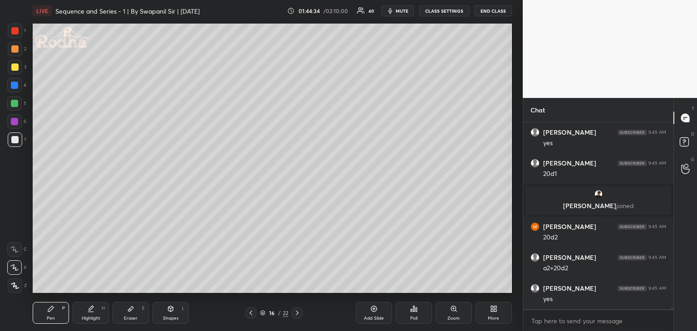
click at [16, 51] on div at bounding box center [14, 48] width 7 height 7
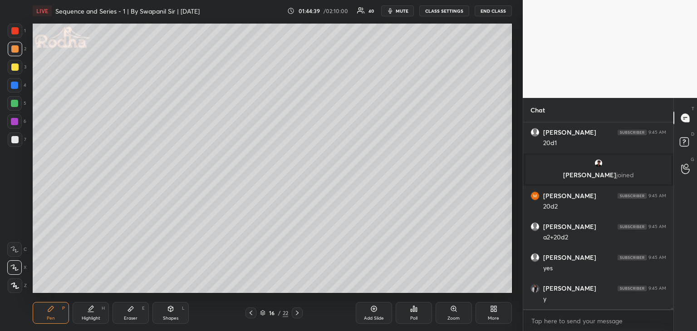
click at [16, 139] on div at bounding box center [14, 139] width 7 height 7
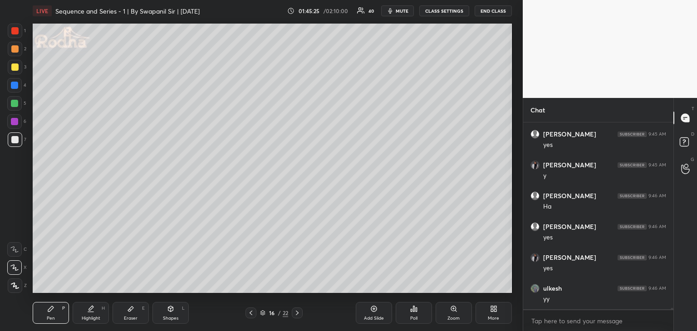
scroll to position [25942, 0]
click at [15, 103] on div at bounding box center [14, 103] width 7 height 7
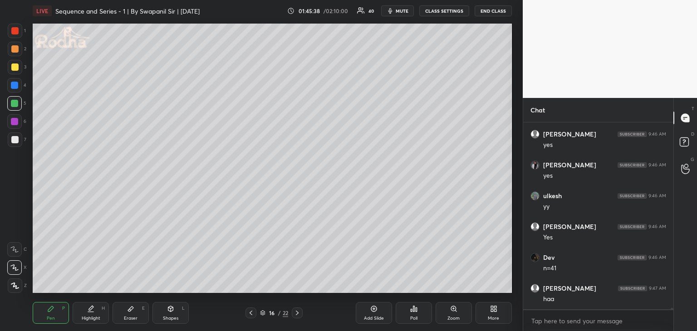
click at [14, 31] on div at bounding box center [14, 30] width 7 height 7
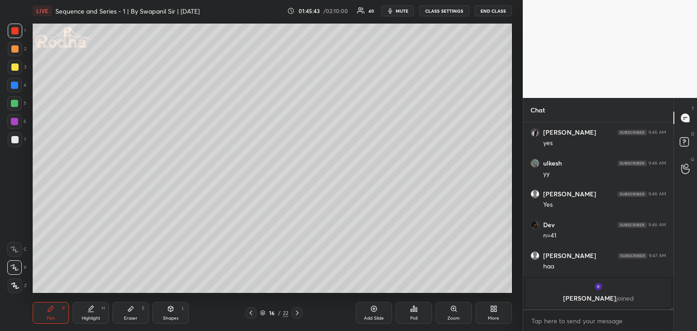
scroll to position [25968, 0]
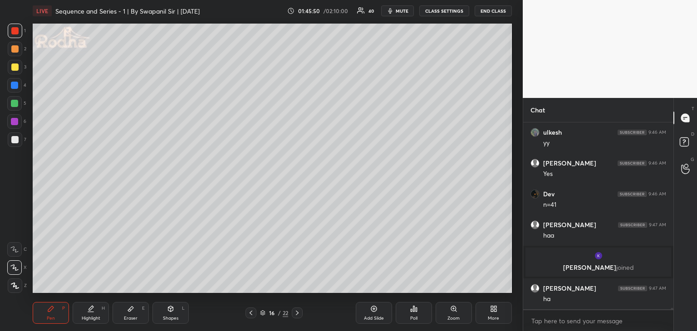
click at [164, 316] on div "Shapes" at bounding box center [170, 318] width 15 height 5
click at [14, 292] on div at bounding box center [15, 286] width 15 height 15
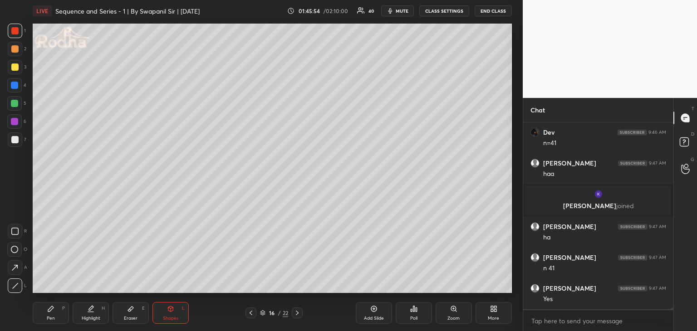
scroll to position [26060, 0]
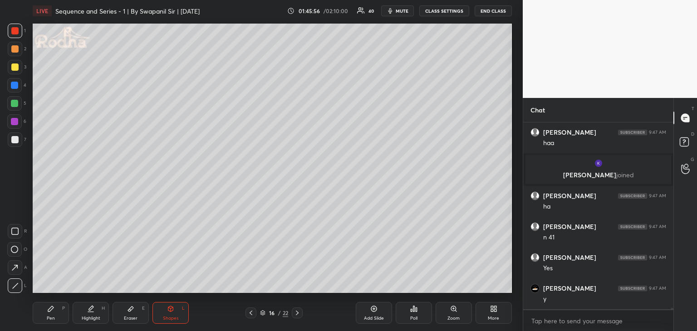
click at [45, 318] on div "Pen P" at bounding box center [51, 313] width 36 height 22
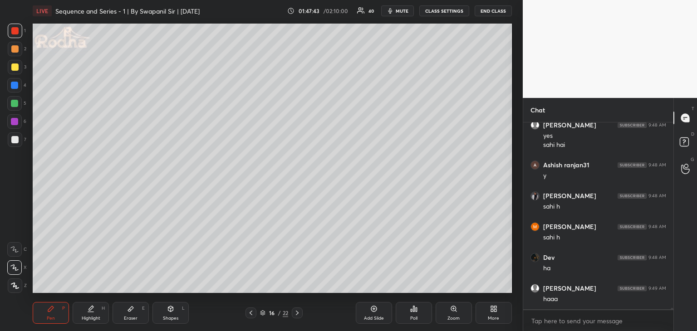
scroll to position [26655, 0]
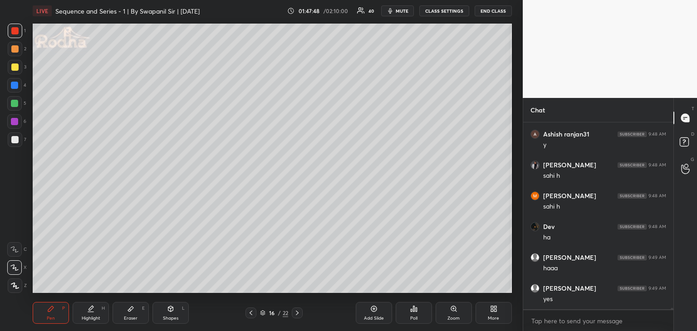
click at [16, 84] on div at bounding box center [14, 85] width 7 height 7
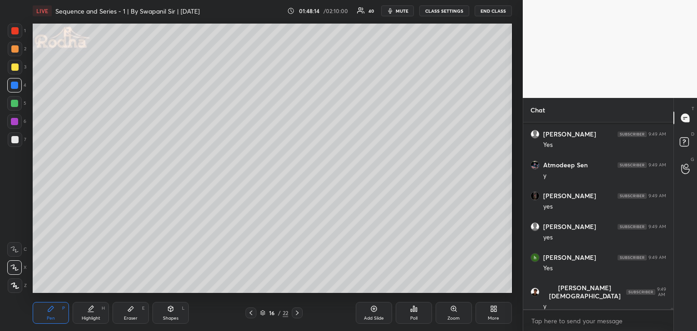
scroll to position [26902, 0]
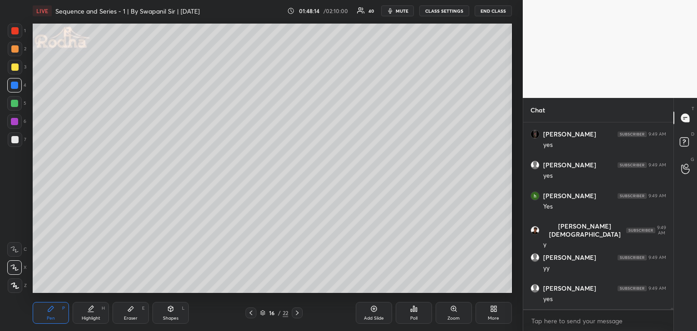
click at [297, 314] on icon at bounding box center [297, 313] width 3 height 5
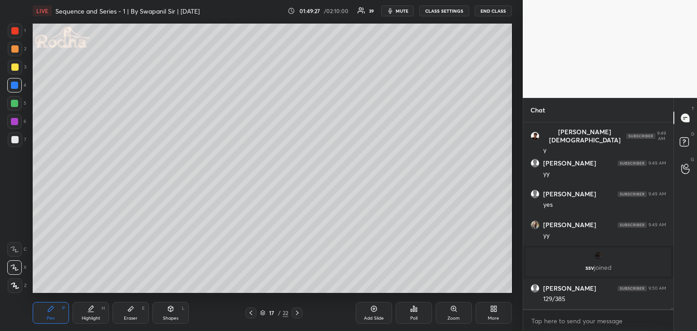
scroll to position [26754, 0]
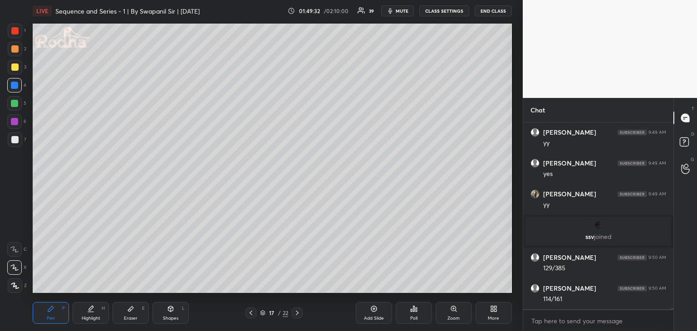
click at [17, 139] on div at bounding box center [14, 139] width 7 height 7
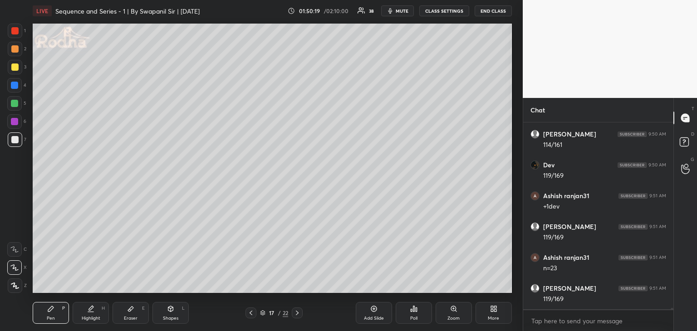
scroll to position [26939, 0]
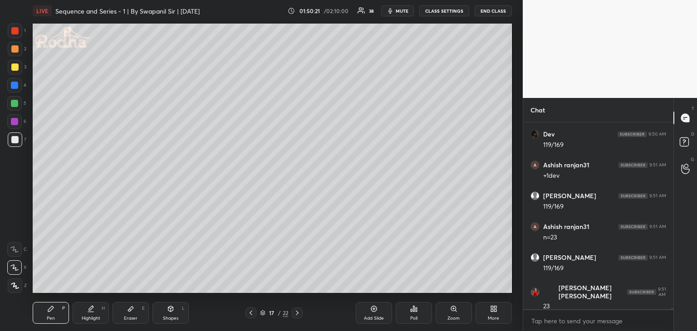
drag, startPoint x: 247, startPoint y: 315, endPoint x: 279, endPoint y: 294, distance: 39.0
click at [247, 314] on div at bounding box center [250, 313] width 11 height 11
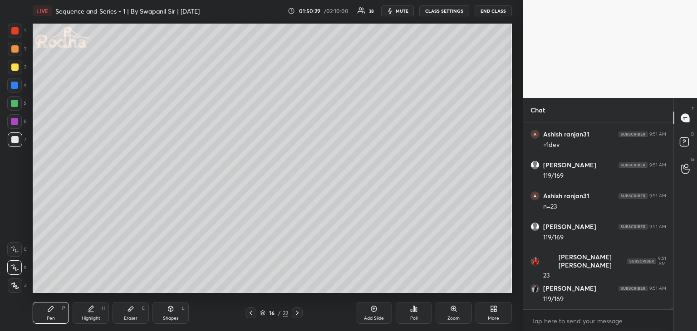
scroll to position [27001, 0]
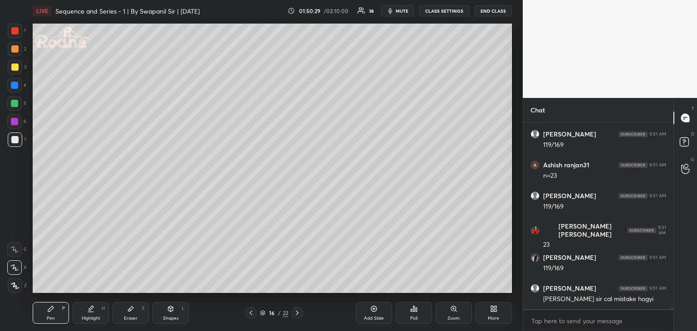
click at [304, 314] on div "16 / 22" at bounding box center [274, 313] width 78 height 11
click at [299, 313] on icon at bounding box center [297, 312] width 7 height 7
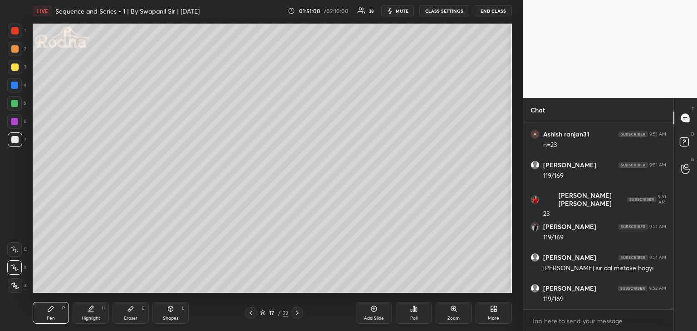
click at [134, 316] on div "Eraser" at bounding box center [131, 318] width 14 height 5
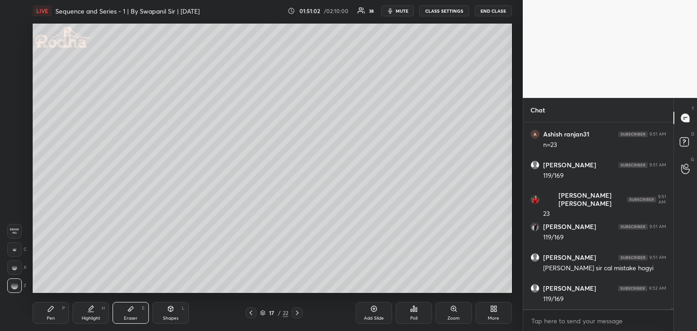
click at [50, 314] on div "Pen P" at bounding box center [51, 313] width 36 height 22
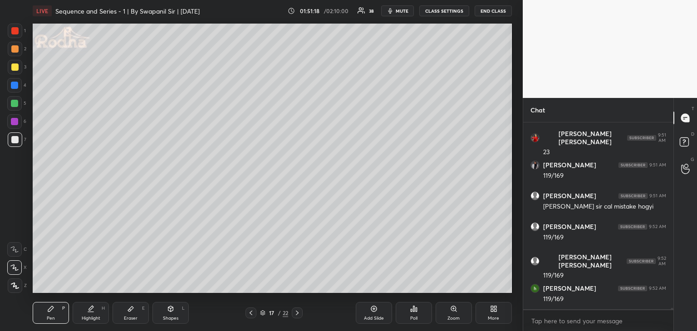
scroll to position [27124, 0]
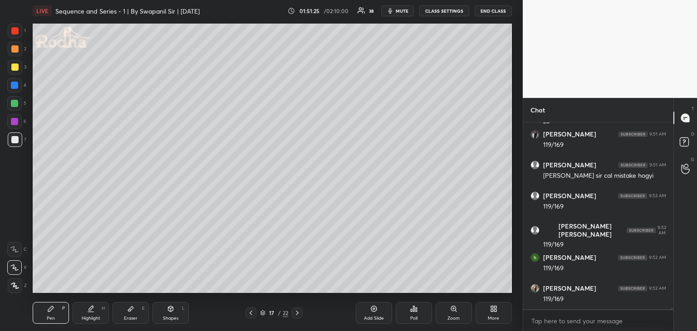
click at [133, 313] on div "Eraser E" at bounding box center [131, 313] width 36 height 22
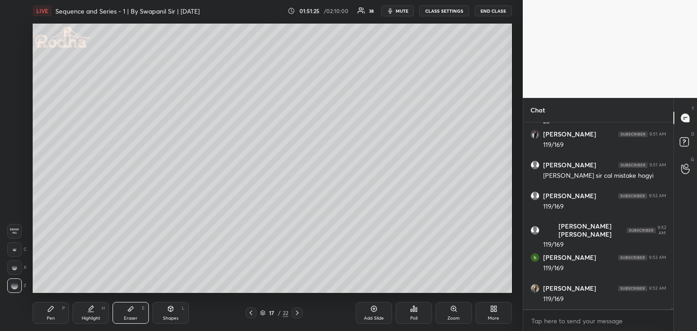
click at [18, 288] on g at bounding box center [14, 285] width 7 height 7
click at [44, 318] on div "Pen P" at bounding box center [51, 313] width 36 height 22
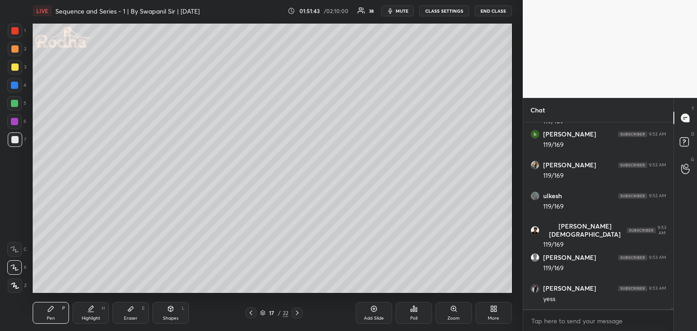
scroll to position [27279, 0]
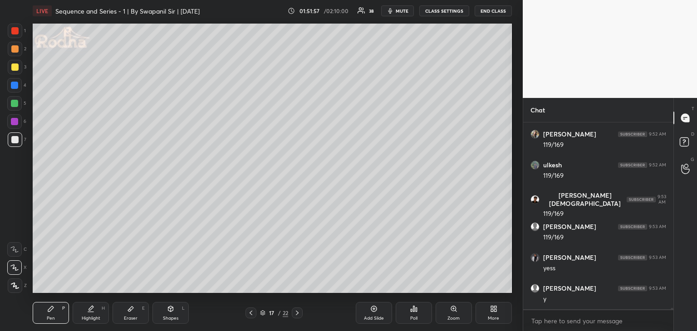
click at [127, 305] on icon at bounding box center [130, 308] width 7 height 7
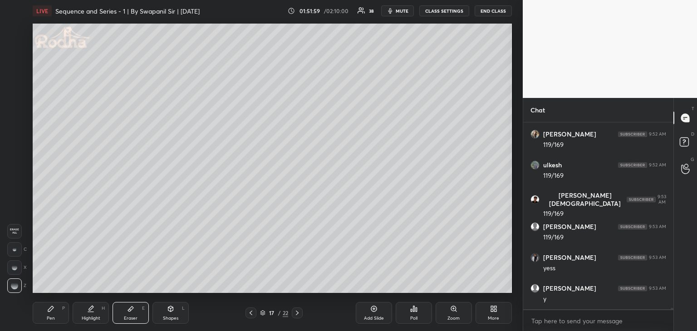
click at [53, 324] on div "Pen P Highlight H Eraser E Shapes L 17 / 22 Add Slide Poll Zoom More" at bounding box center [272, 313] width 479 height 36
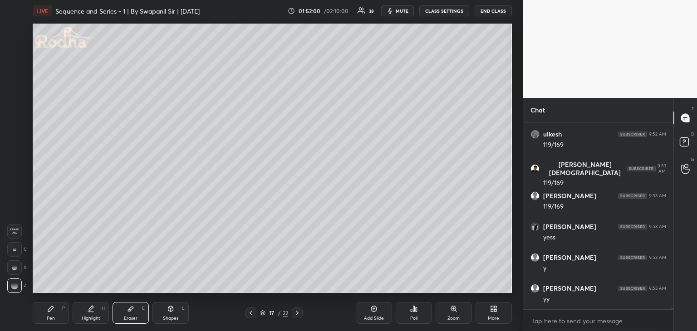
click at [58, 311] on div "Pen P" at bounding box center [51, 313] width 36 height 22
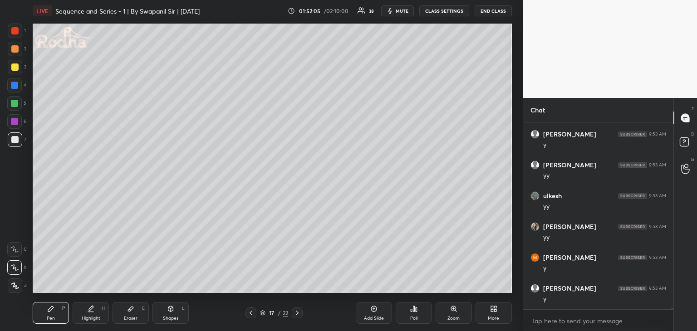
scroll to position [27464, 0]
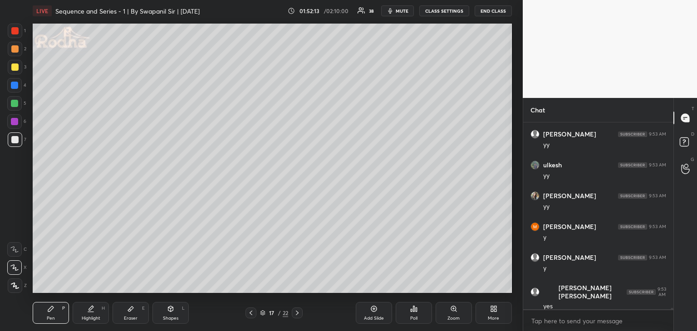
click at [15, 30] on div at bounding box center [14, 30] width 7 height 7
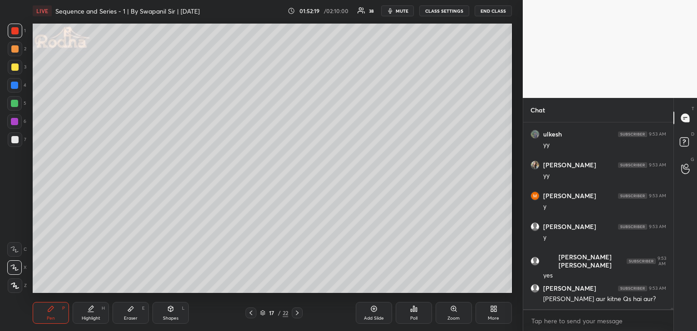
scroll to position [27525, 0]
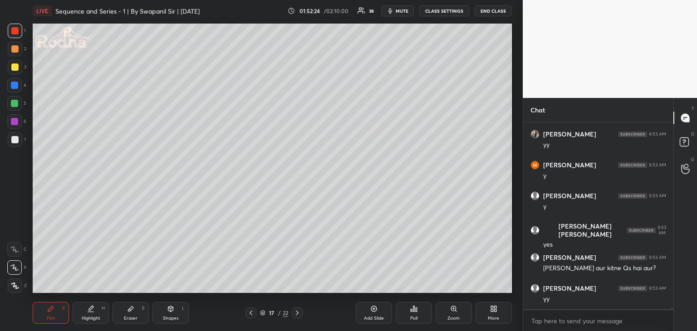
click at [298, 315] on icon at bounding box center [297, 312] width 7 height 7
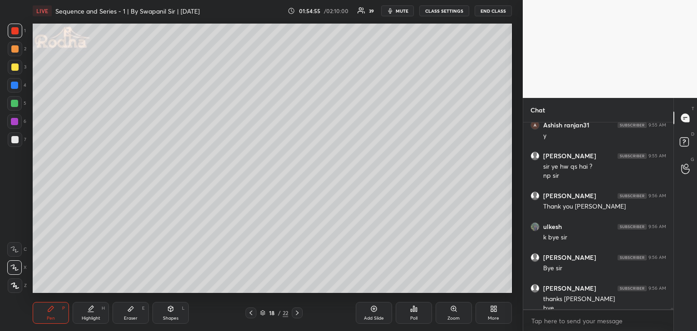
scroll to position [27685, 0]
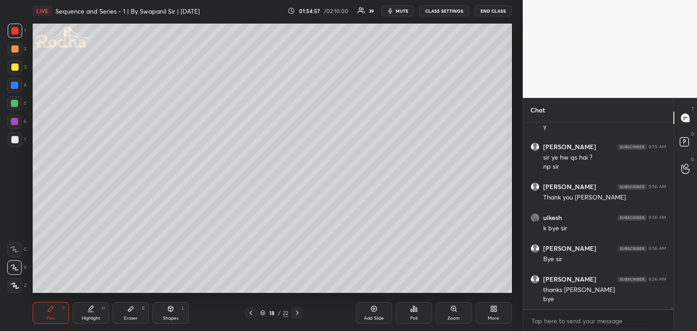
click at [136, 318] on div "Eraser" at bounding box center [131, 318] width 14 height 5
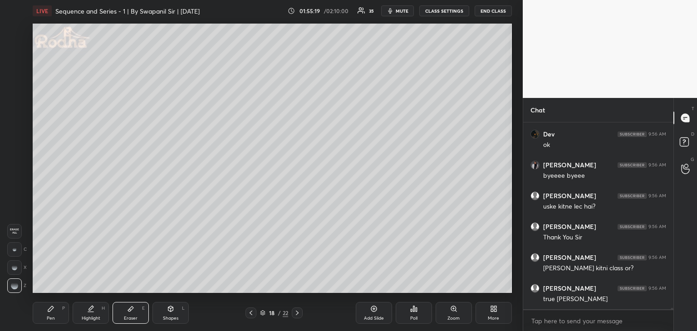
scroll to position [28195, 0]
click at [48, 316] on div "Pen" at bounding box center [51, 318] width 8 height 5
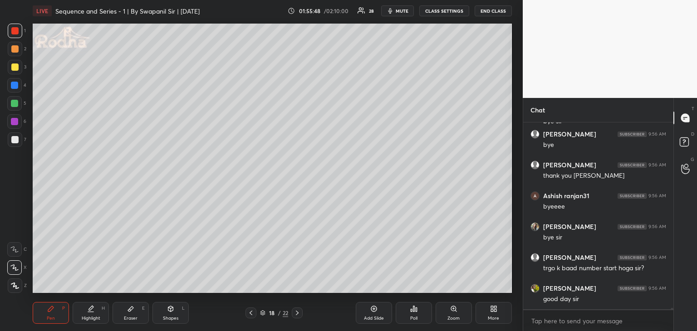
click at [133, 316] on div "Eraser" at bounding box center [131, 318] width 14 height 5
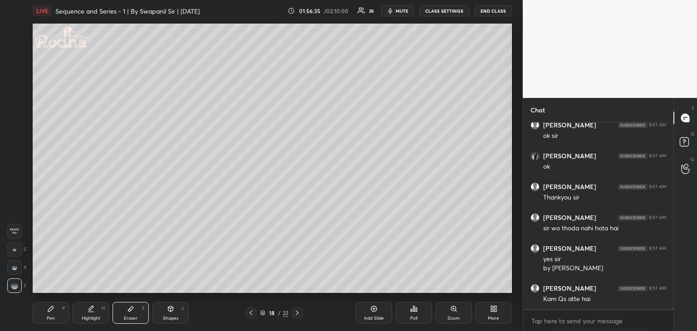
scroll to position [28690, 0]
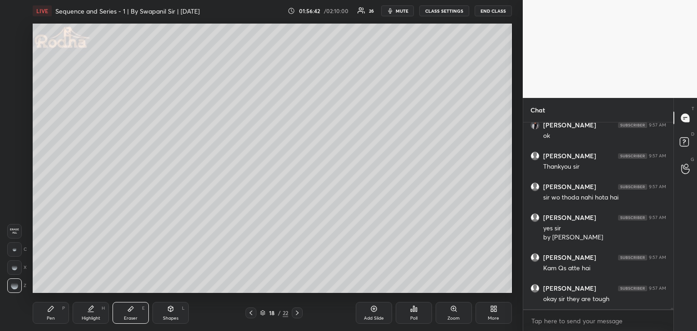
click at [53, 314] on div "Pen P" at bounding box center [51, 313] width 36 height 22
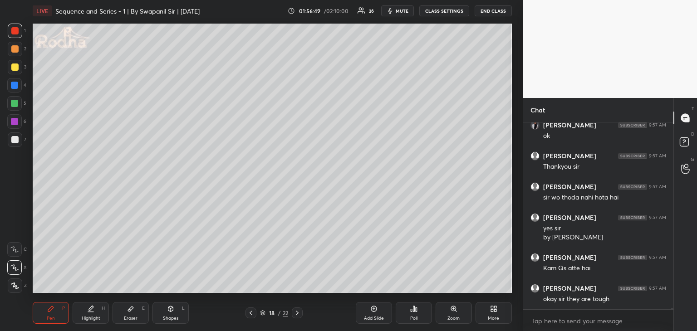
scroll to position [28720, 0]
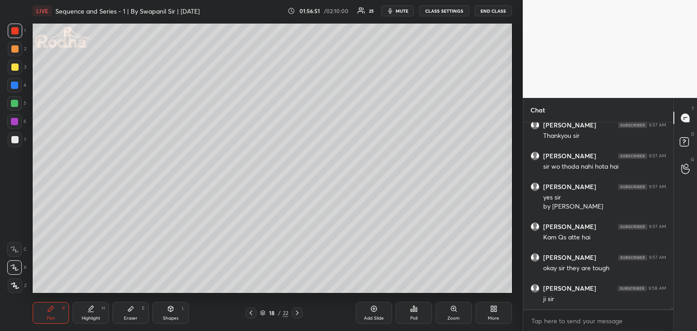
click at [139, 314] on div "Eraser E" at bounding box center [131, 313] width 36 height 22
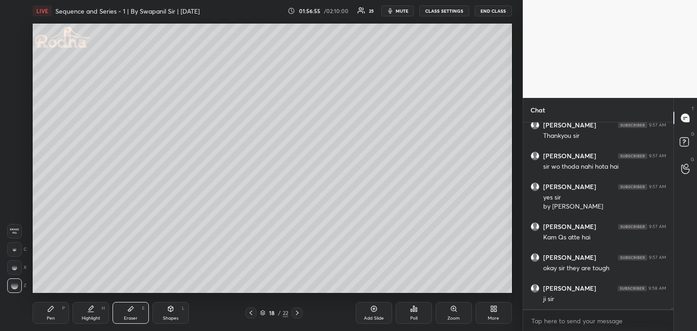
scroll to position [28730, 0]
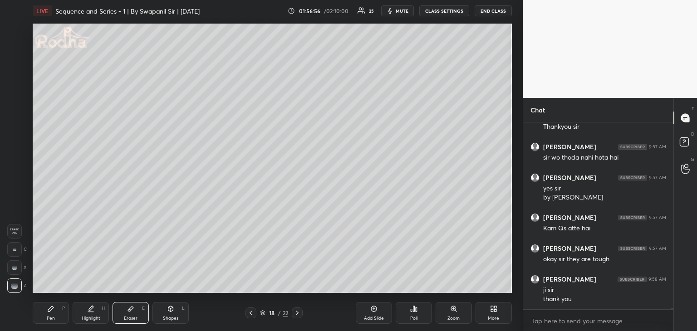
click at [15, 253] on div at bounding box center [14, 249] width 15 height 15
click at [48, 318] on div "Pen" at bounding box center [51, 318] width 8 height 5
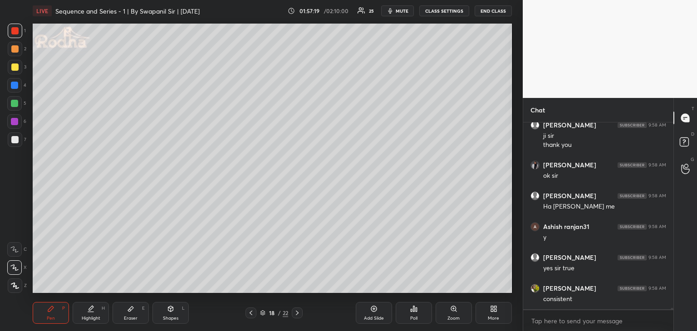
scroll to position [28915, 0]
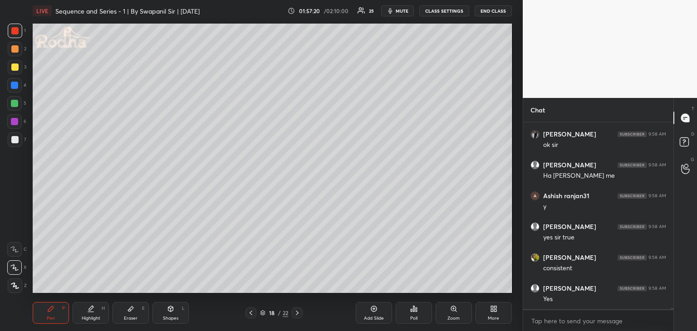
click at [486, 10] on button "END CLASS" at bounding box center [493, 10] width 37 height 11
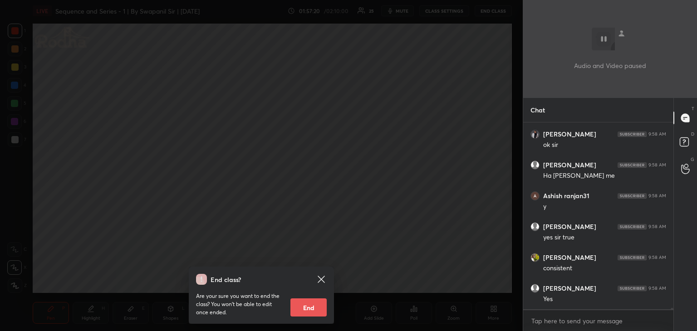
scroll to position [28945, 0]
click at [300, 307] on button "End" at bounding box center [308, 308] width 36 height 18
type textarea "x"
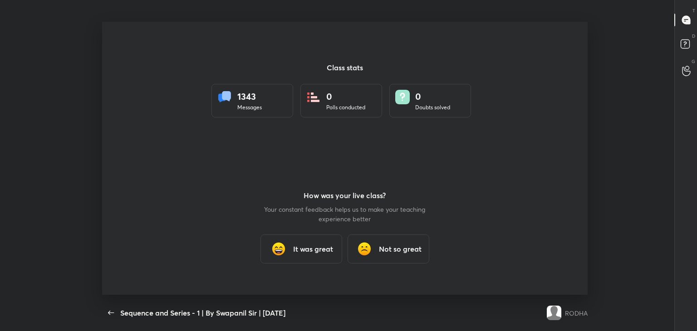
scroll to position [0, 0]
